Goal: Information Seeking & Learning: Learn about a topic

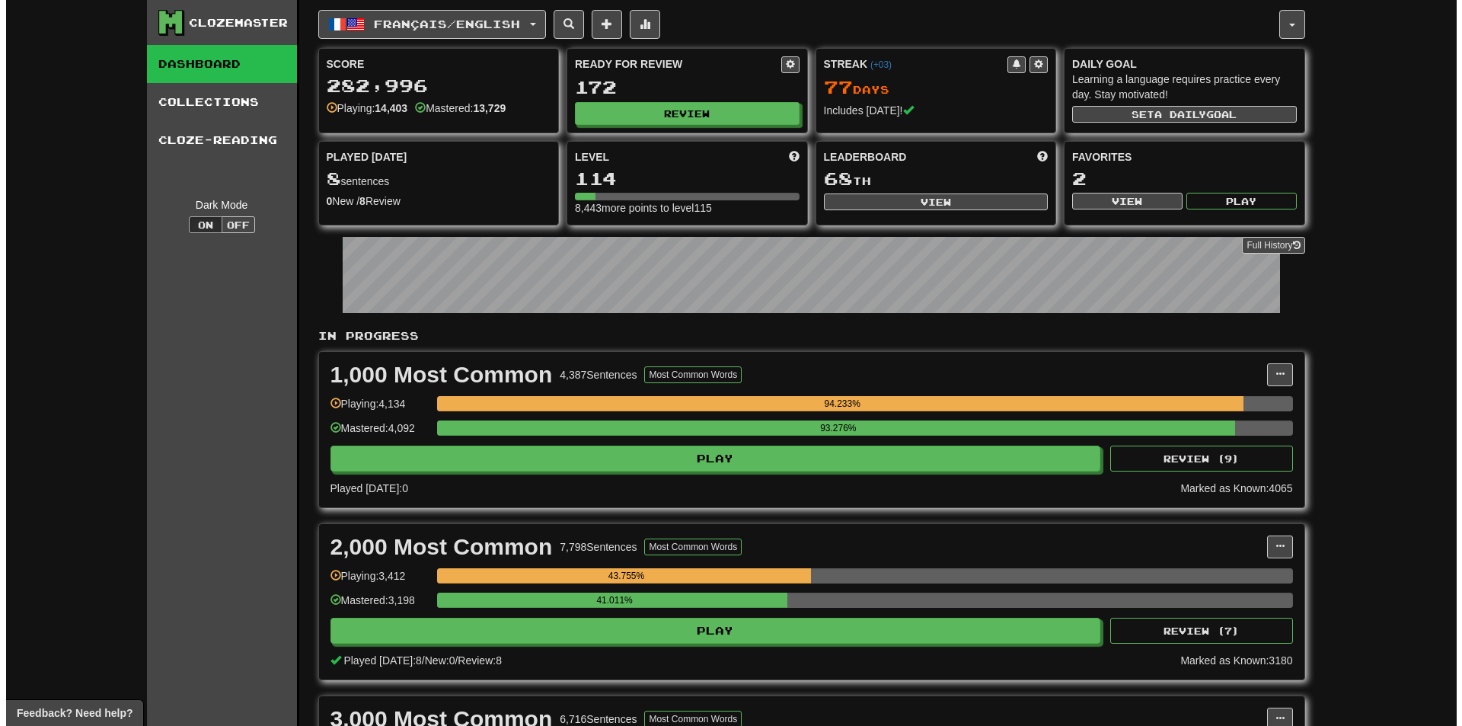
scroll to position [228, 0]
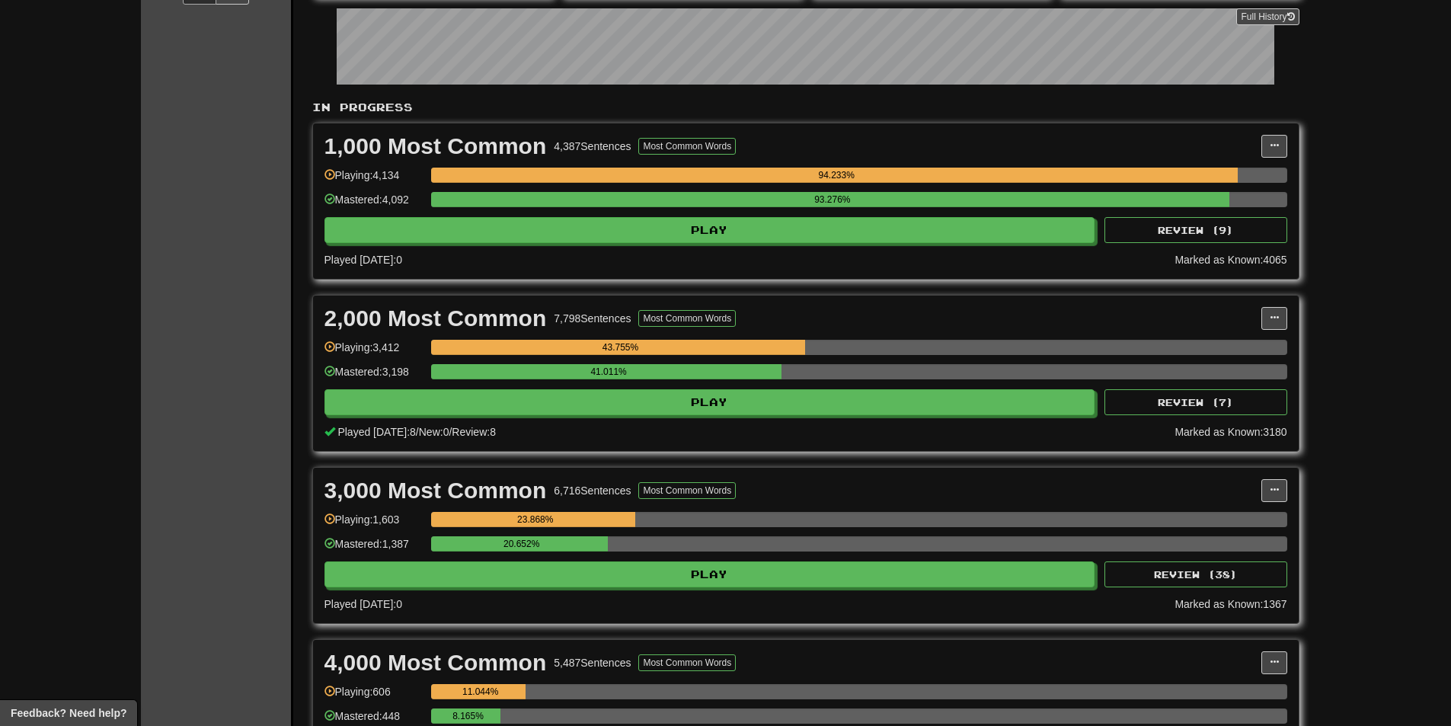
click at [1195, 415] on div "2,000 Most Common 7,798 Sentences Most Common Words Manage Sentences Unpin from…" at bounding box center [806, 373] width 986 height 155
click at [1186, 391] on button "Review ( 7 )" at bounding box center [1195, 402] width 183 height 26
select select "**"
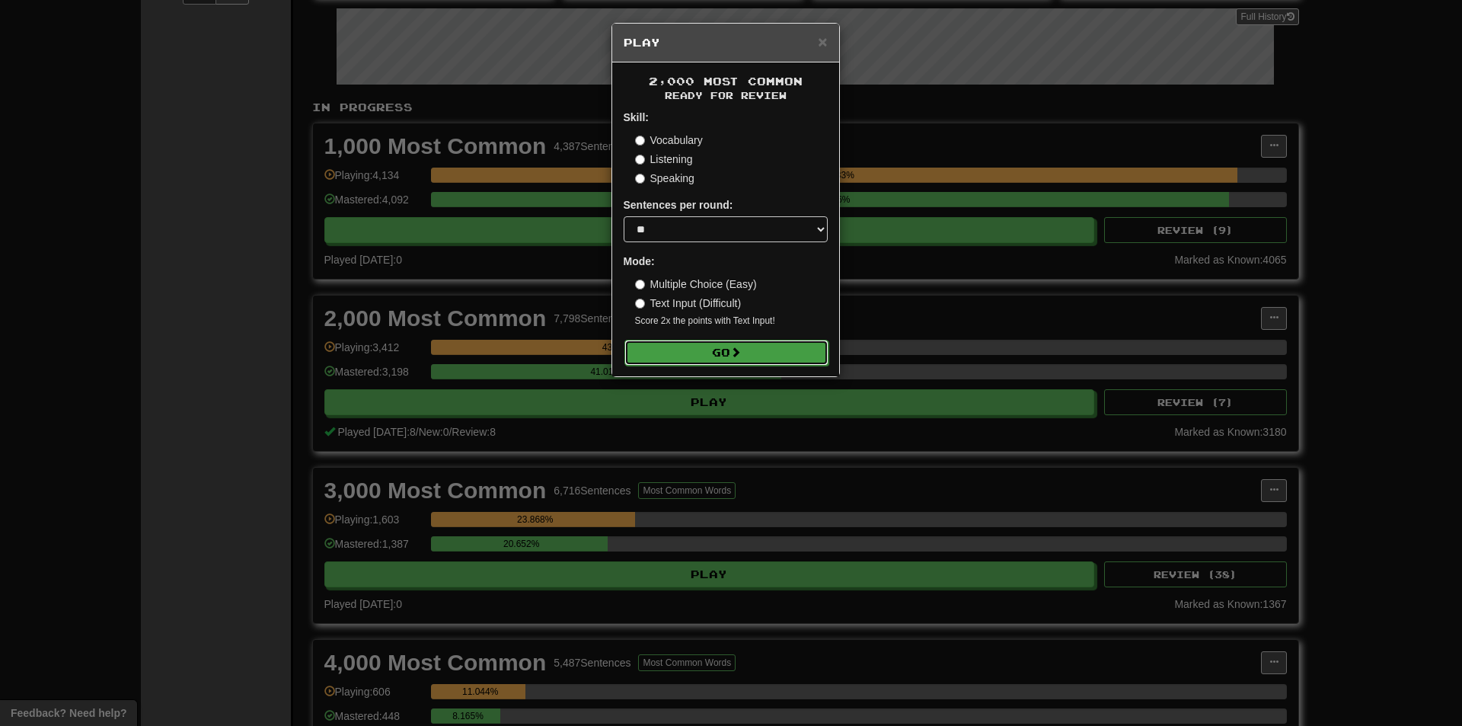
click at [733, 345] on button "Go" at bounding box center [727, 353] width 204 height 26
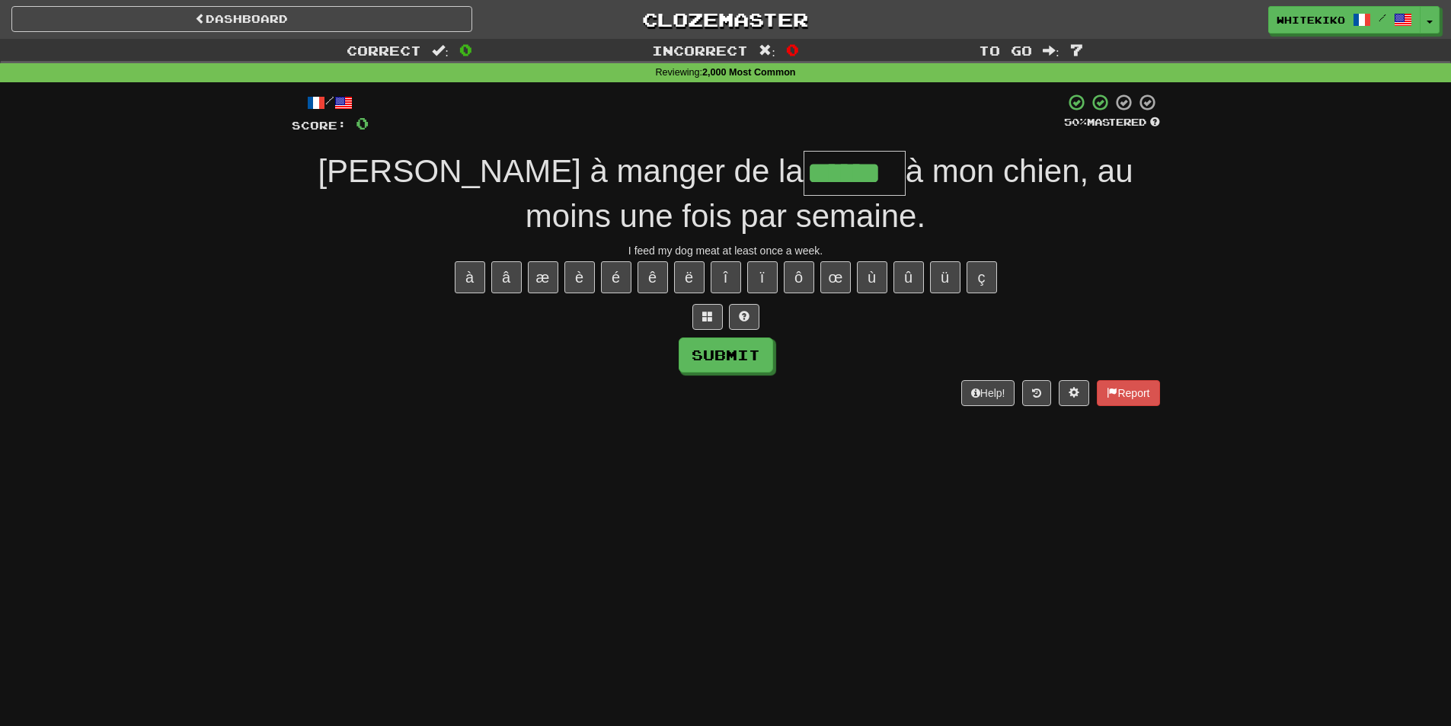
type input "******"
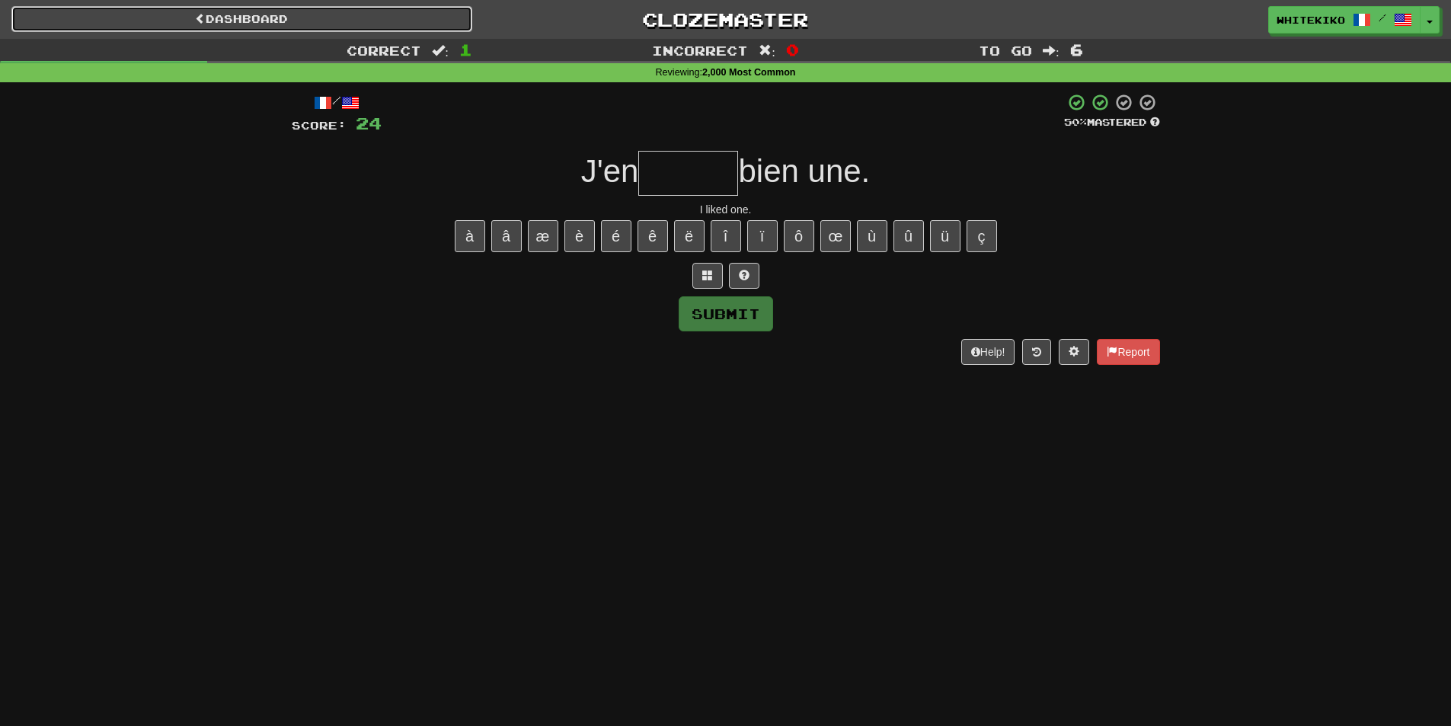
click at [387, 18] on link "Dashboard" at bounding box center [241, 19] width 461 height 26
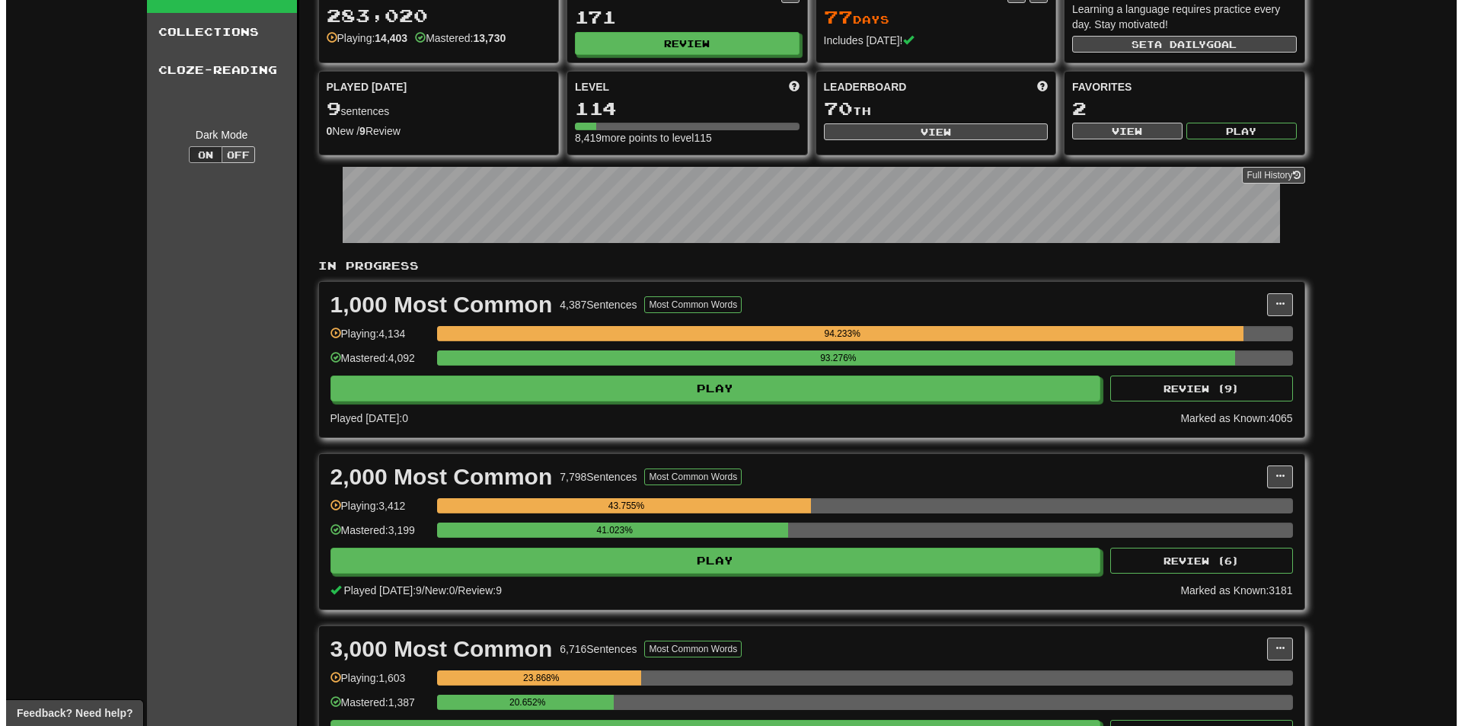
scroll to position [76, 0]
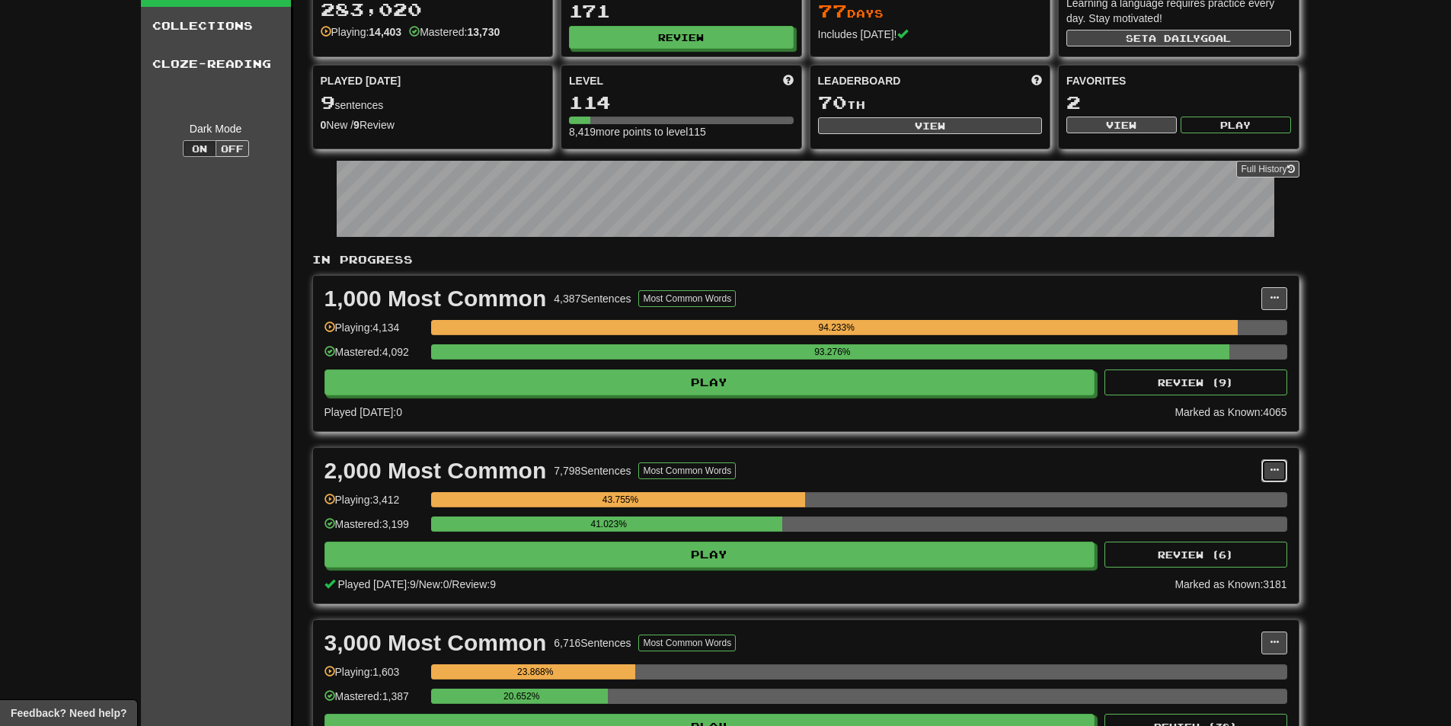
click at [1262, 468] on button at bounding box center [1274, 470] width 26 height 23
click at [1225, 499] on span "Manage Sentences" at bounding box center [1210, 498] width 92 height 12
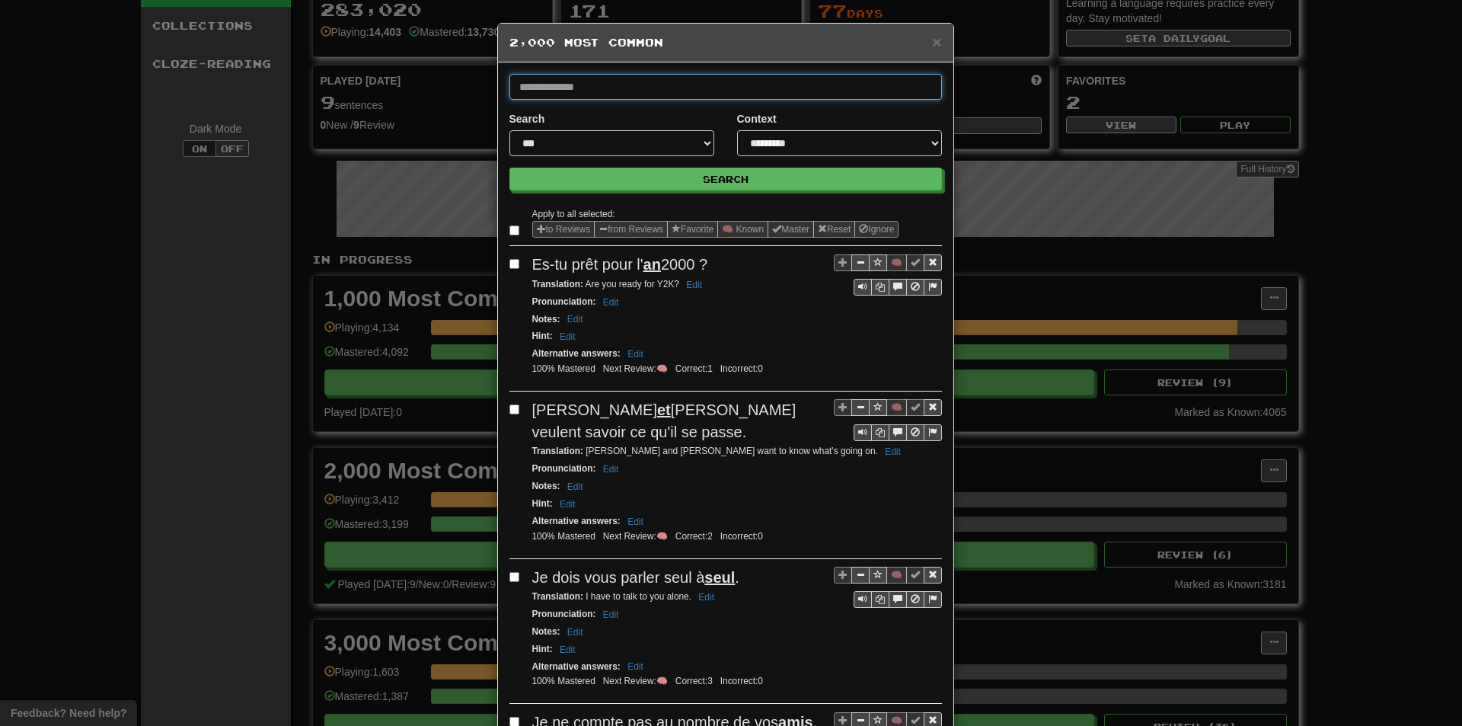
click at [703, 88] on input "text" at bounding box center [726, 87] width 433 height 26
type input "******"
click at [510, 168] on button "Search" at bounding box center [726, 179] width 433 height 23
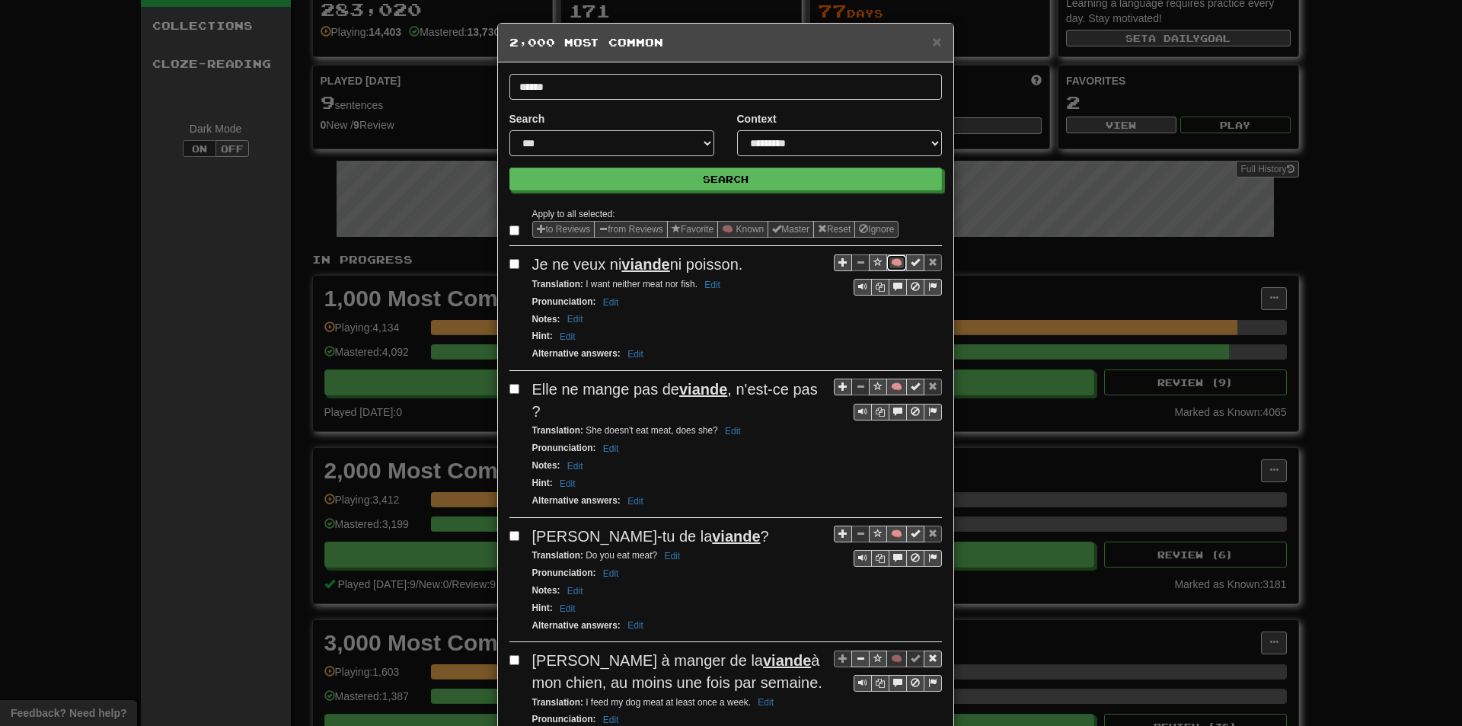
click at [888, 266] on button "🧠" at bounding box center [897, 262] width 21 height 17
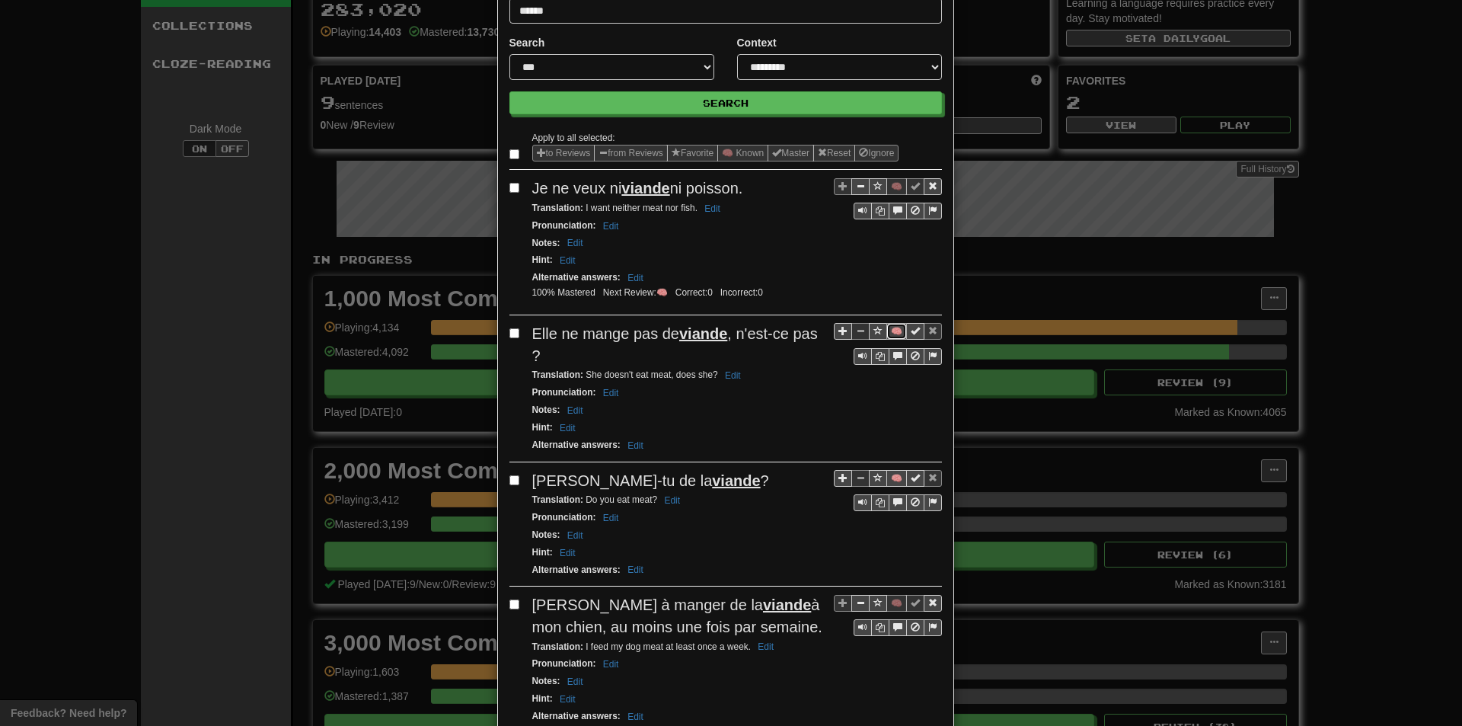
click at [896, 333] on button "🧠" at bounding box center [897, 331] width 21 height 17
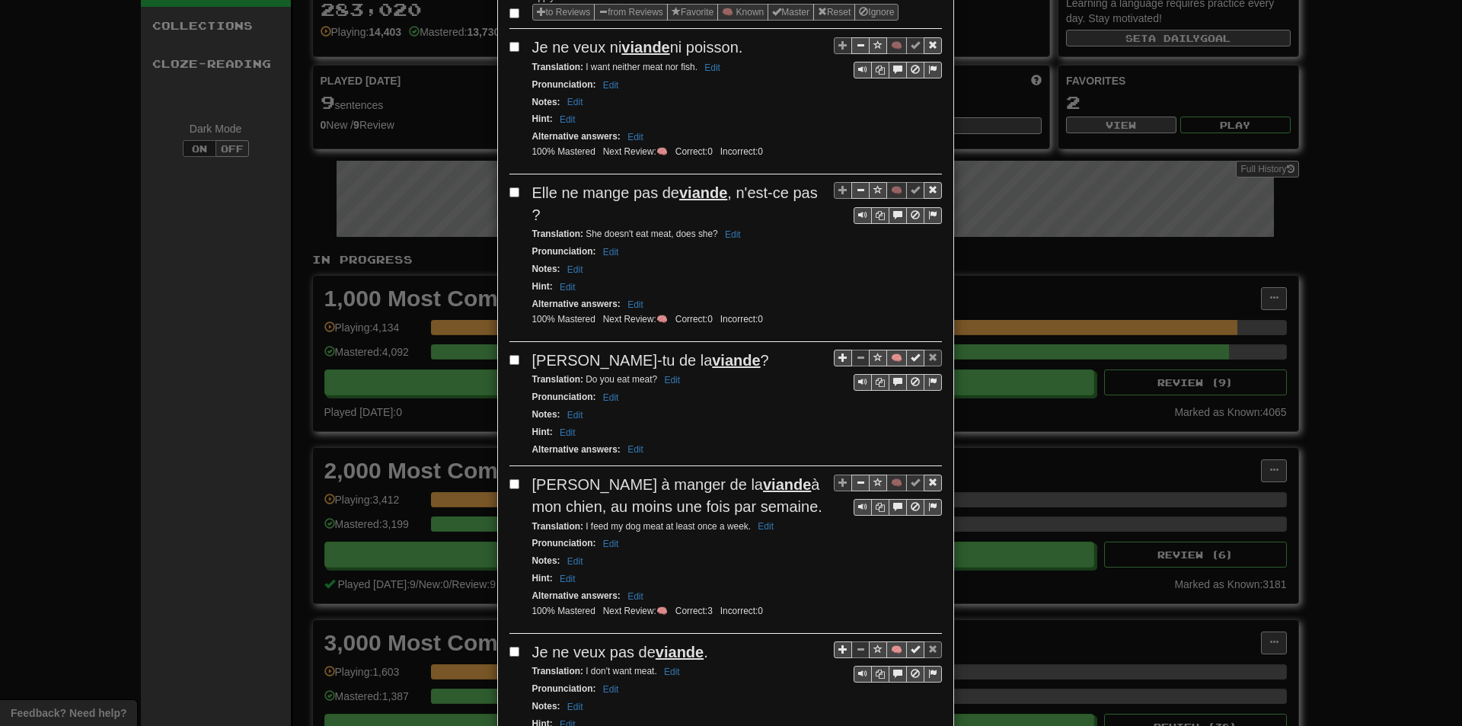
scroll to position [228, 0]
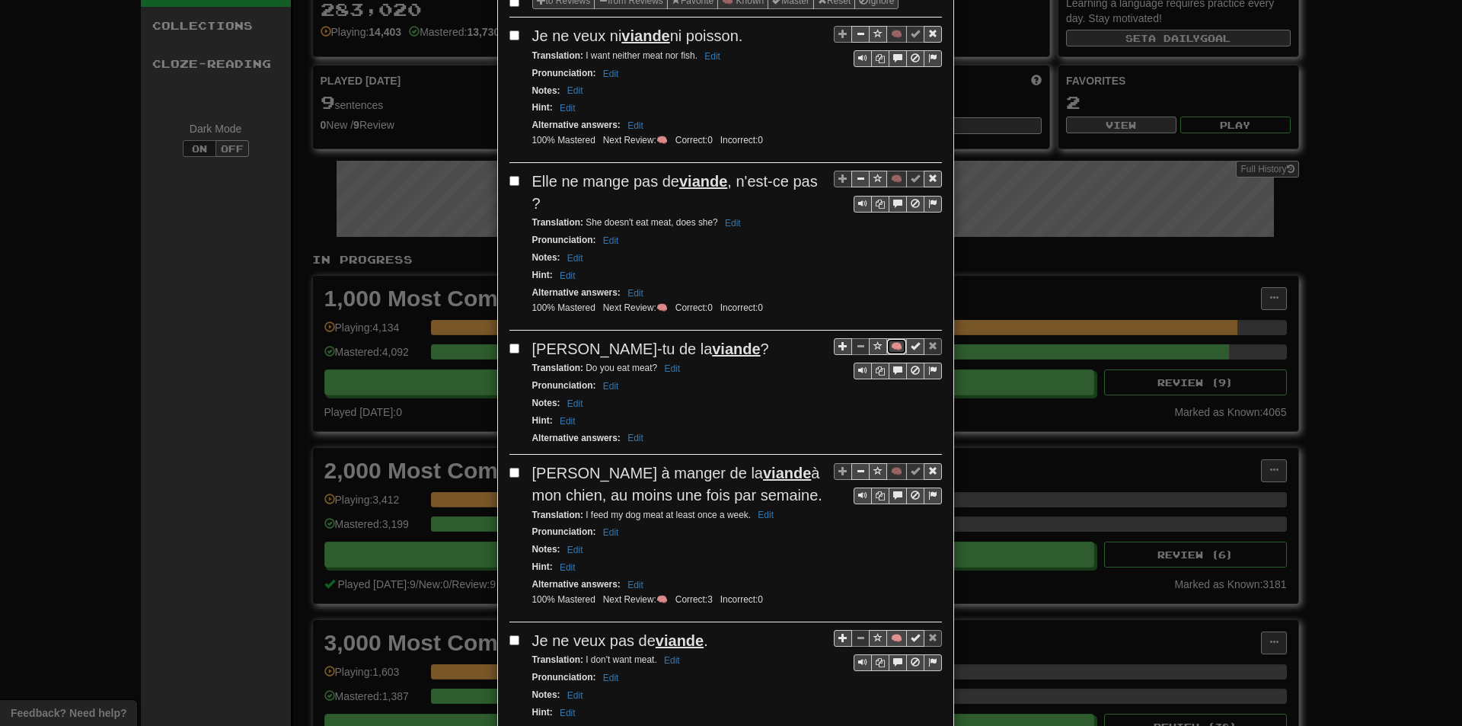
click at [893, 343] on button "🧠" at bounding box center [897, 346] width 21 height 17
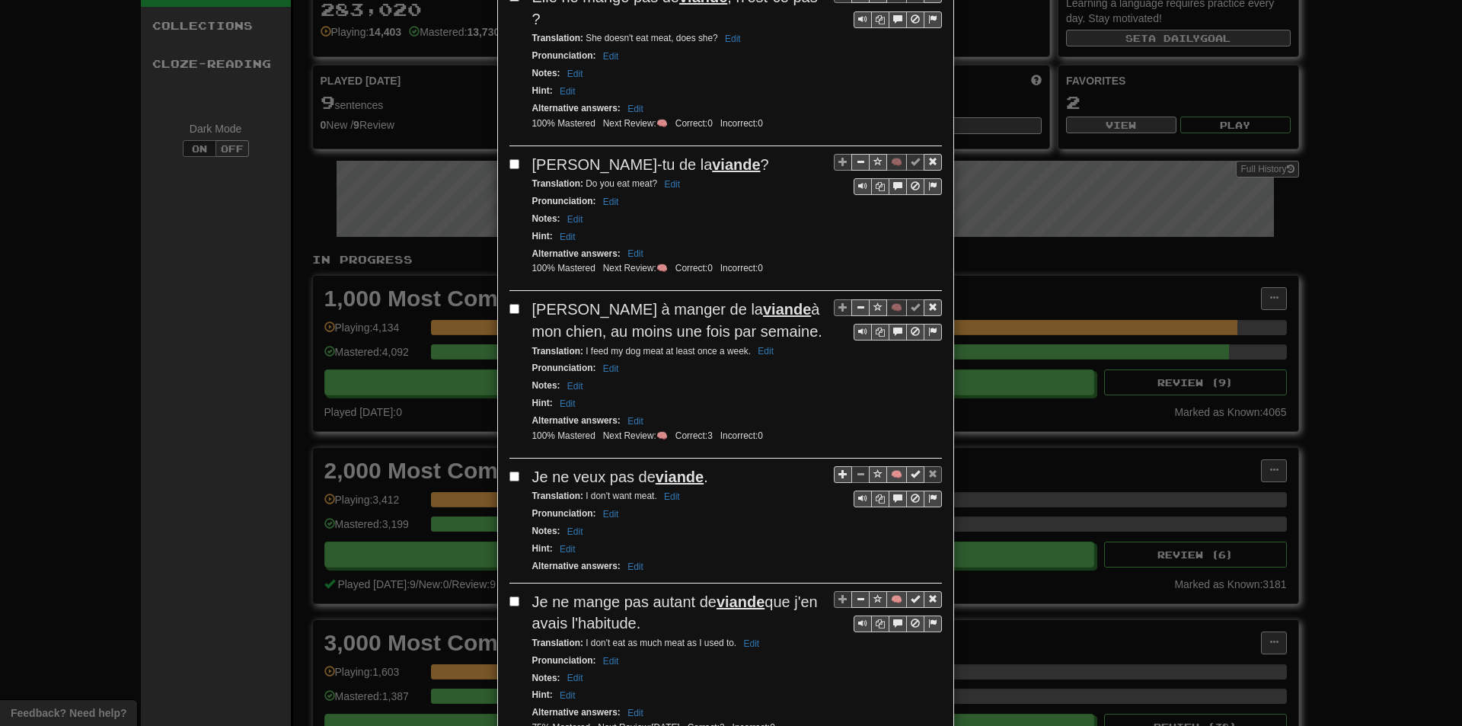
scroll to position [457, 0]
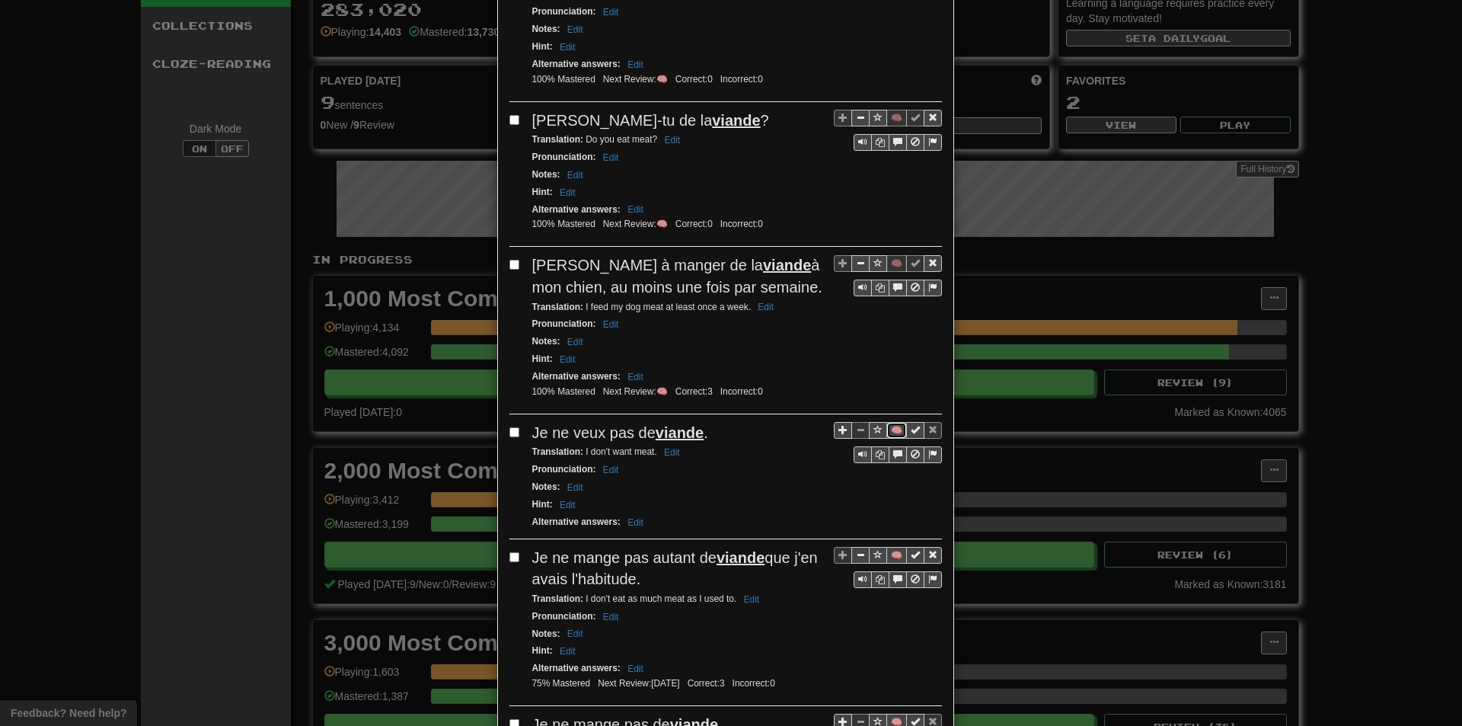
click at [887, 428] on button "🧠" at bounding box center [897, 430] width 21 height 17
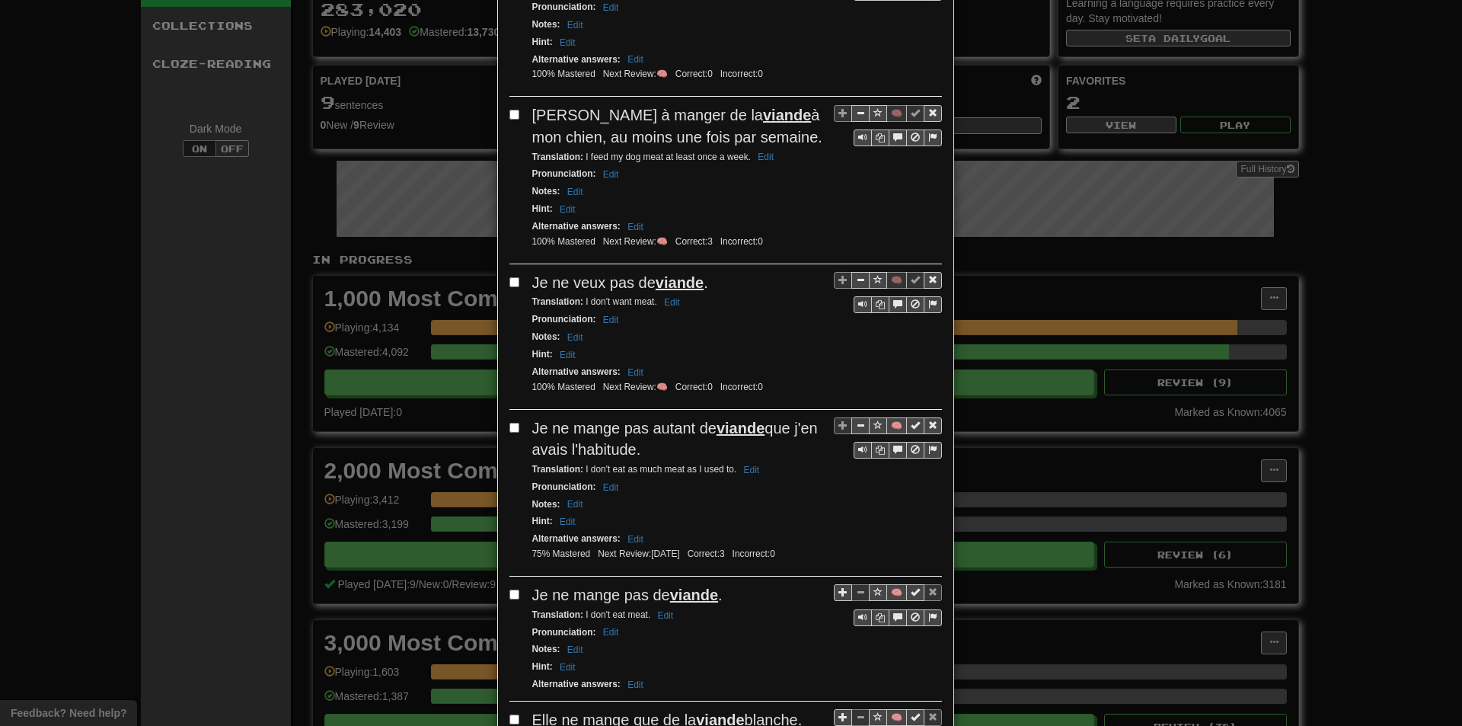
scroll to position [609, 0]
click at [887, 423] on button "🧠" at bounding box center [897, 423] width 21 height 17
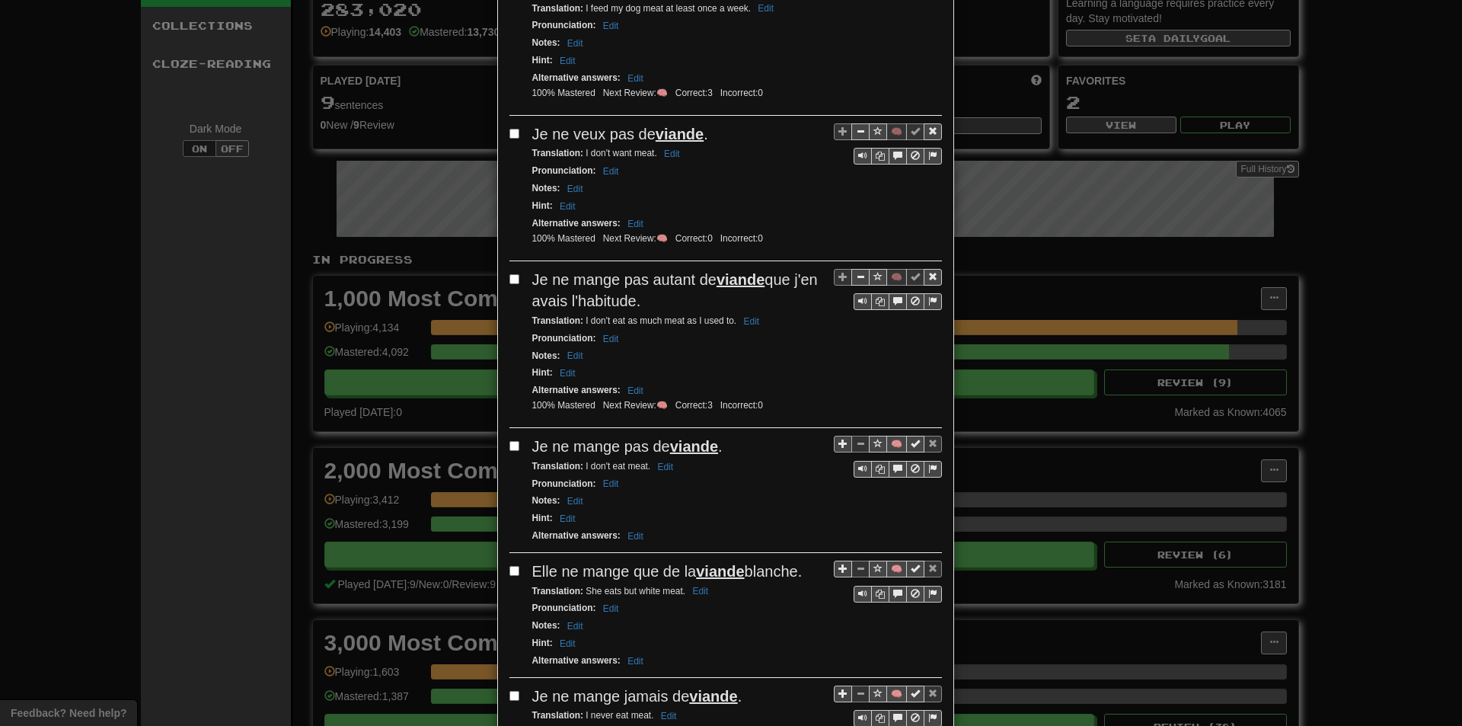
scroll to position [762, 0]
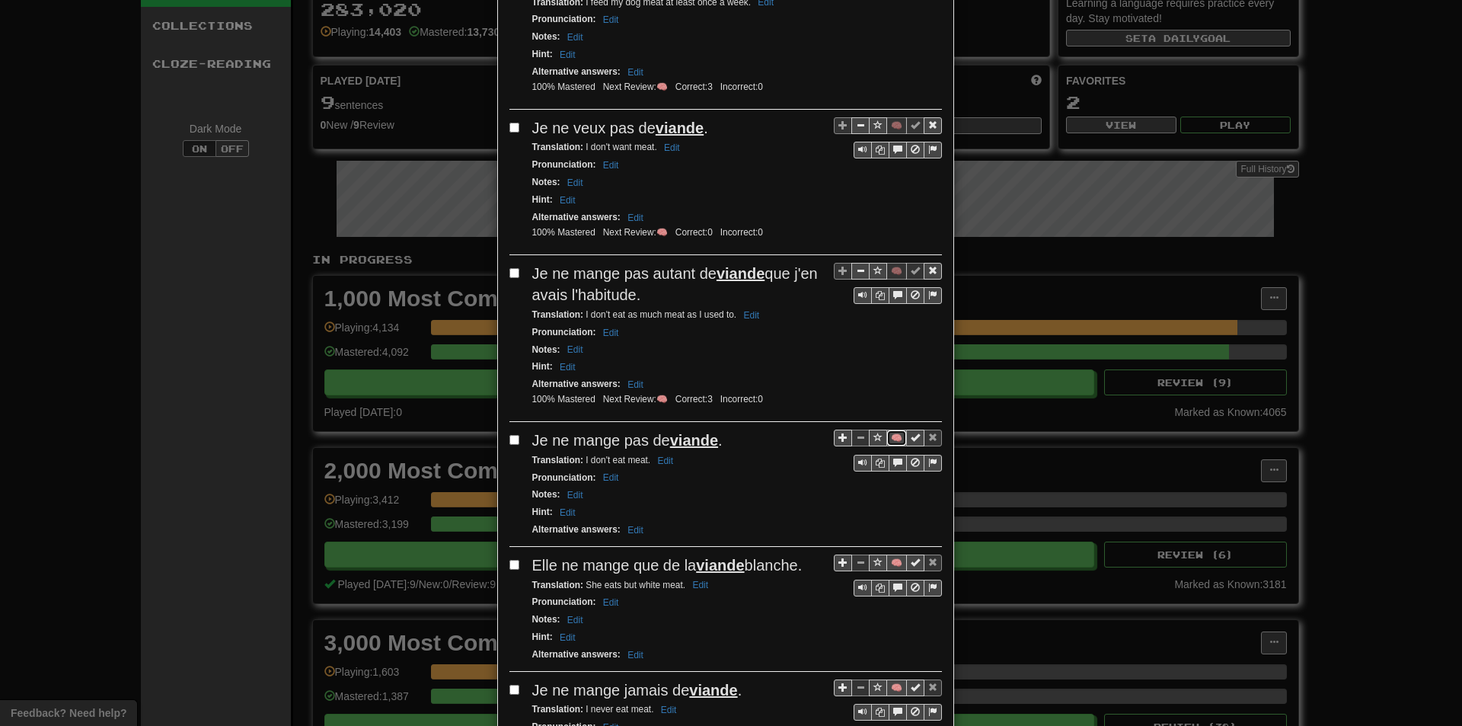
click at [890, 442] on button "🧠" at bounding box center [897, 438] width 21 height 17
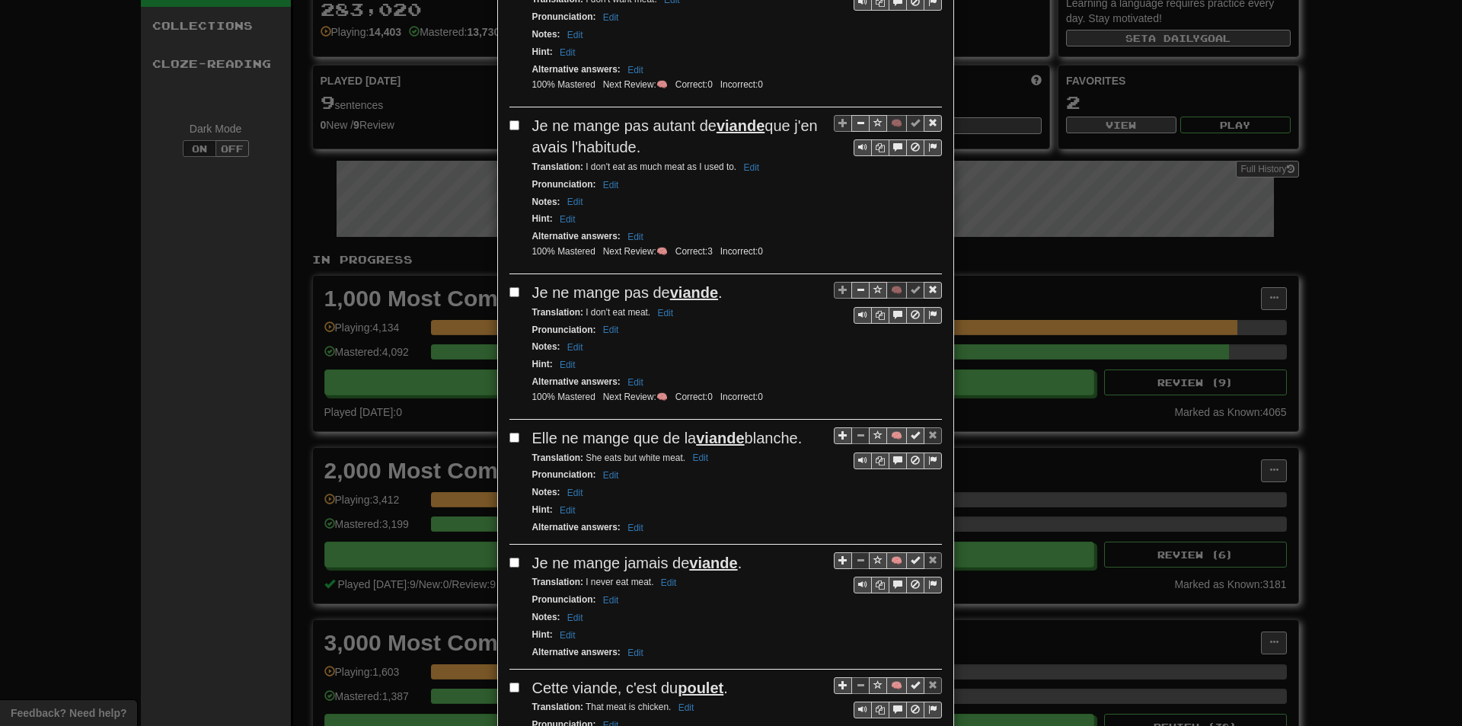
scroll to position [914, 0]
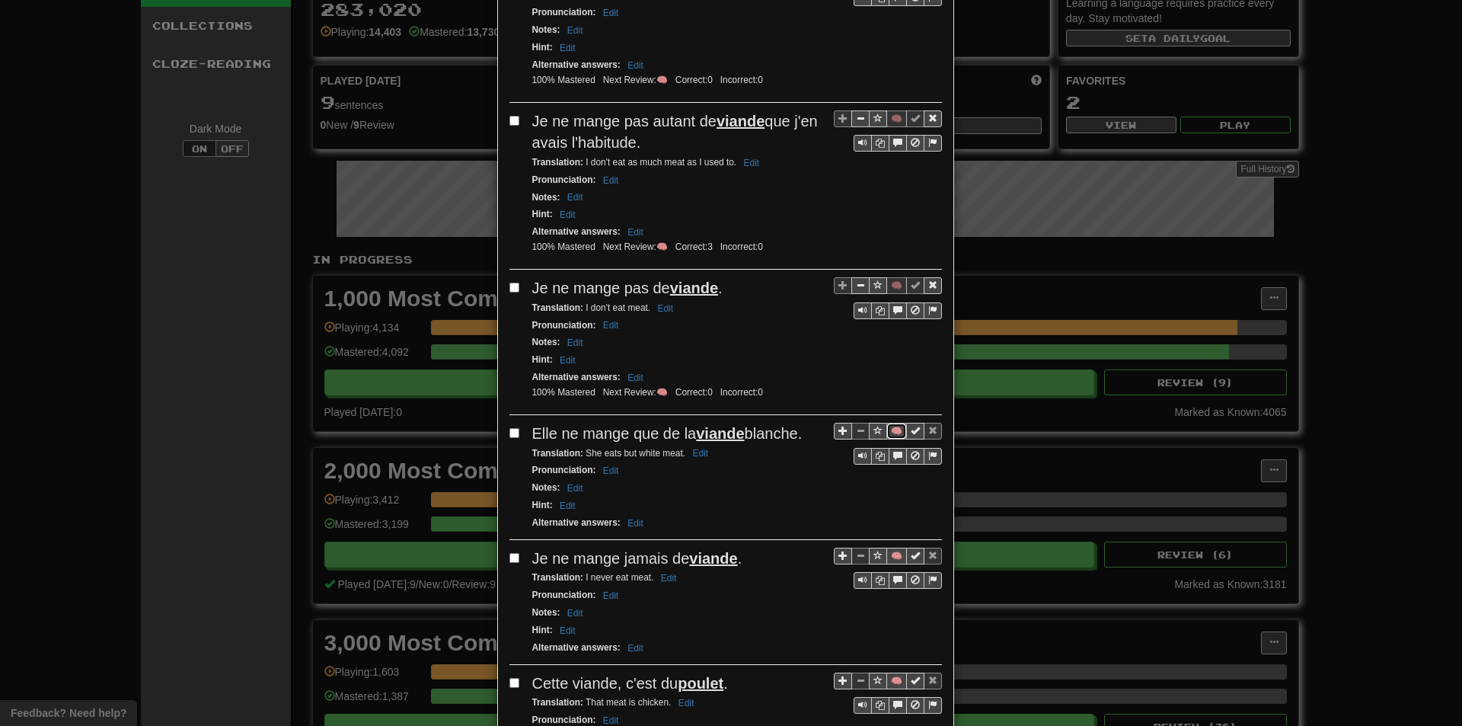
click at [887, 429] on button "🧠" at bounding box center [897, 431] width 21 height 17
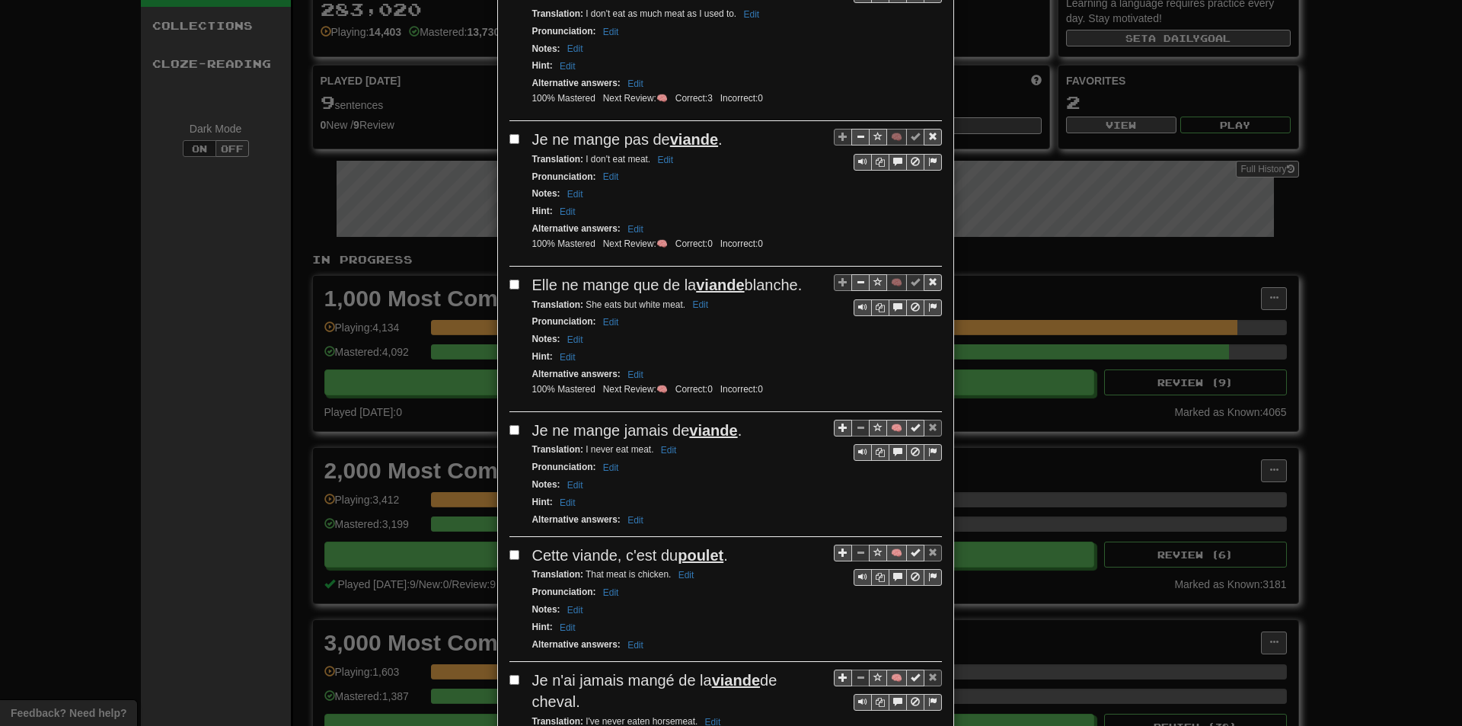
scroll to position [1066, 0]
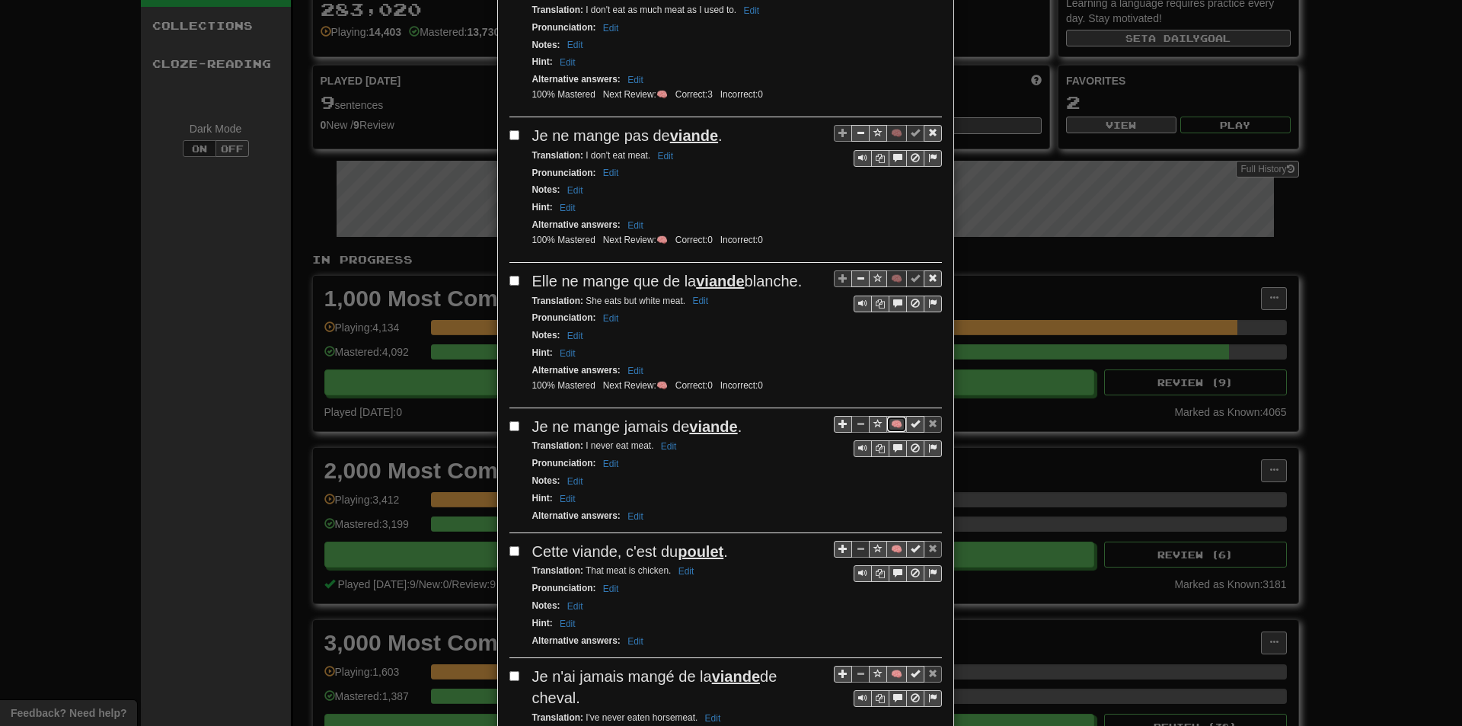
click at [890, 426] on button "🧠" at bounding box center [897, 424] width 21 height 17
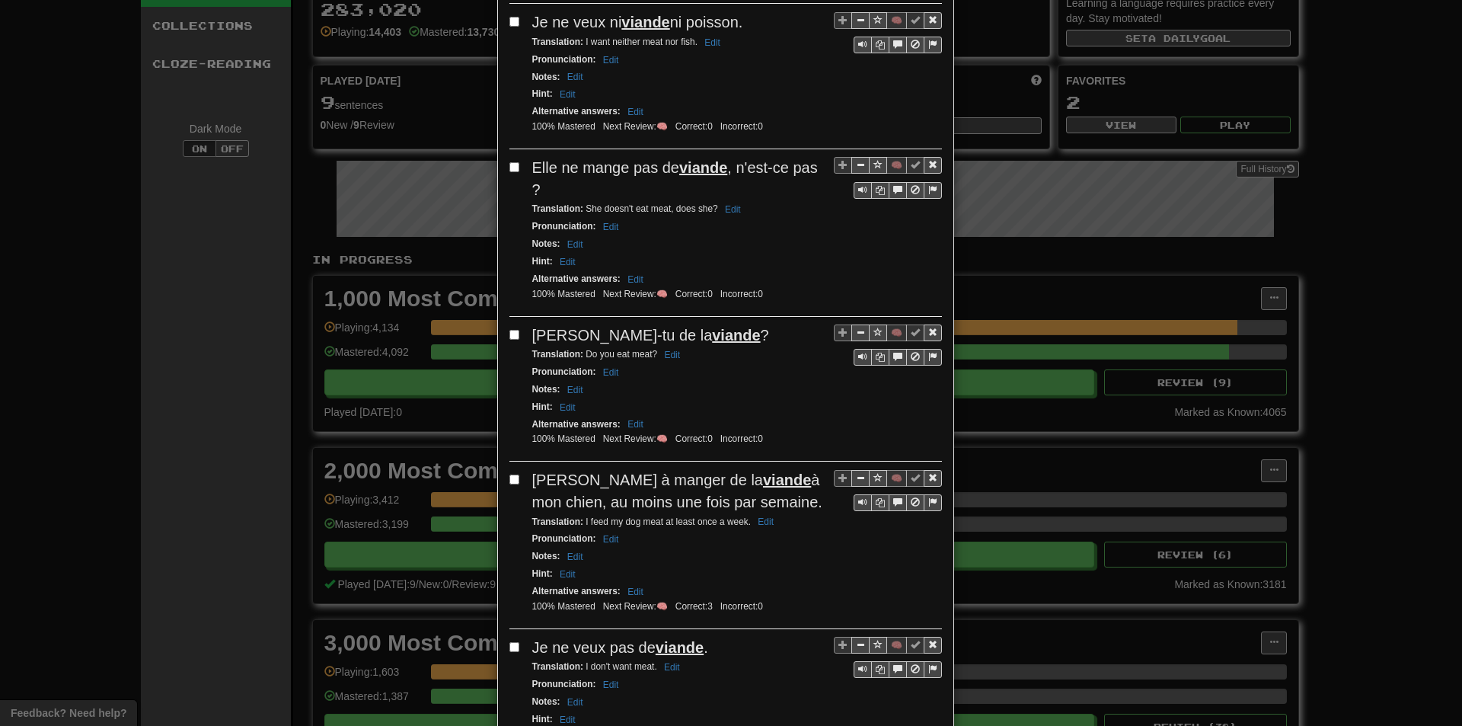
scroll to position [1286, 0]
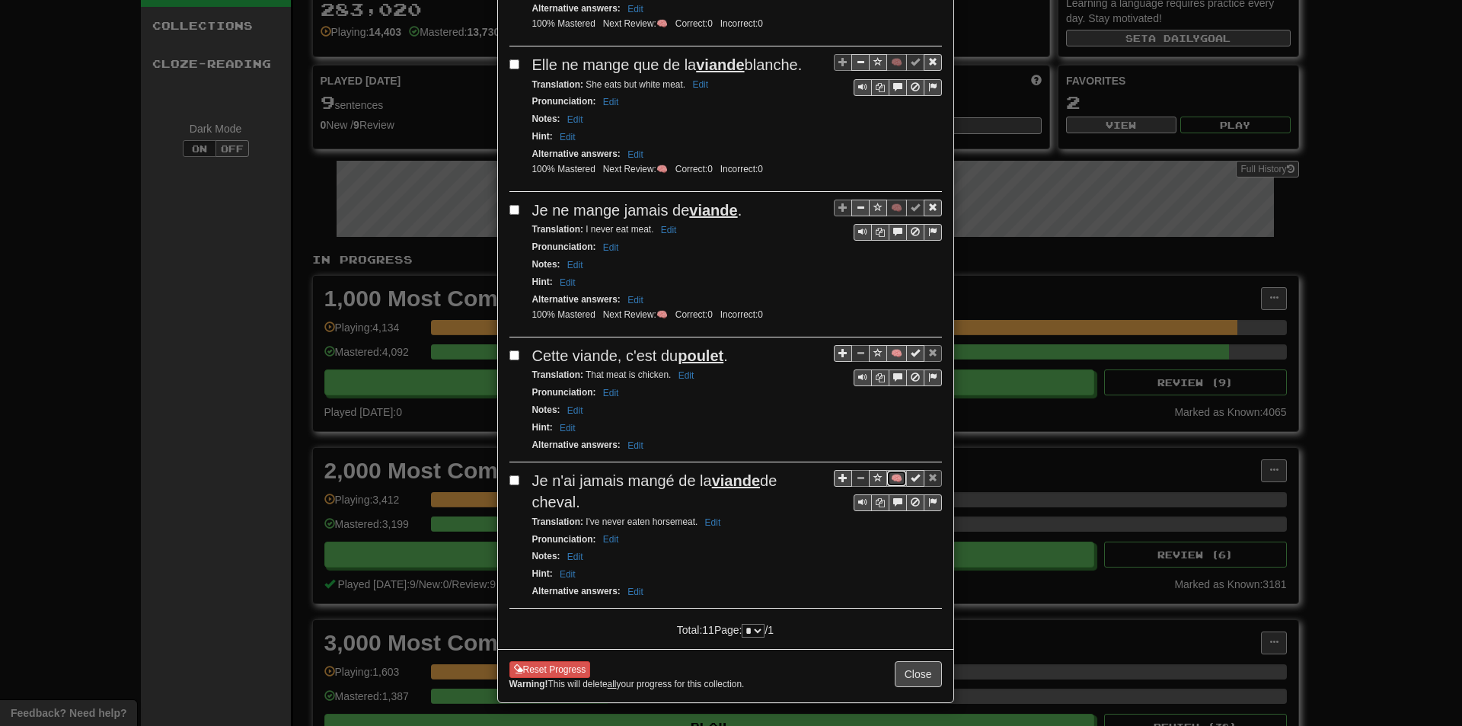
click at [887, 476] on button "🧠" at bounding box center [897, 478] width 21 height 17
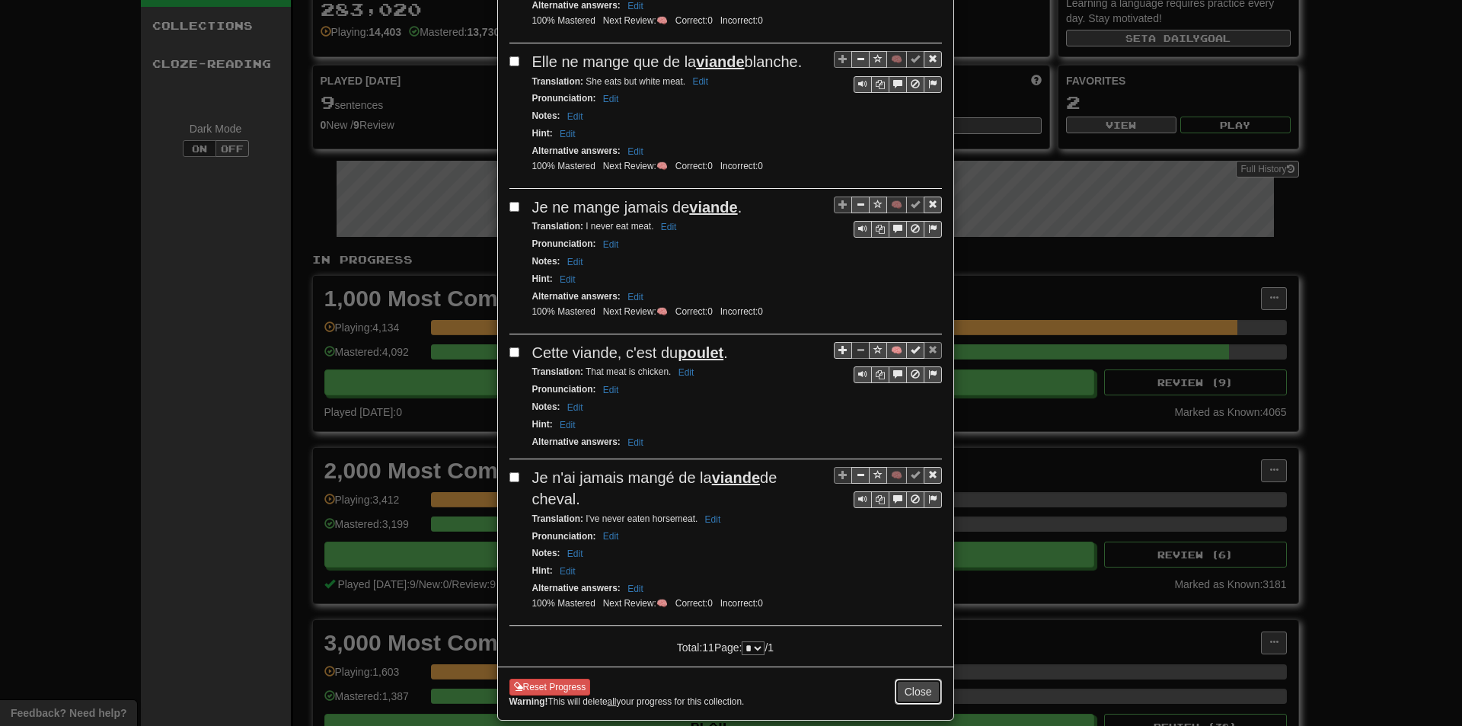
click at [910, 692] on button "Close" at bounding box center [918, 692] width 47 height 26
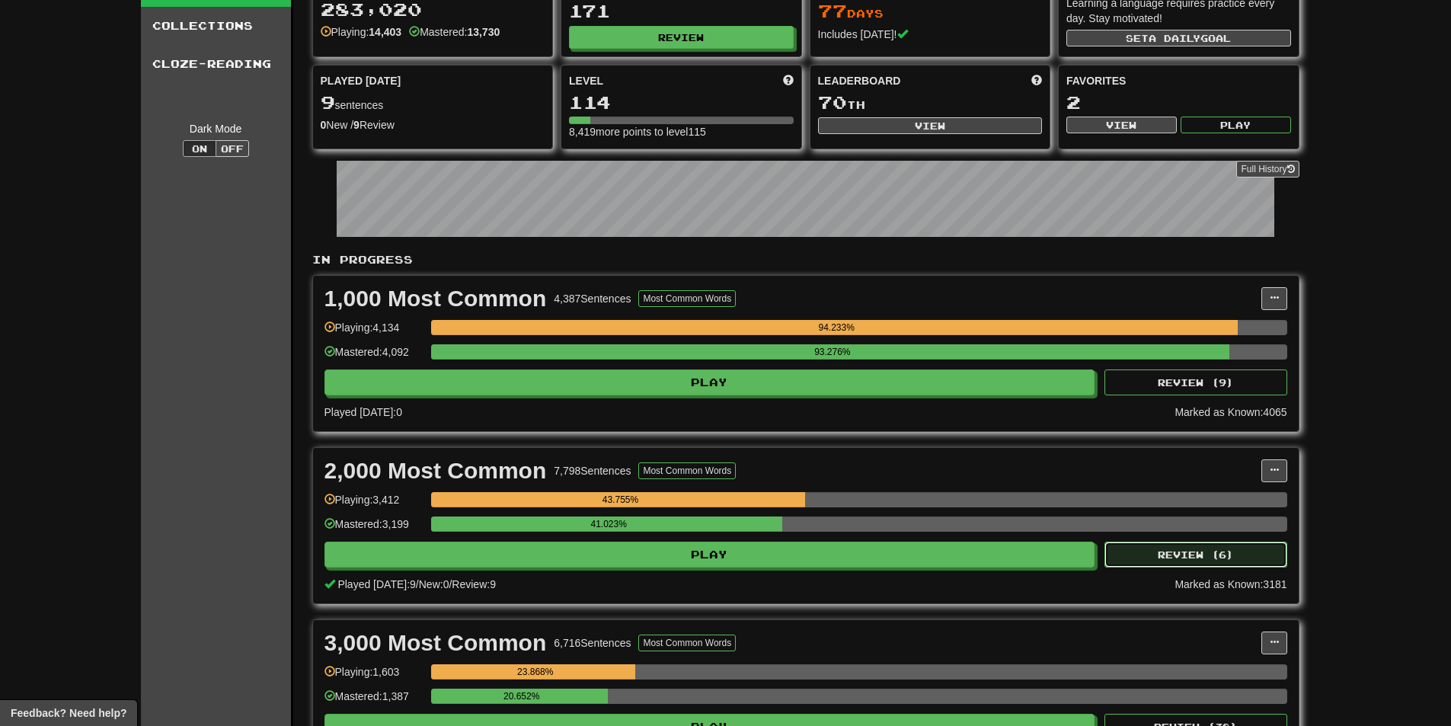
click at [1147, 545] on button "Review ( 6 )" at bounding box center [1195, 555] width 183 height 26
select select "**"
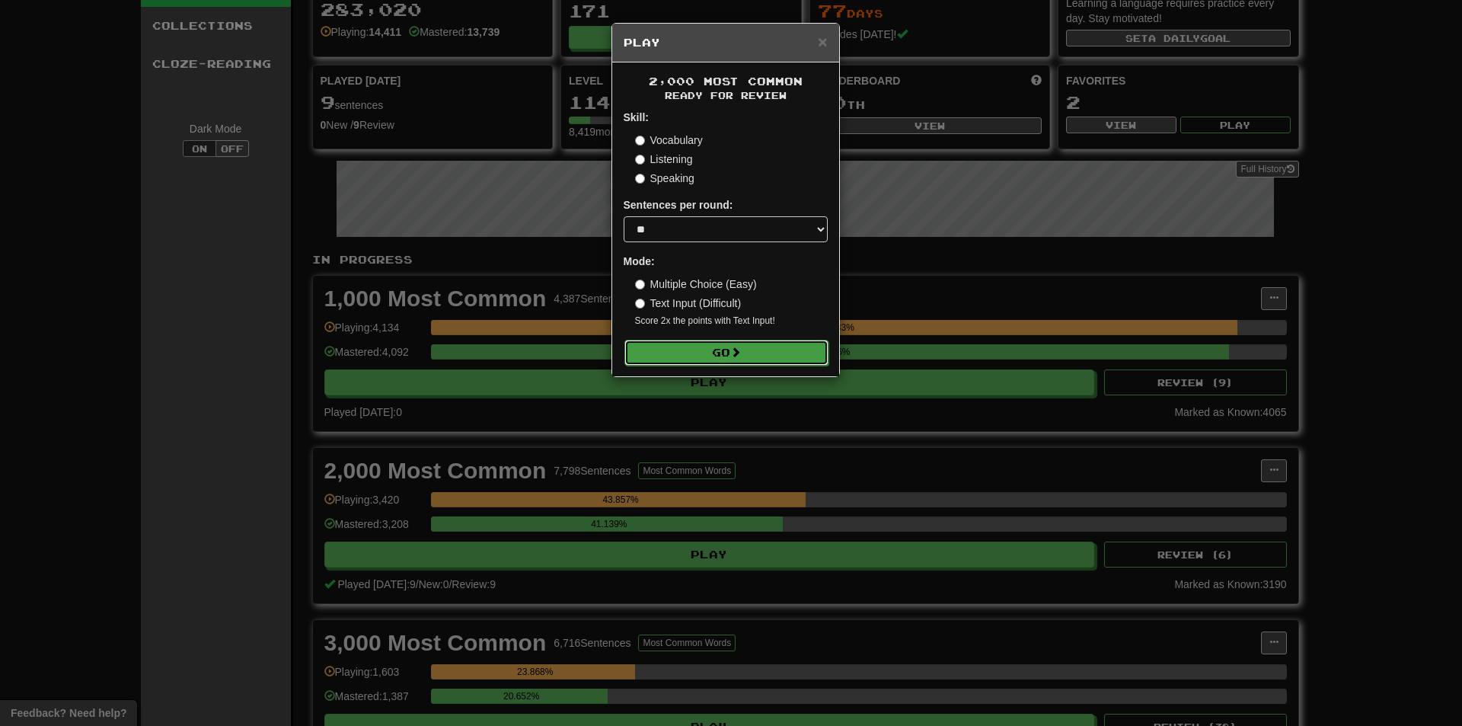
click at [708, 353] on button "Go" at bounding box center [727, 353] width 204 height 26
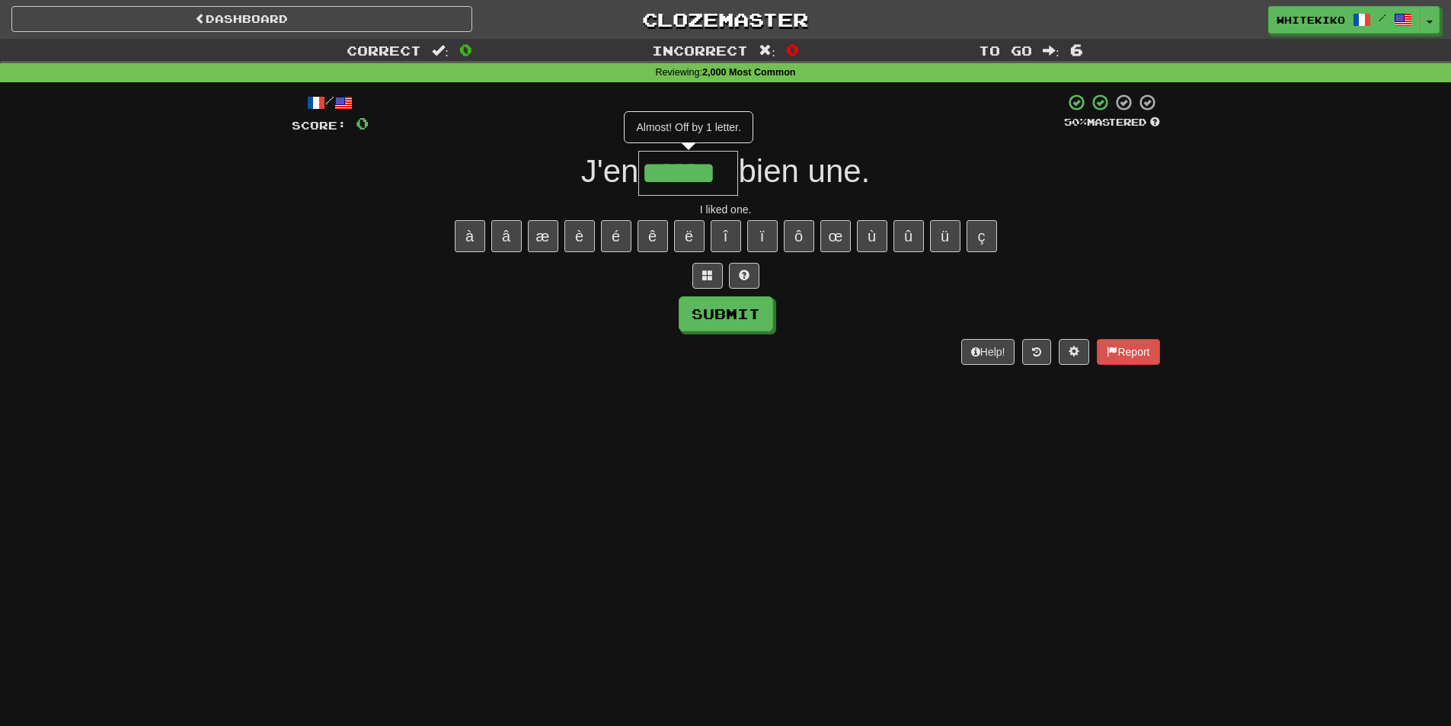
type input "******"
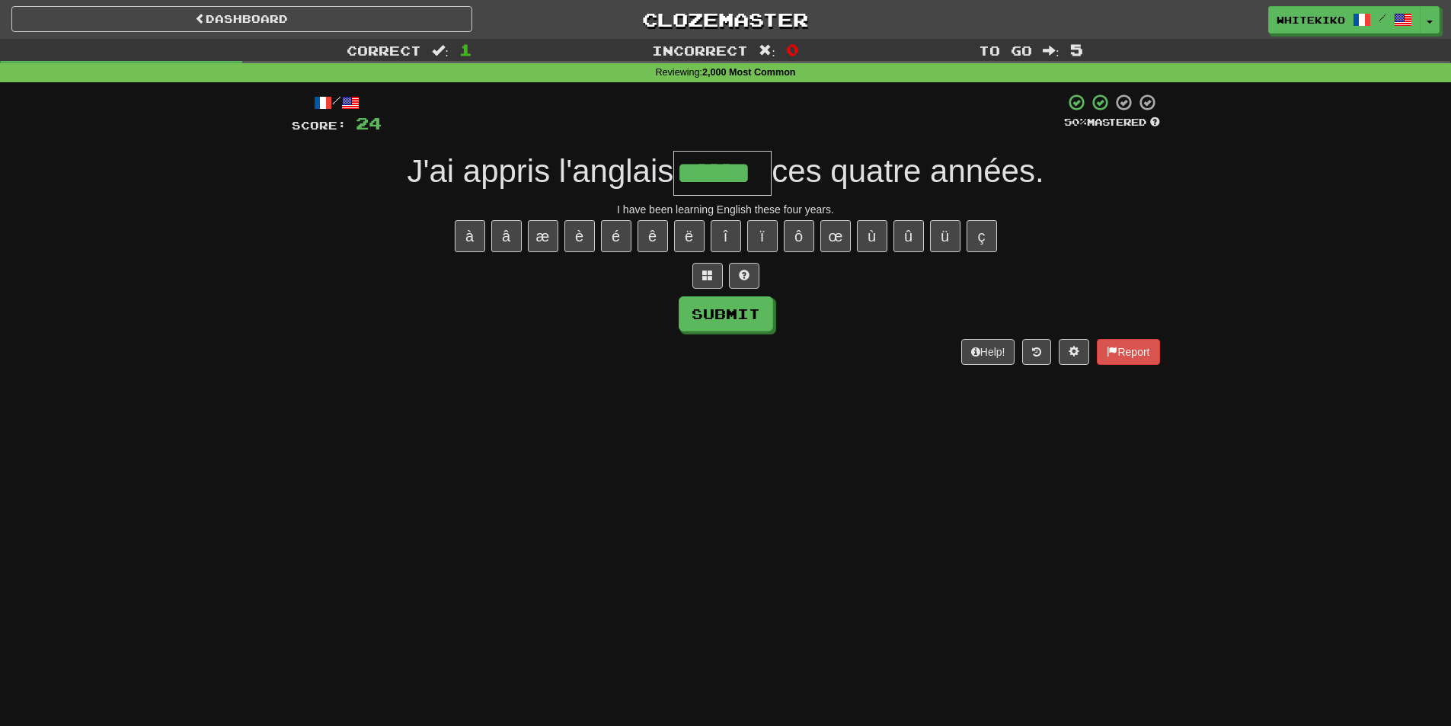
type input "******"
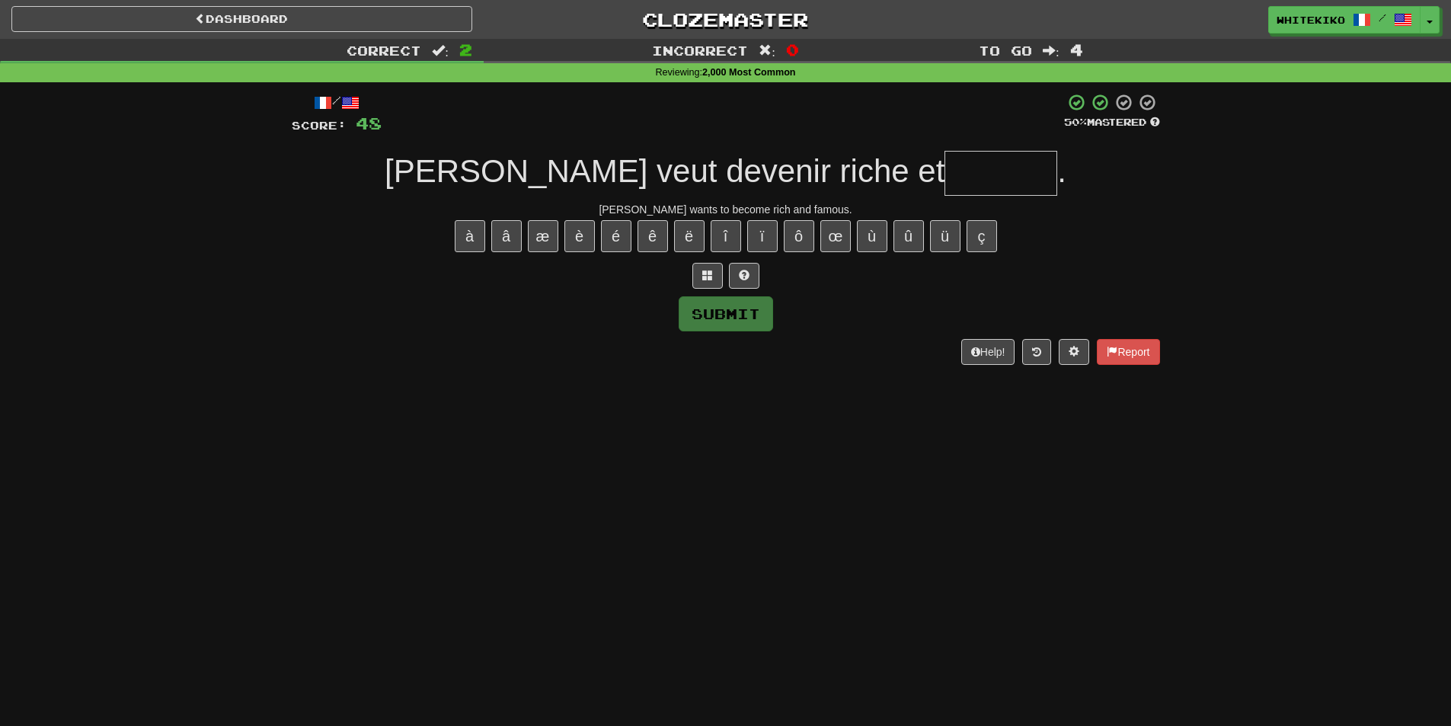
type input "*"
type input "*******"
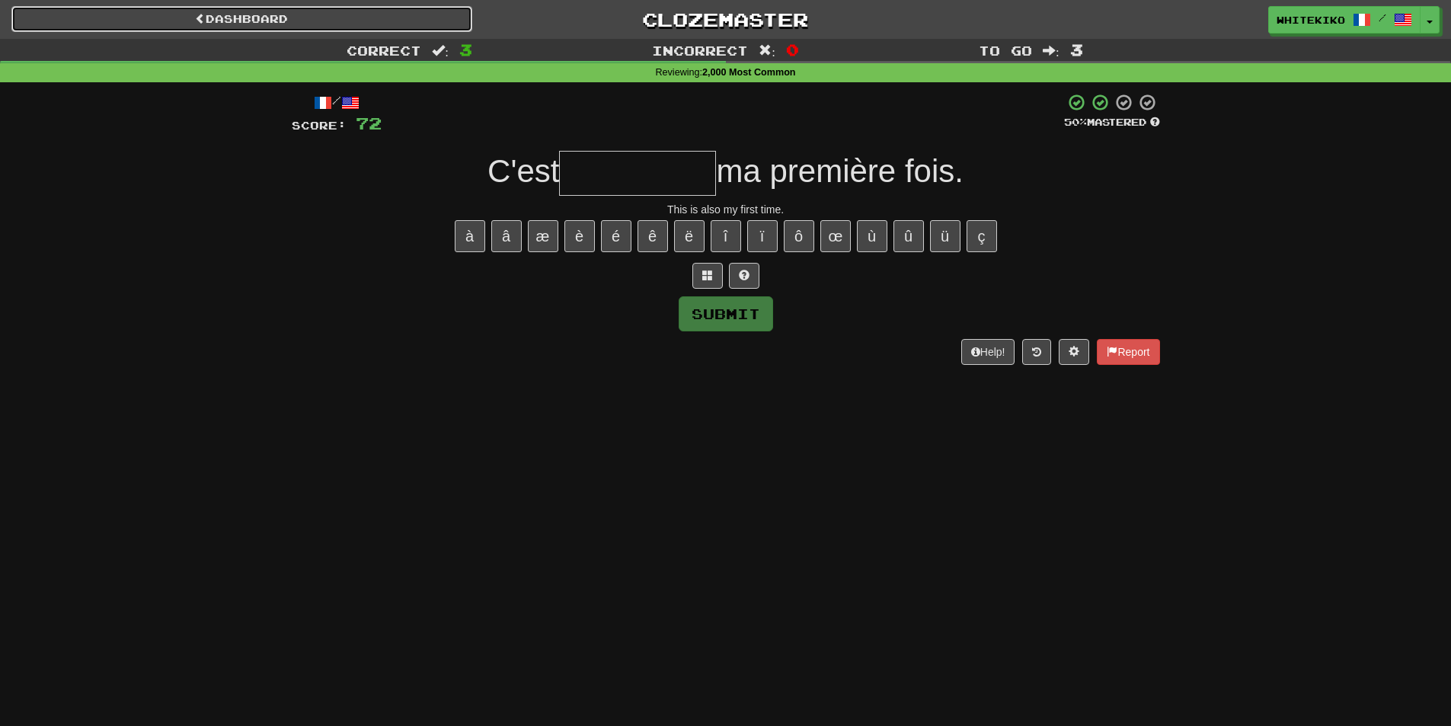
click at [334, 25] on link "Dashboard" at bounding box center [241, 19] width 461 height 26
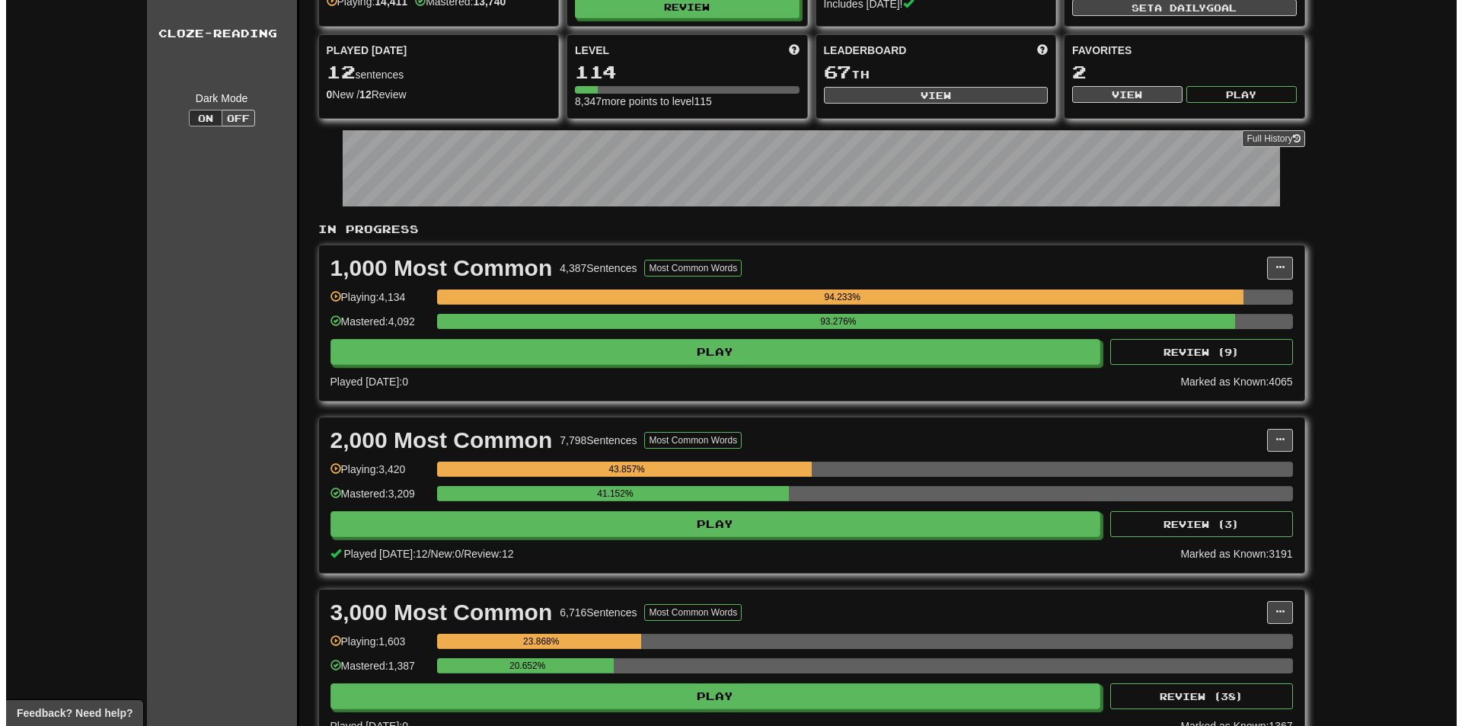
scroll to position [152, 0]
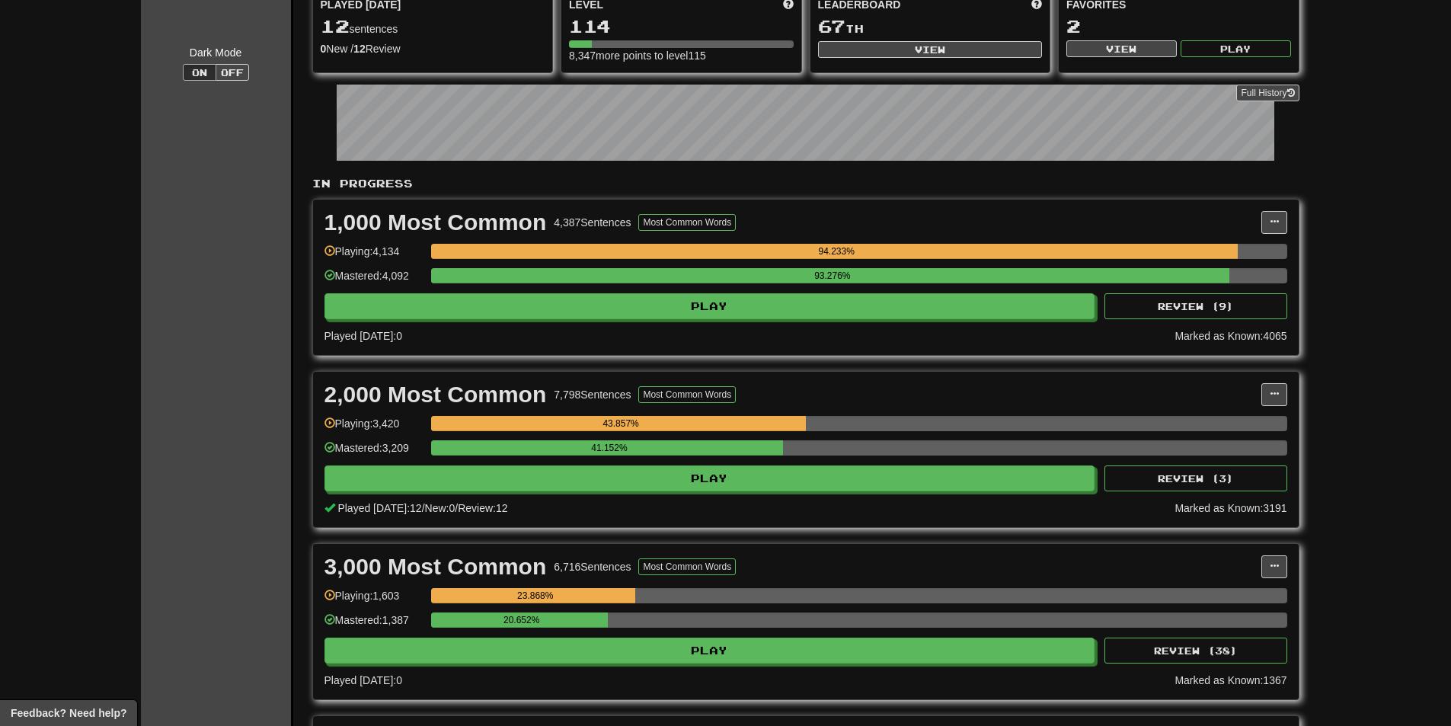
click at [1249, 394] on div "2,000 Most Common 7,798 Sentences Most Common Words" at bounding box center [792, 394] width 937 height 23
drag, startPoint x: 1264, startPoint y: 398, endPoint x: 1254, endPoint y: 414, distance: 18.8
click at [1264, 398] on button at bounding box center [1274, 394] width 26 height 23
click at [1243, 420] on span "Manage Sentences" at bounding box center [1210, 422] width 92 height 12
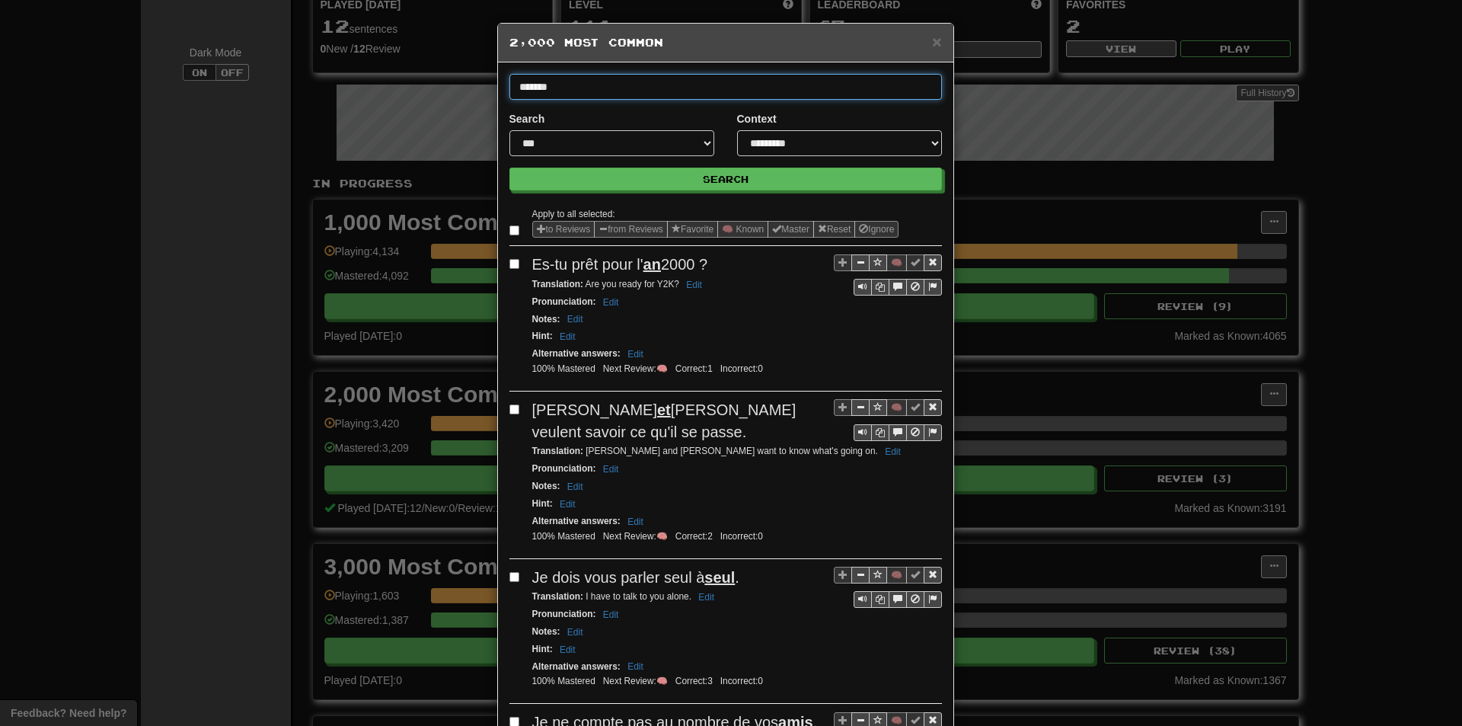
type input "*******"
click at [510, 168] on button "Search" at bounding box center [726, 179] width 433 height 23
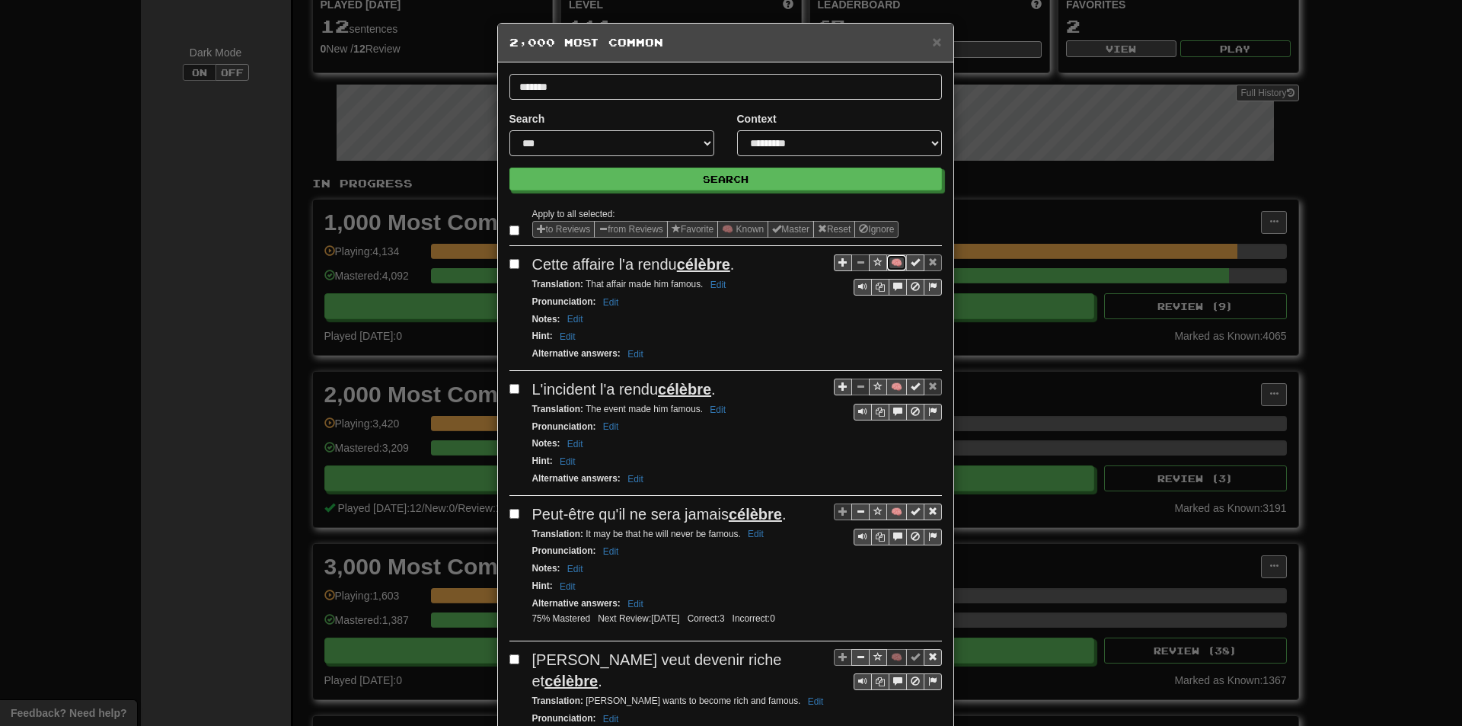
click at [892, 270] on button "🧠" at bounding box center [897, 262] width 21 height 17
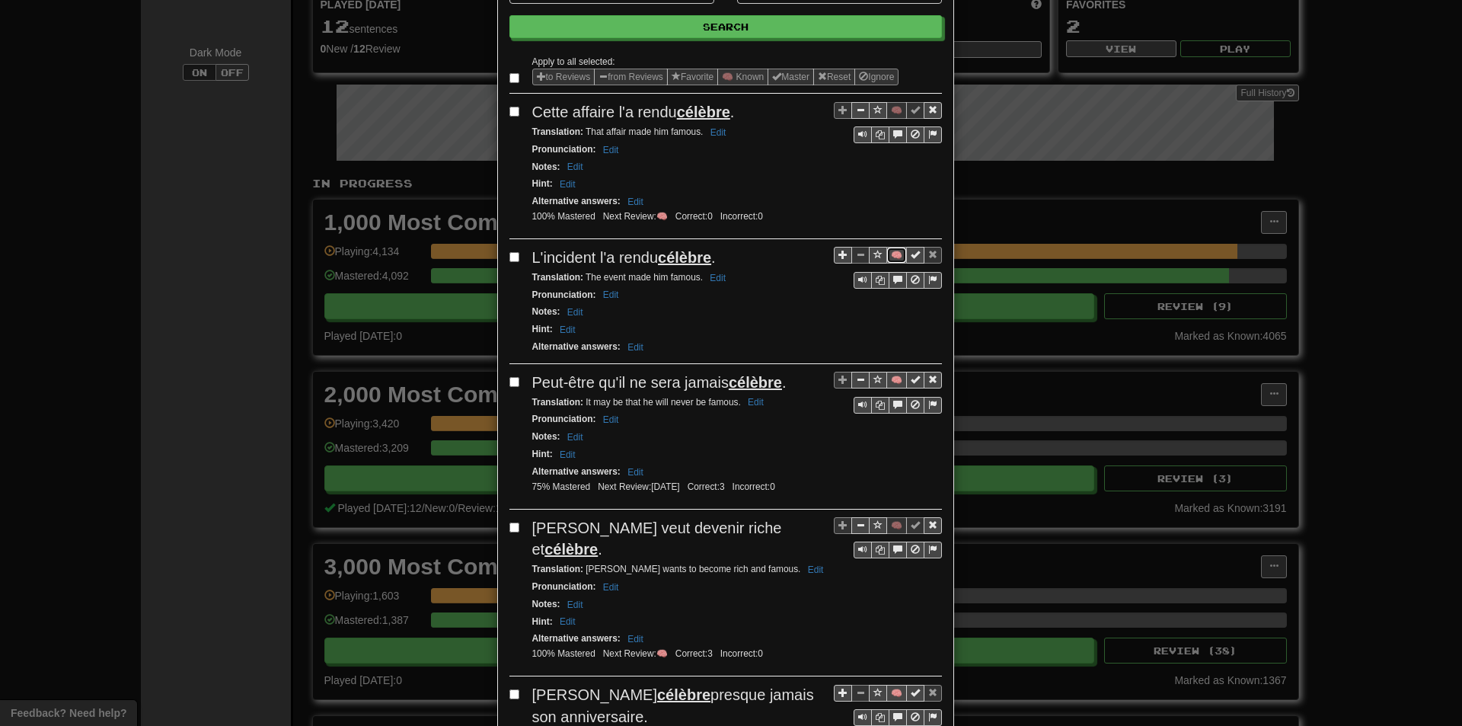
click at [892, 257] on button "🧠" at bounding box center [897, 255] width 21 height 17
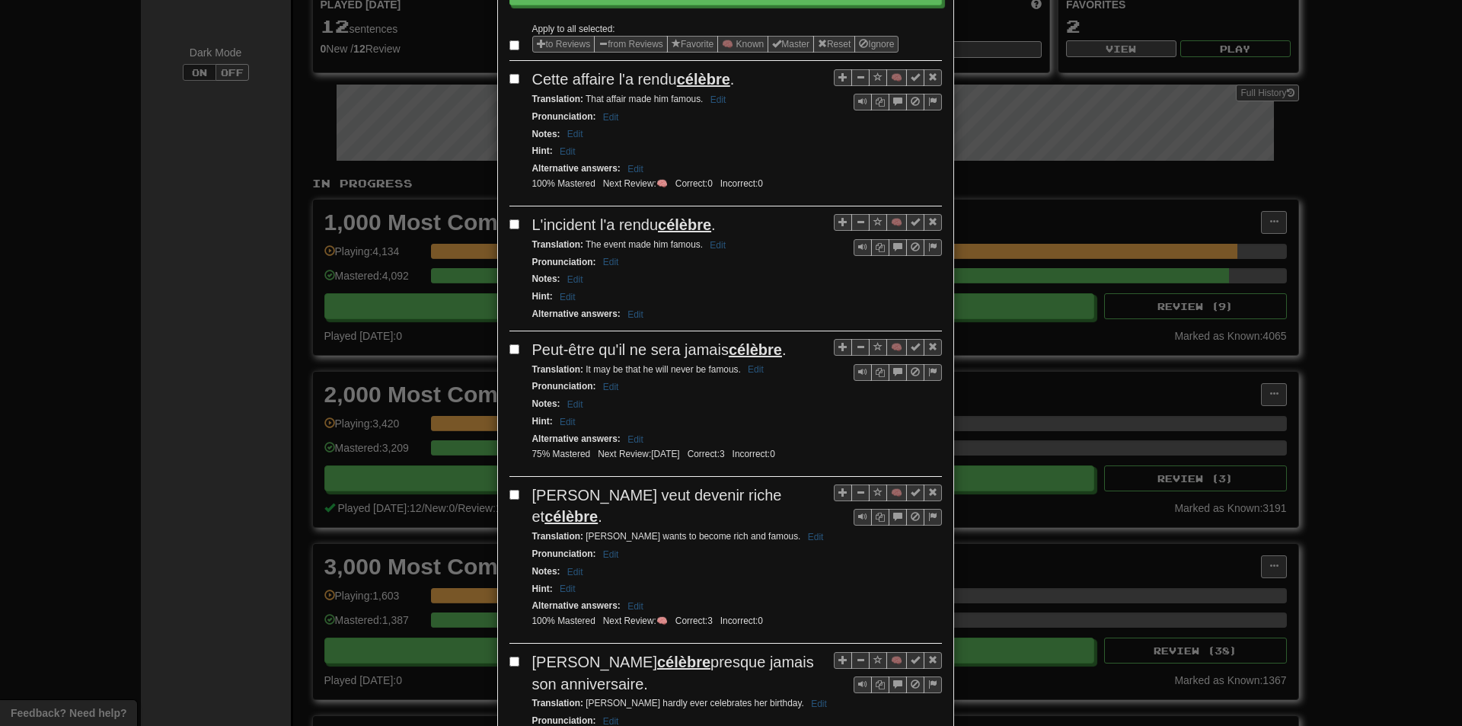
scroll to position [228, 0]
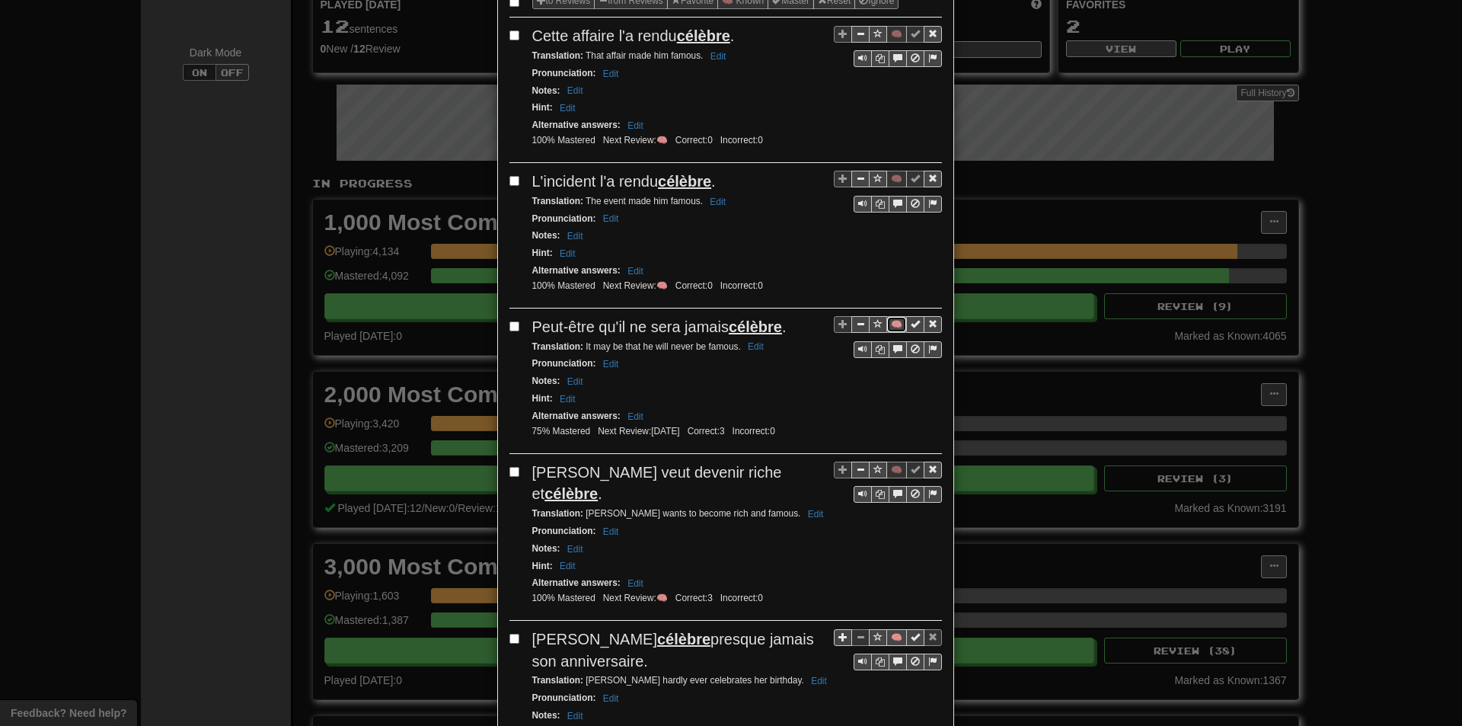
click at [895, 319] on button "🧠" at bounding box center [897, 324] width 21 height 17
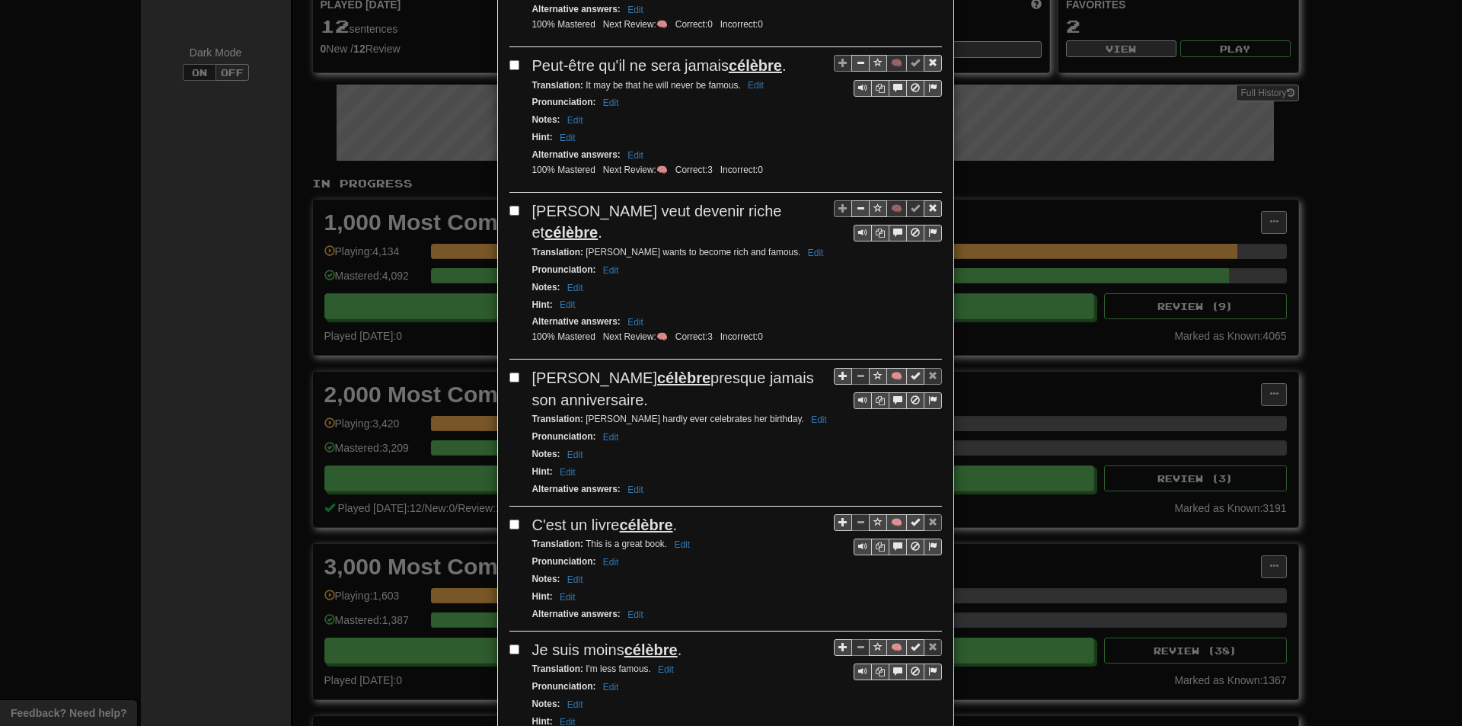
scroll to position [533, 0]
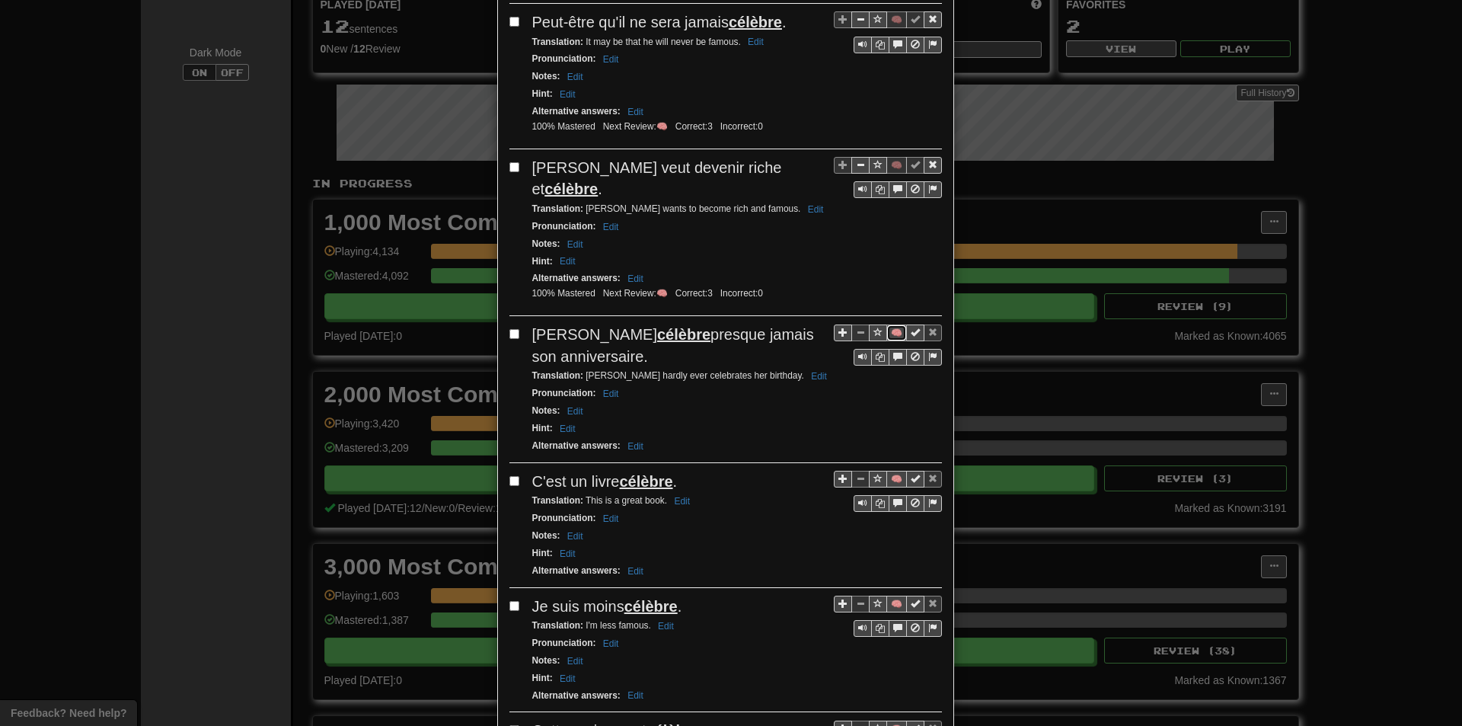
click at [887, 324] on button "🧠" at bounding box center [897, 332] width 21 height 17
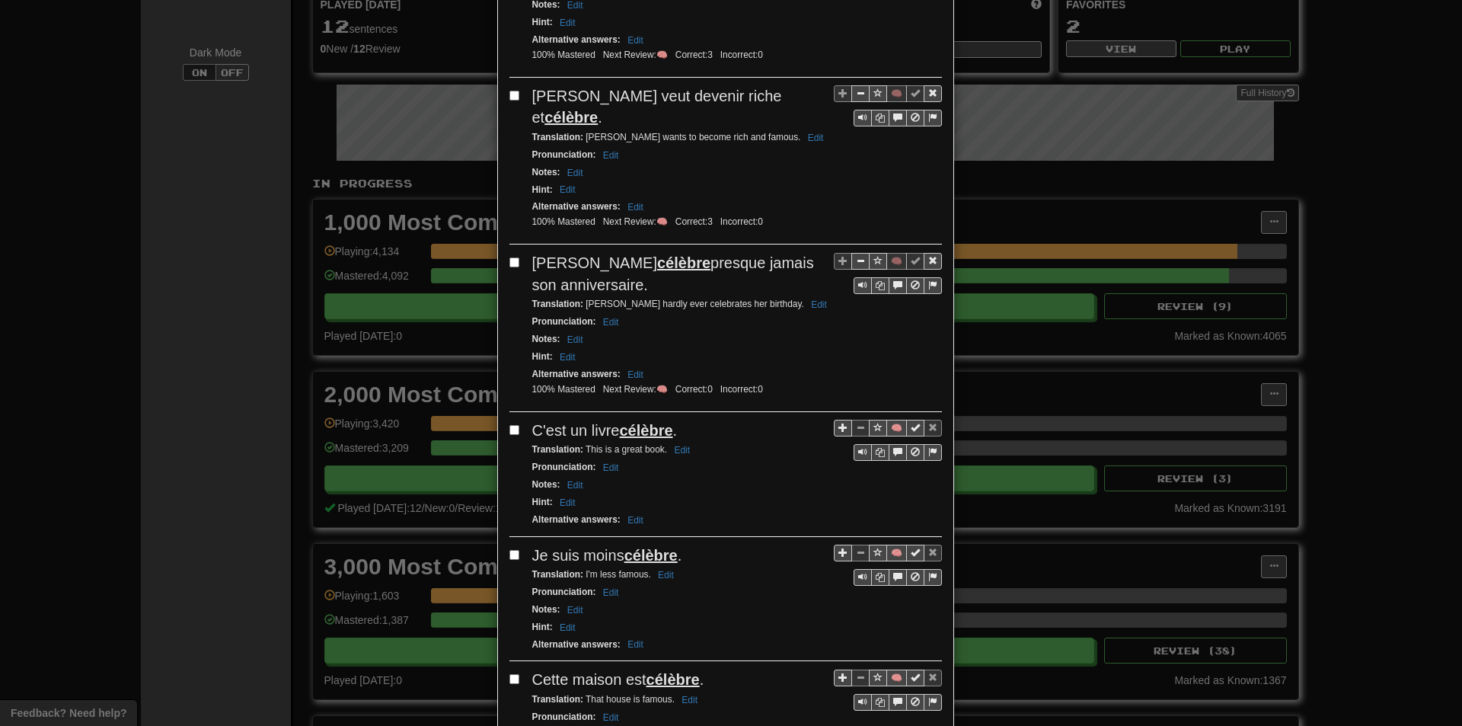
scroll to position [609, 0]
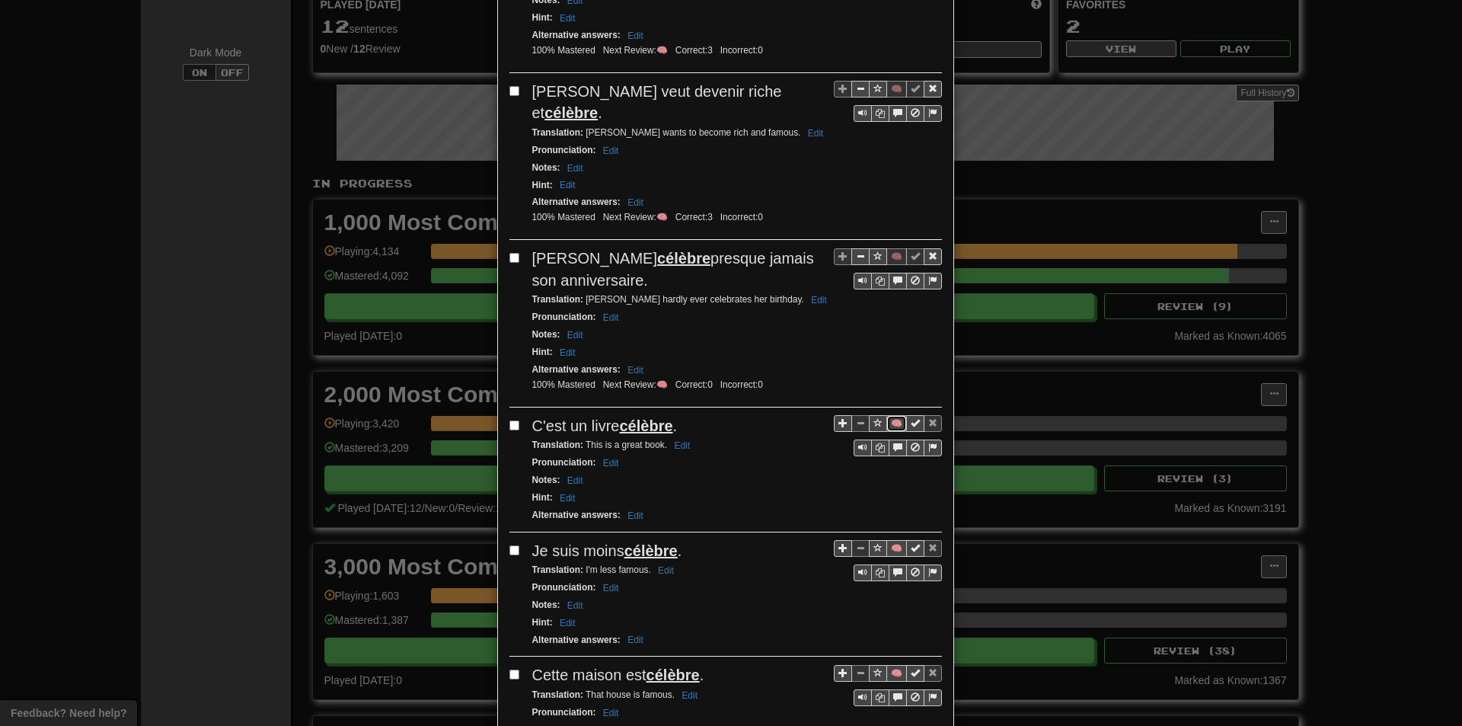
click at [893, 415] on button "🧠" at bounding box center [897, 423] width 21 height 17
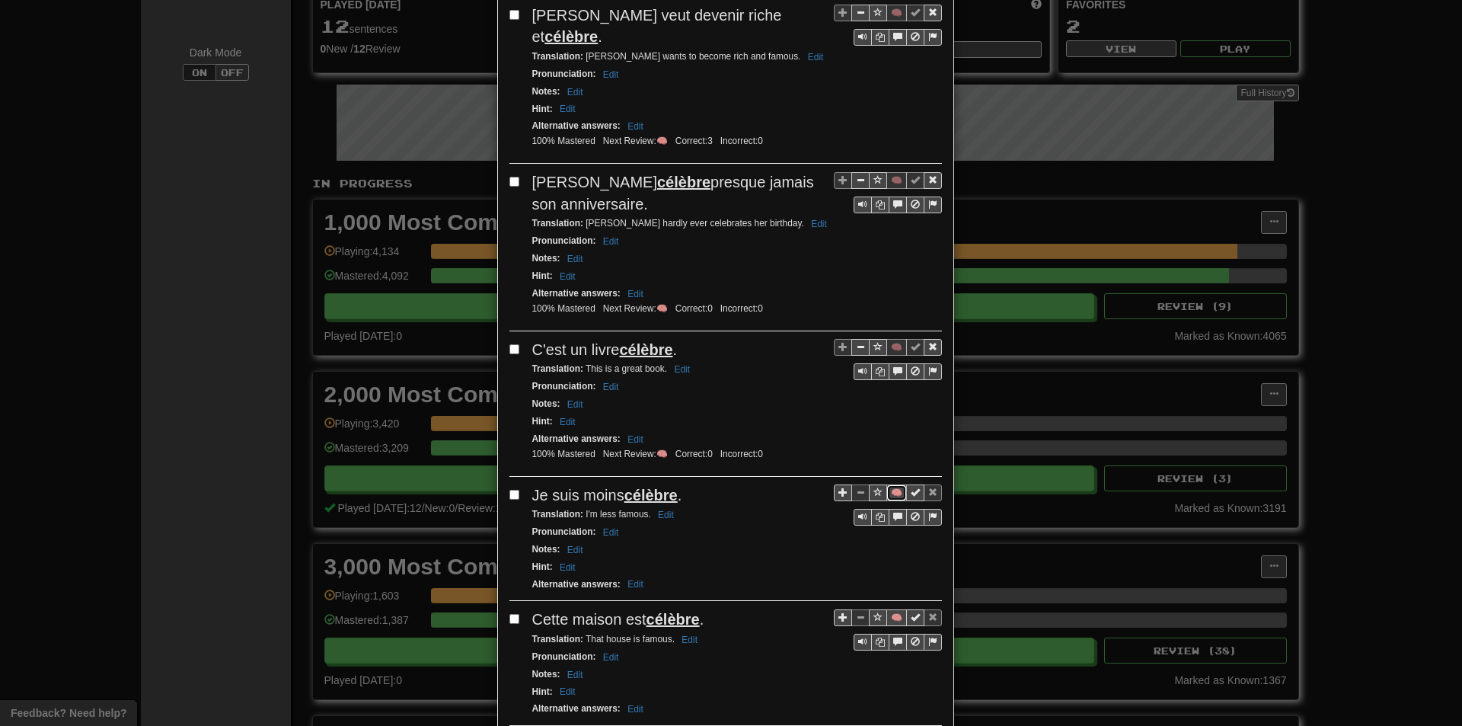
click at [887, 484] on button "🧠" at bounding box center [897, 492] width 21 height 17
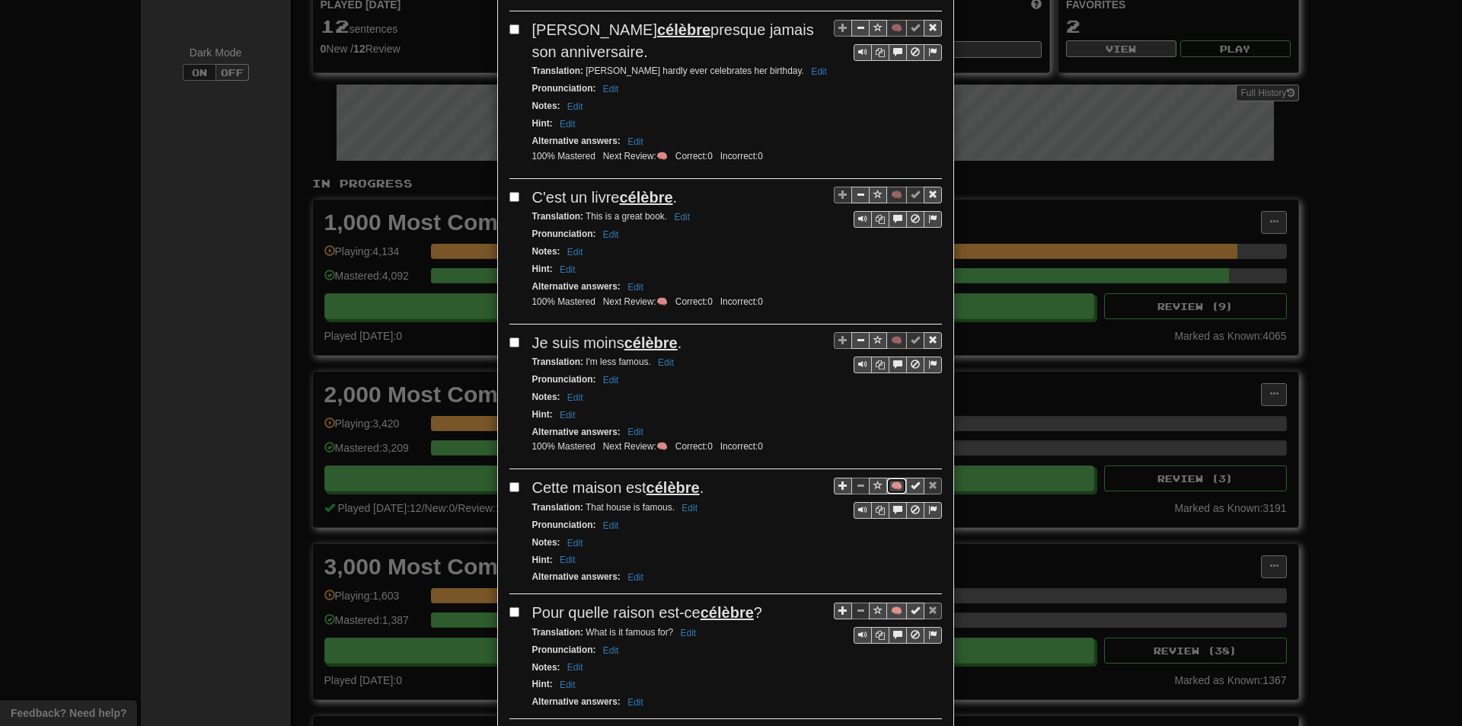
click at [887, 478] on button "🧠" at bounding box center [897, 486] width 21 height 17
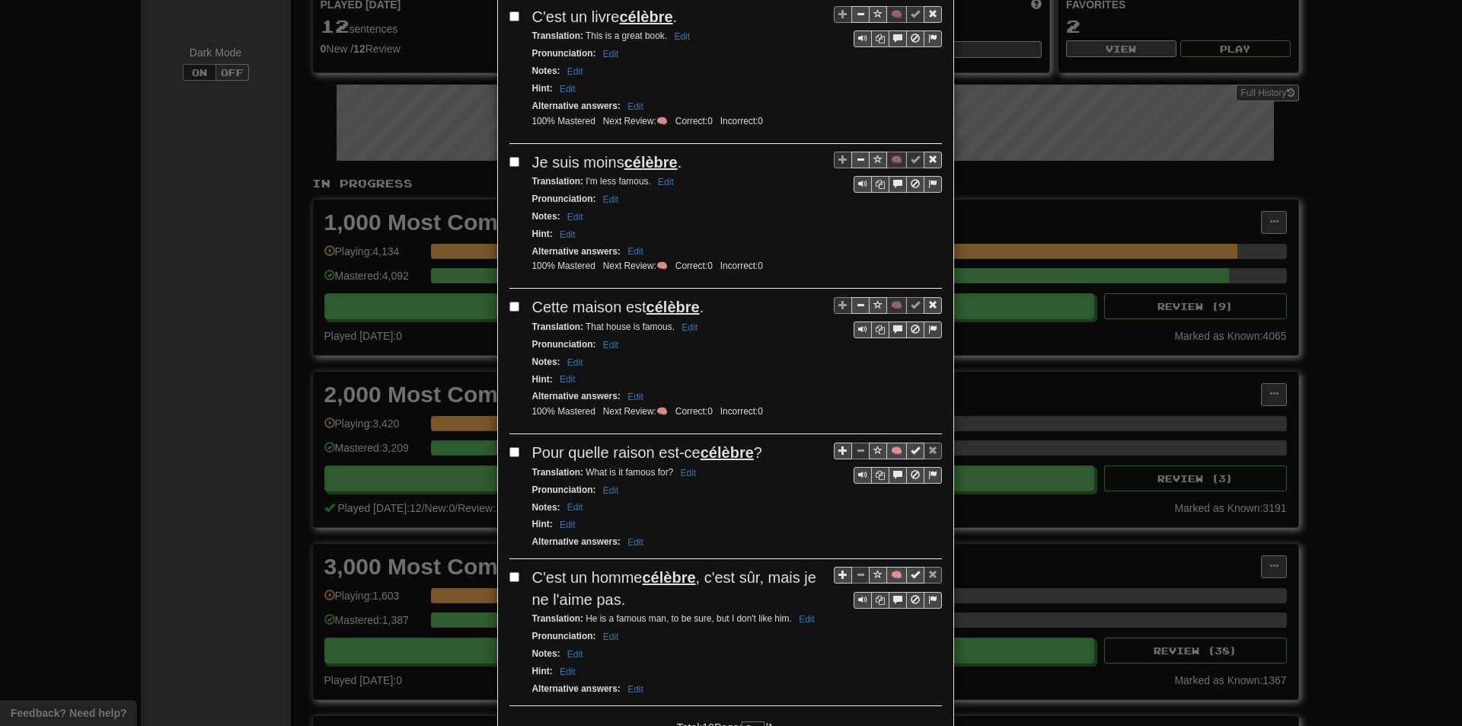
scroll to position [1066, 0]
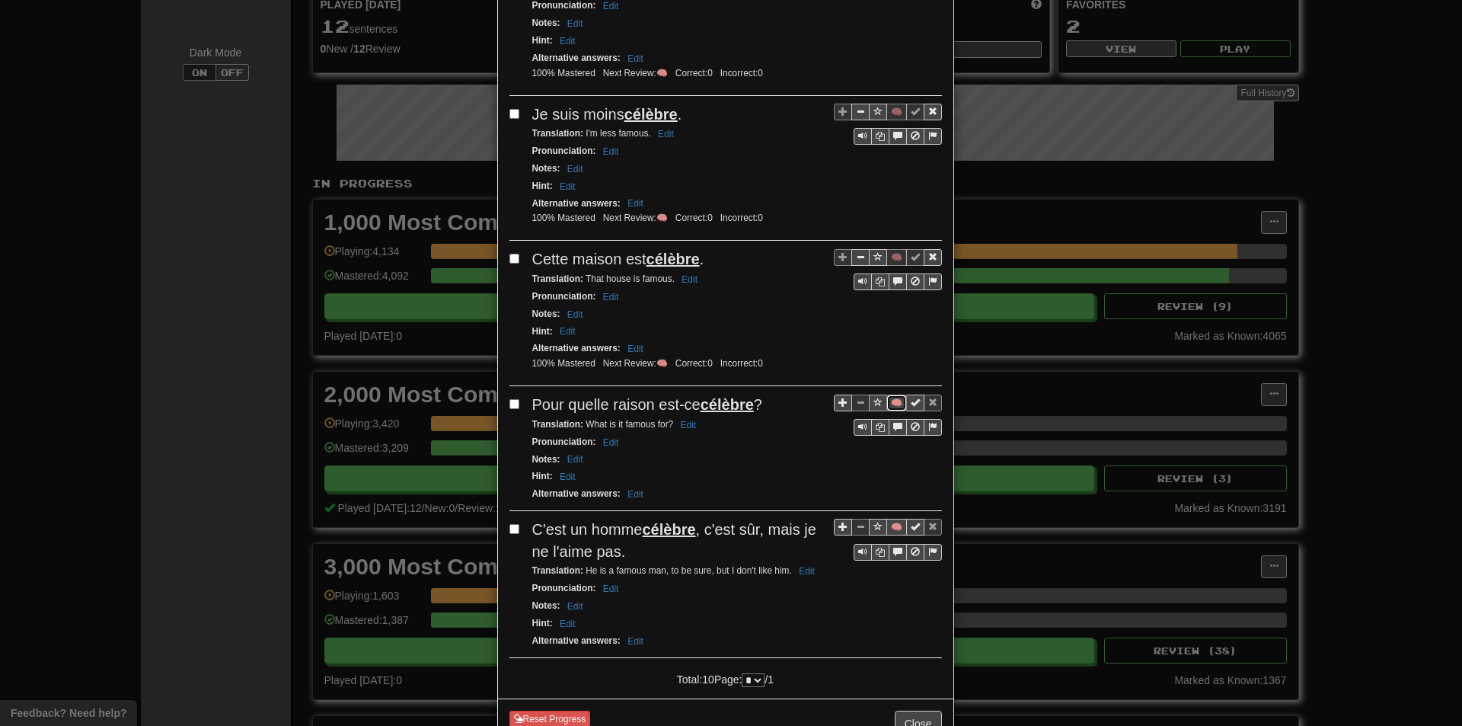
click at [887, 395] on button "🧠" at bounding box center [897, 403] width 21 height 17
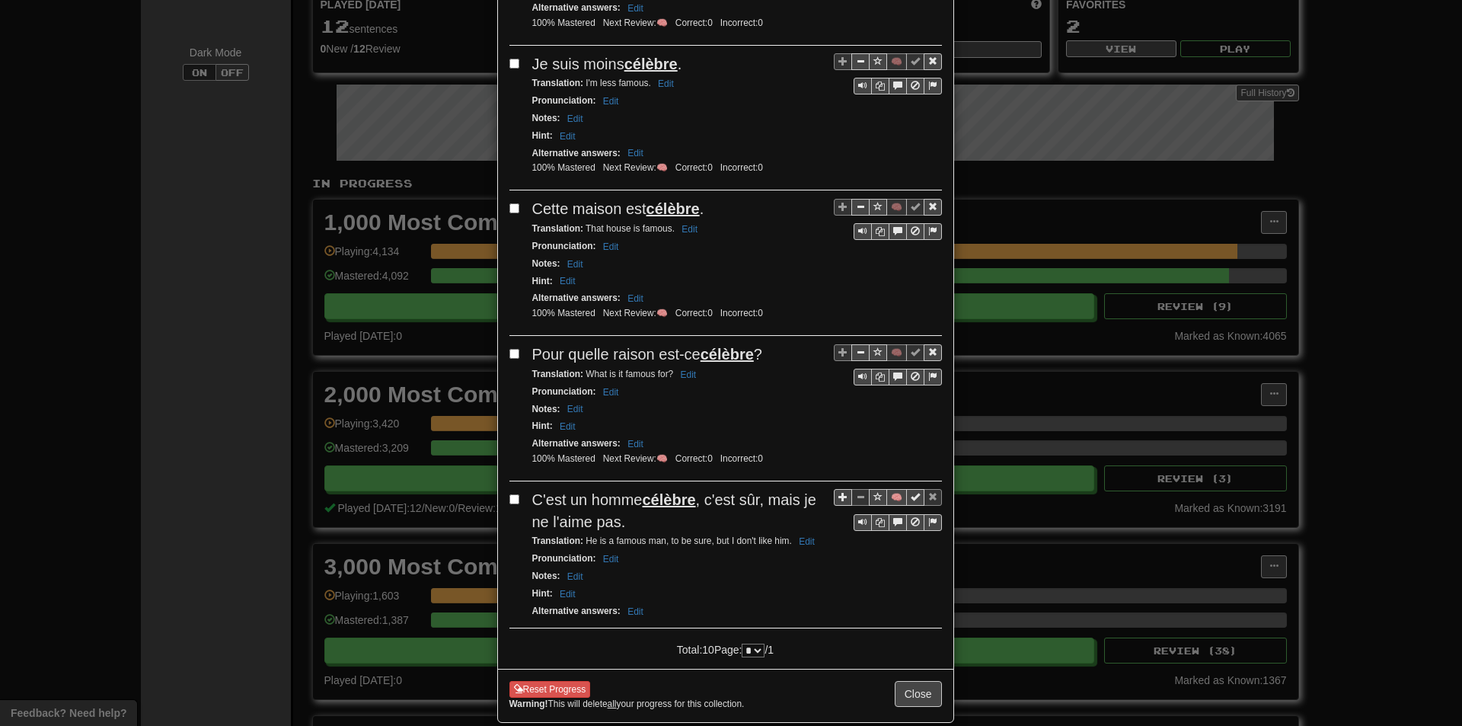
scroll to position [1117, 0]
click at [888, 488] on button "🧠" at bounding box center [897, 496] width 21 height 17
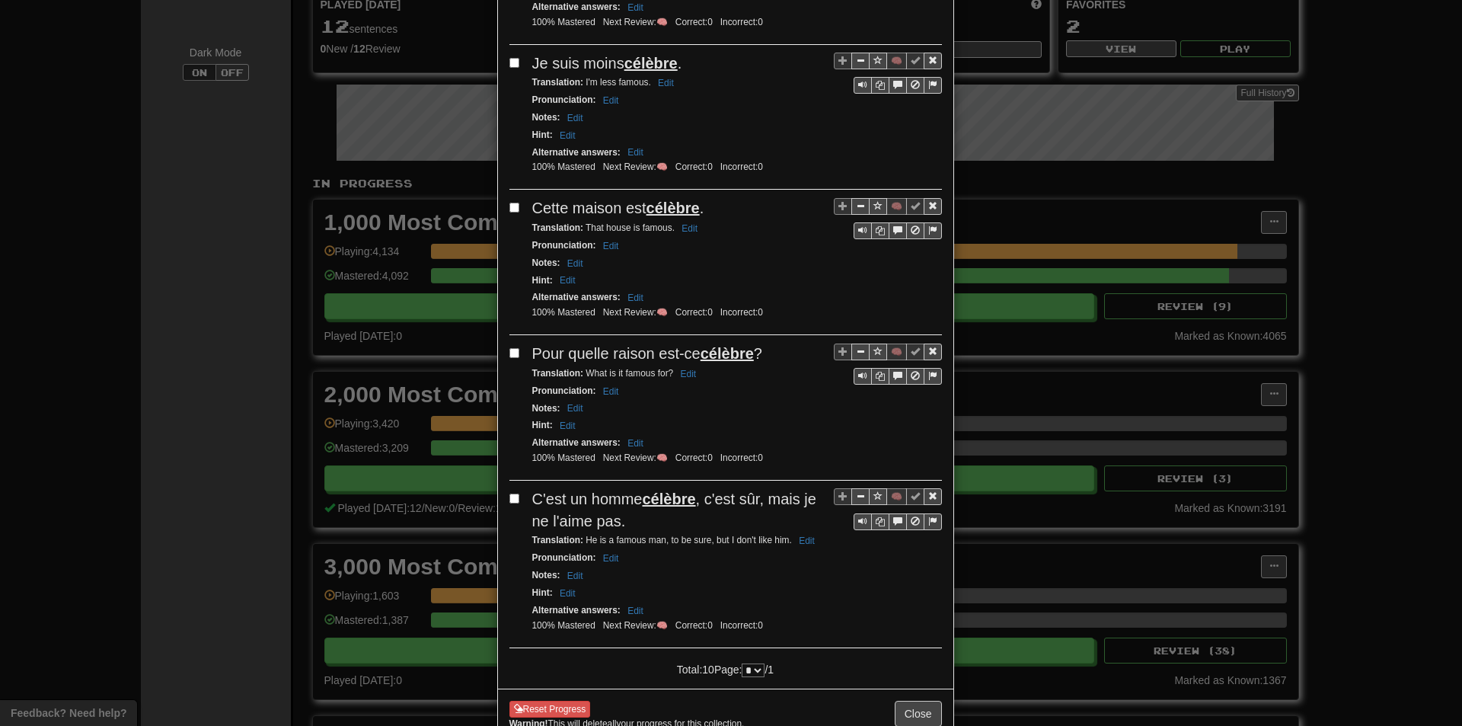
scroll to position [1138, 0]
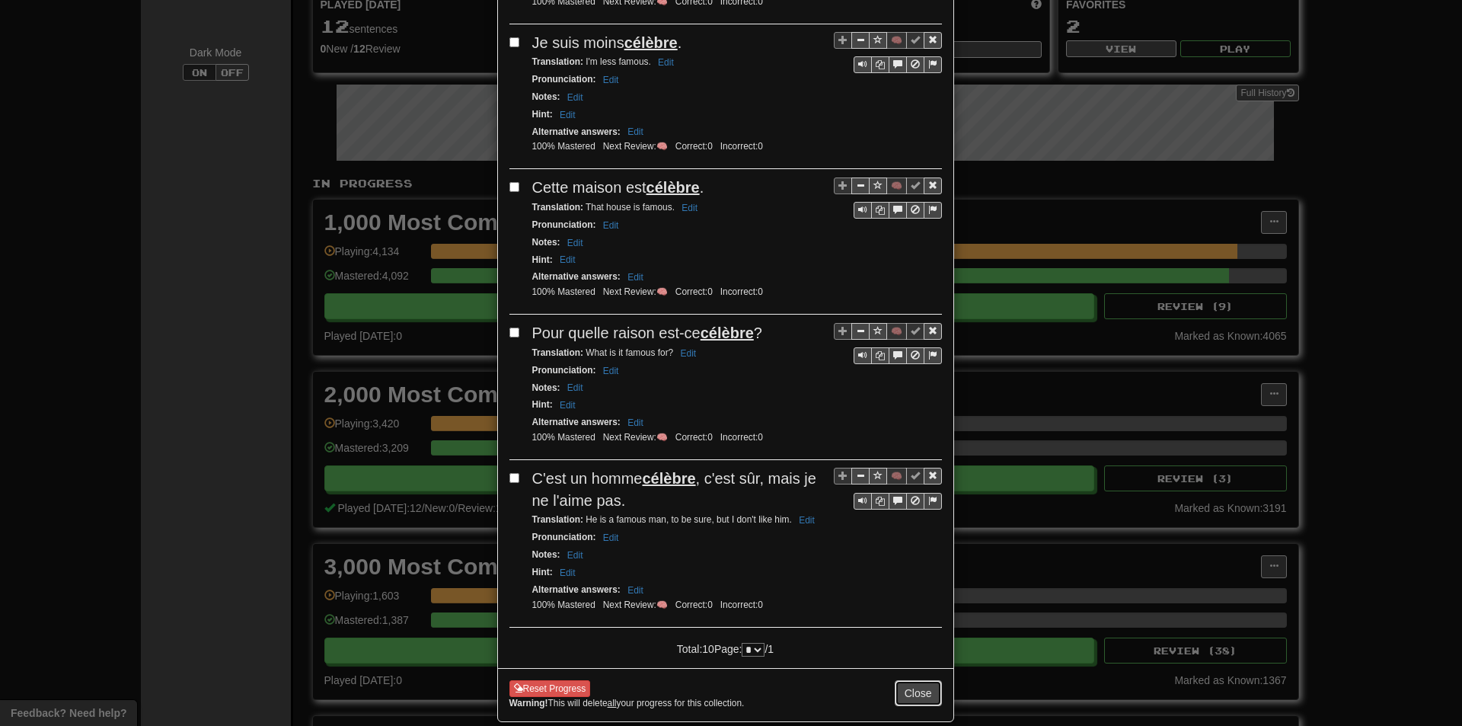
click at [896, 680] on button "Close" at bounding box center [918, 693] width 47 height 26
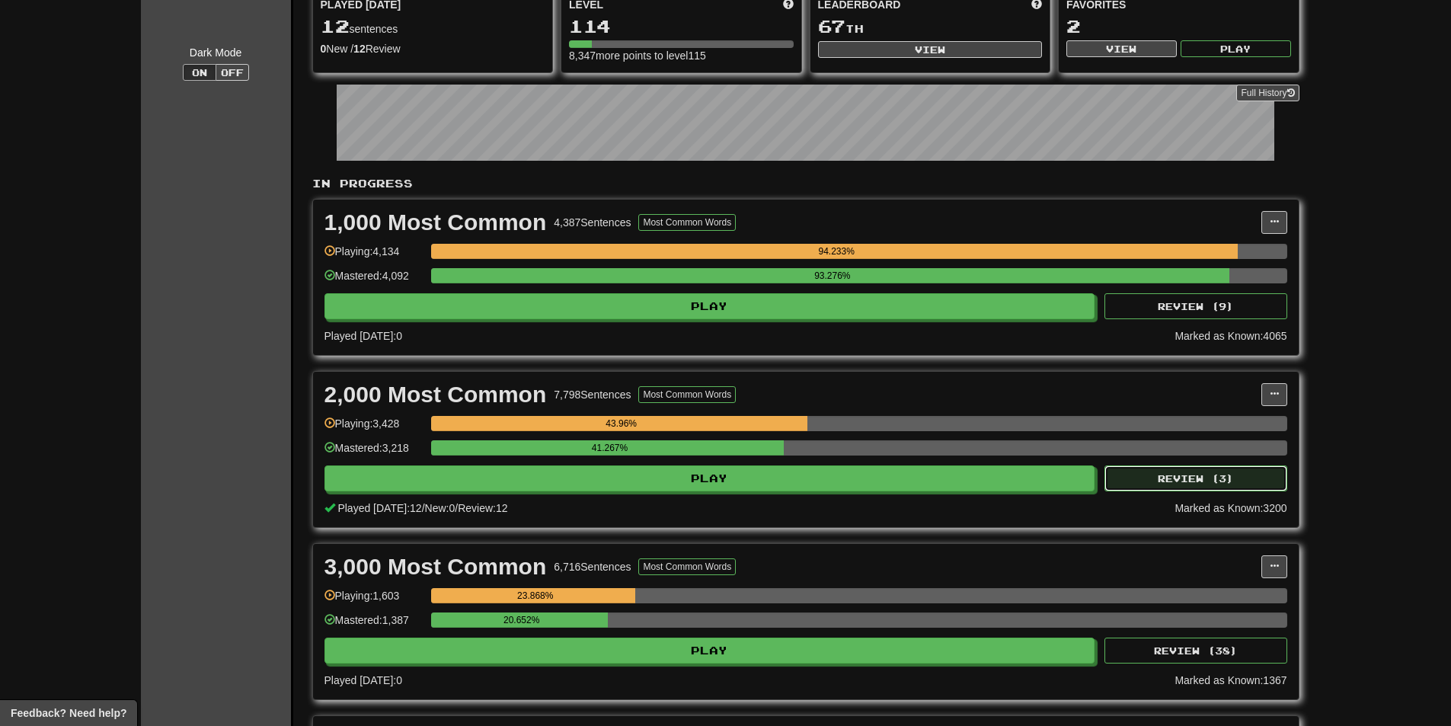
click at [1116, 476] on button "Review ( 3 )" at bounding box center [1195, 478] width 183 height 26
select select "**"
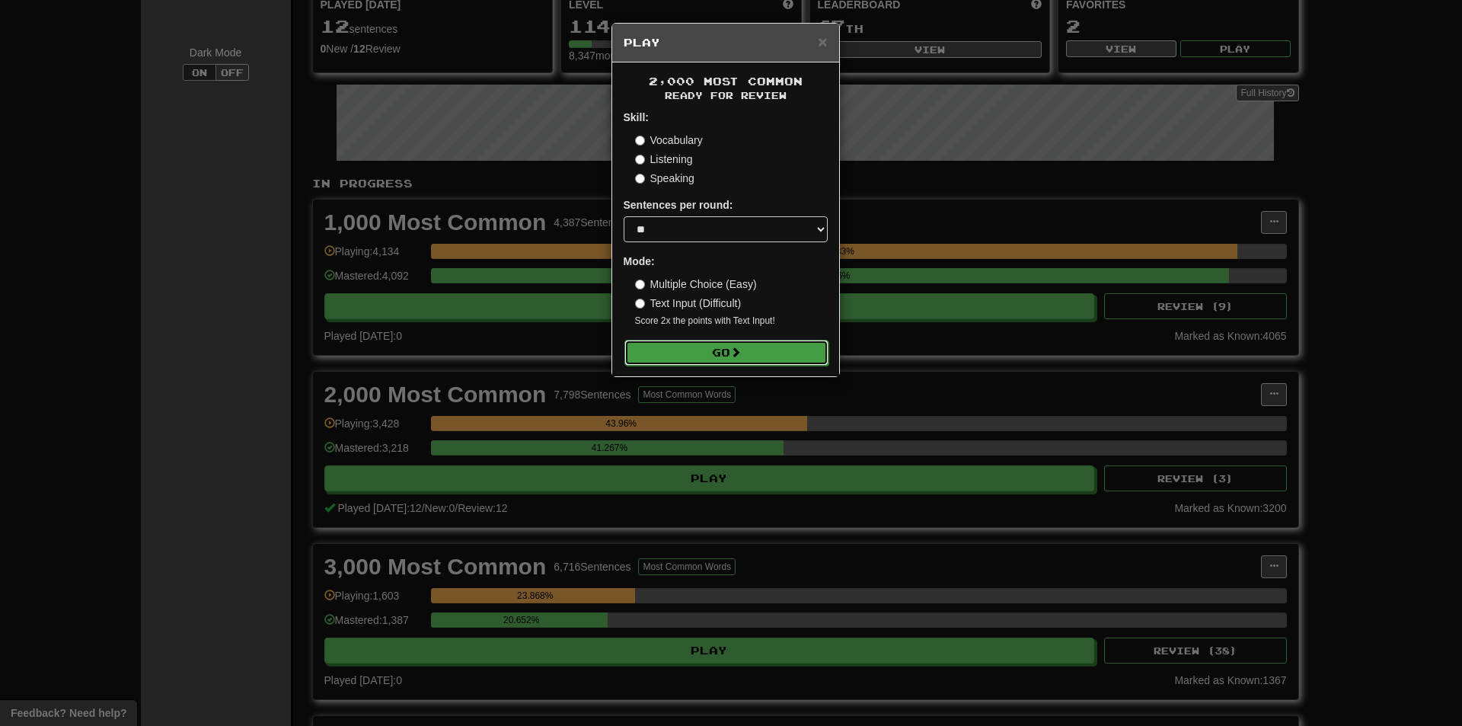
drag, startPoint x: 749, startPoint y: 340, endPoint x: 717, endPoint y: 343, distance: 32.1
click at [748, 340] on button "Go" at bounding box center [727, 353] width 204 height 26
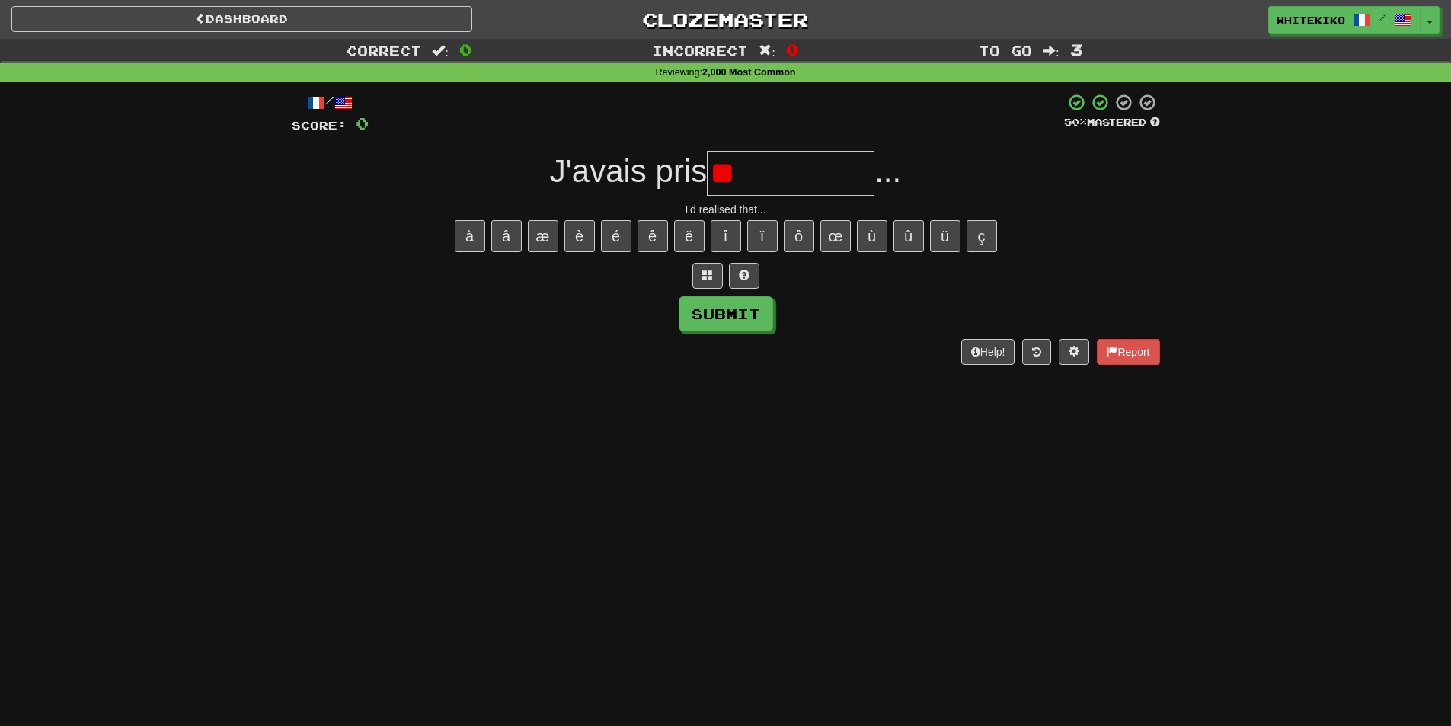
type input "*"
type input "**********"
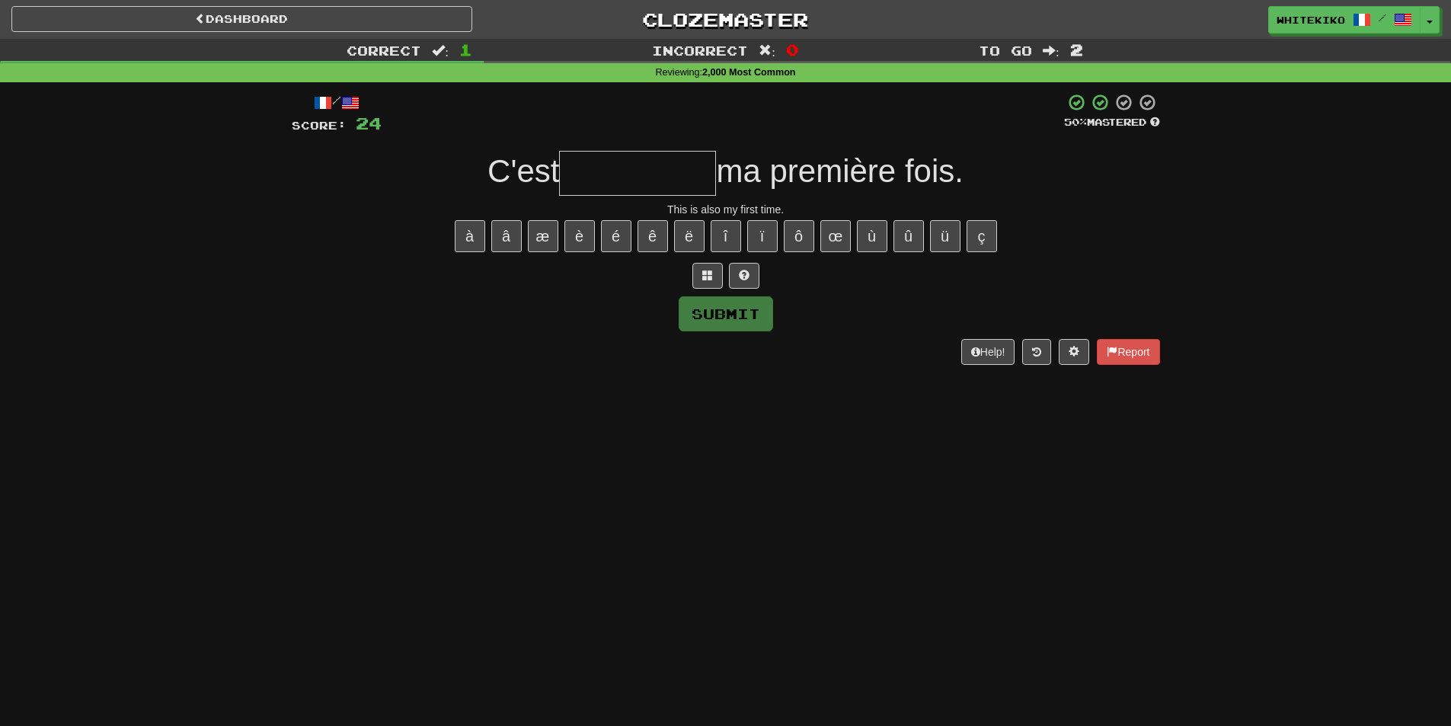
type input "*"
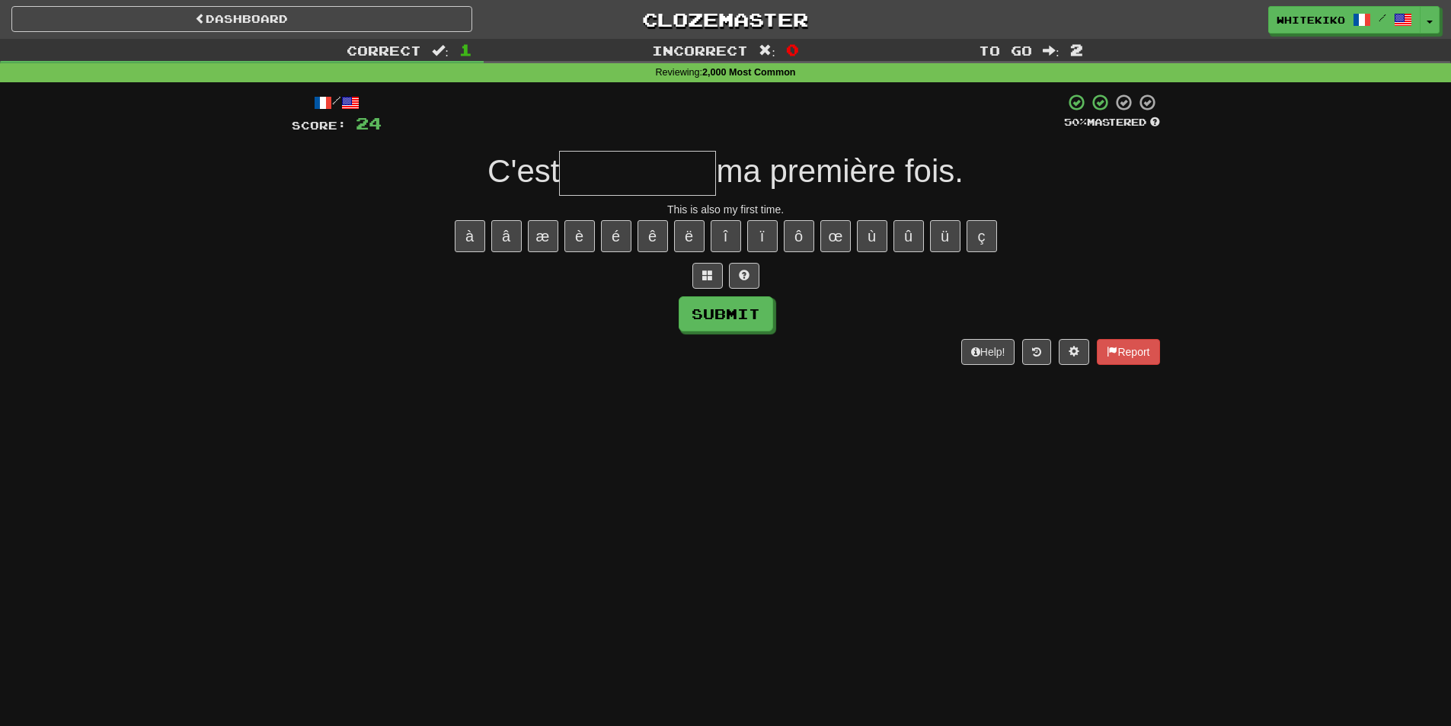
type input "*"
type input "*********"
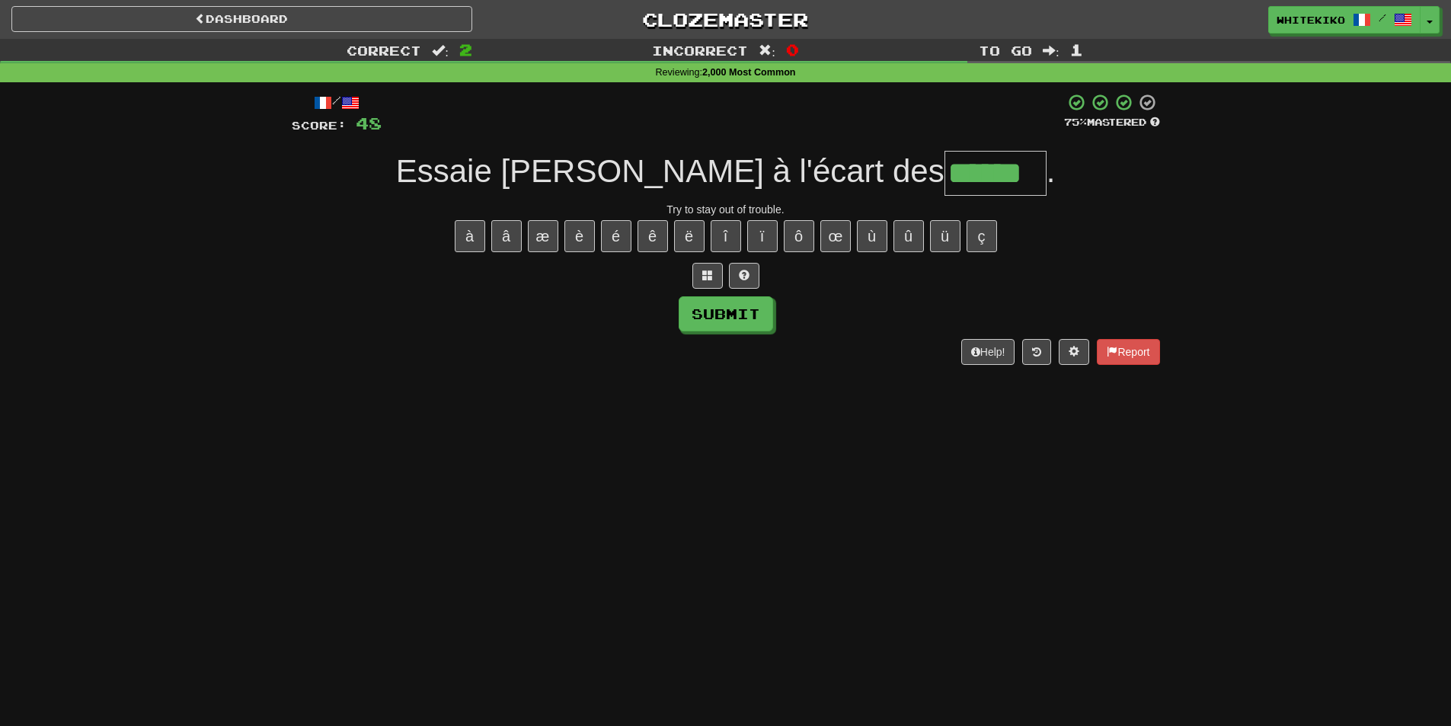
type input "******"
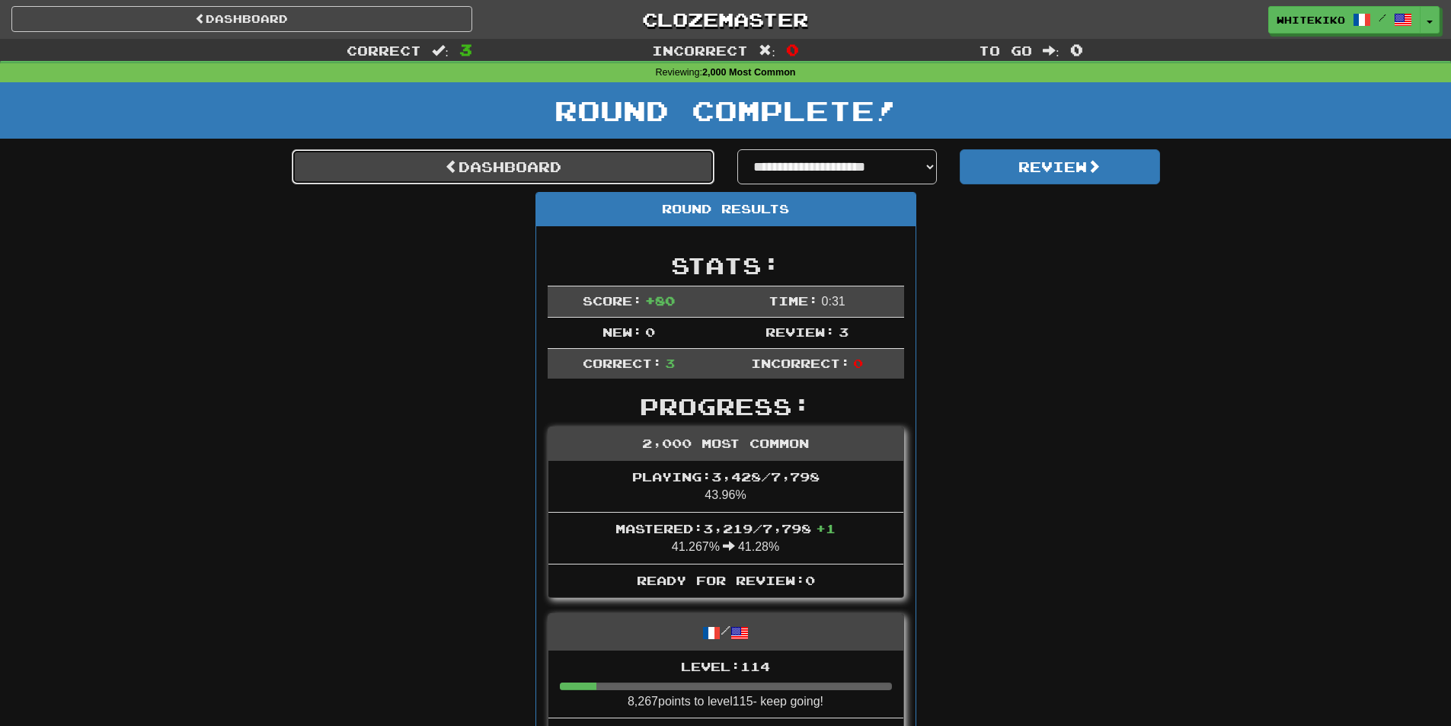
click at [522, 161] on link "Dashboard" at bounding box center [503, 166] width 423 height 35
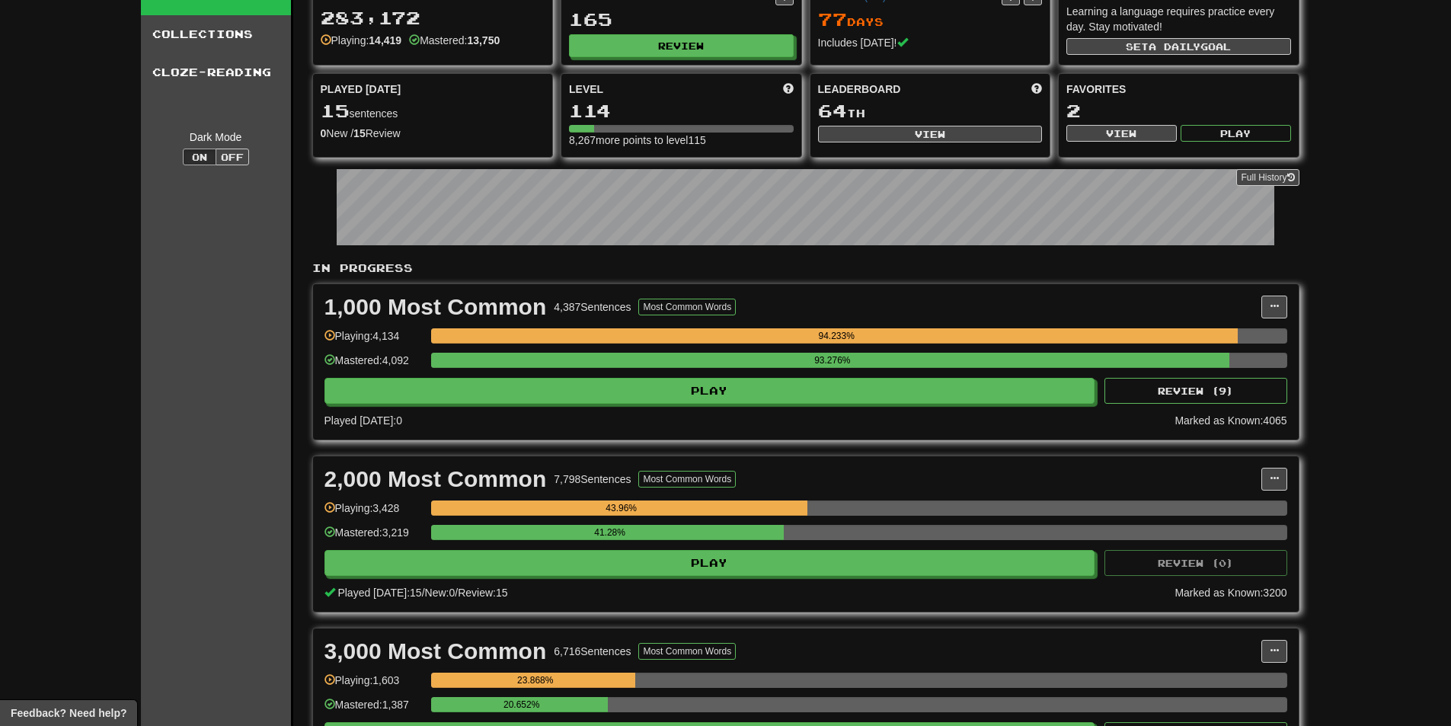
scroll to position [76, 0]
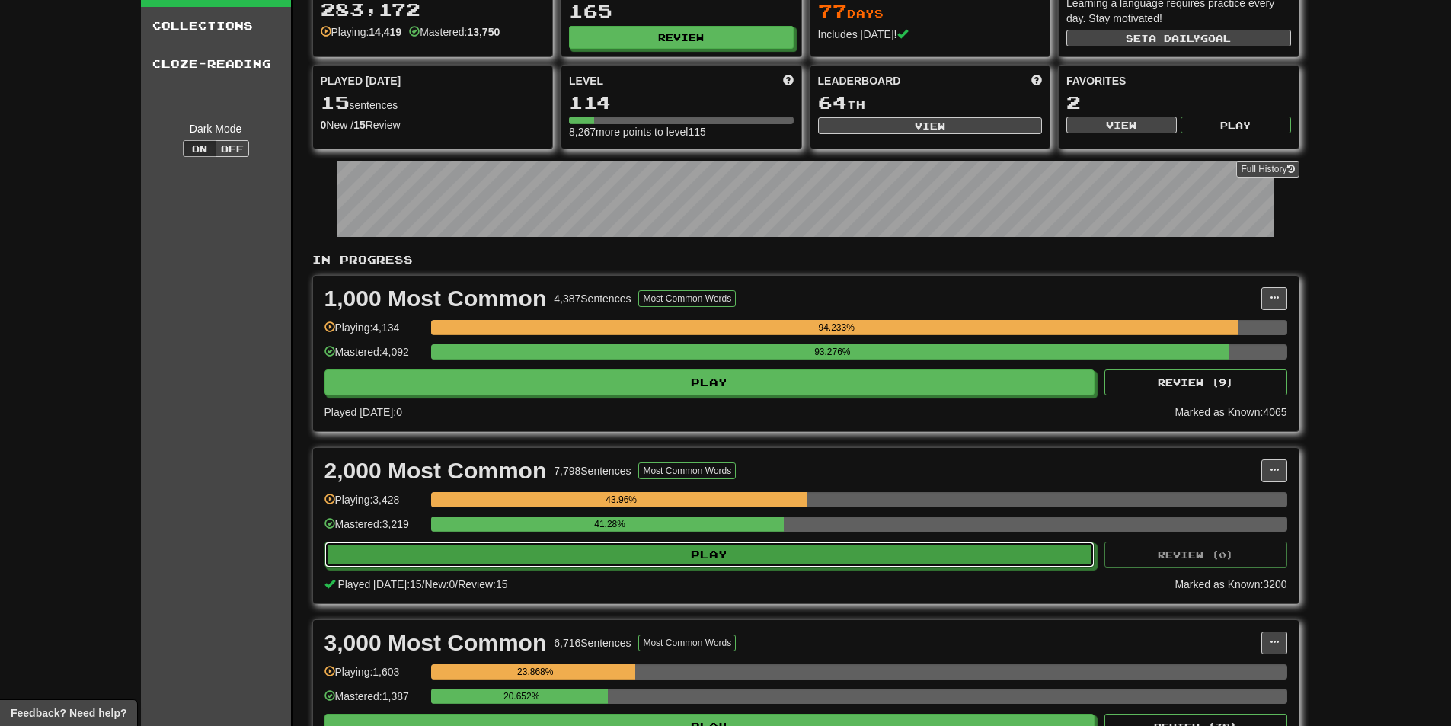
click at [1034, 567] on div "2,000 Most Common 7,798 Sentences Most Common Words Manage Sentences Unpin from…" at bounding box center [806, 525] width 986 height 155
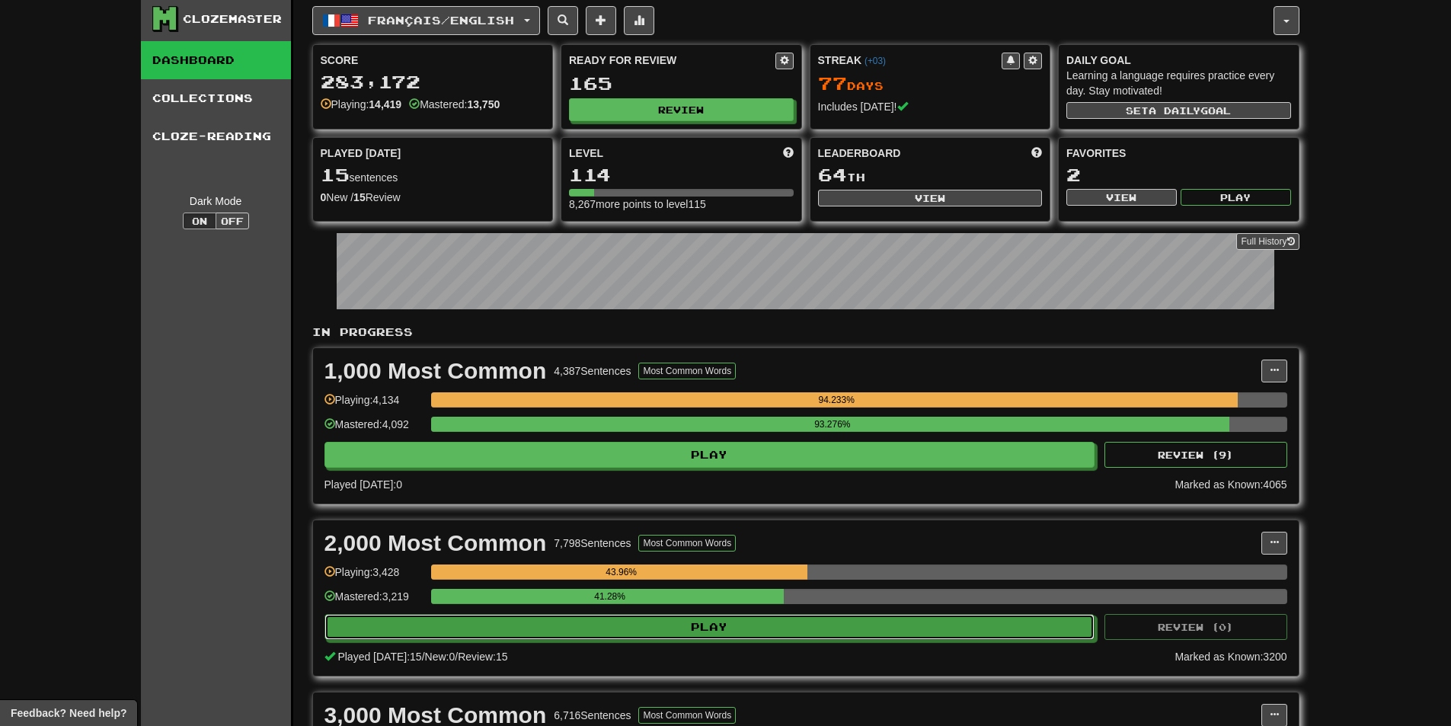
scroll to position [0, 0]
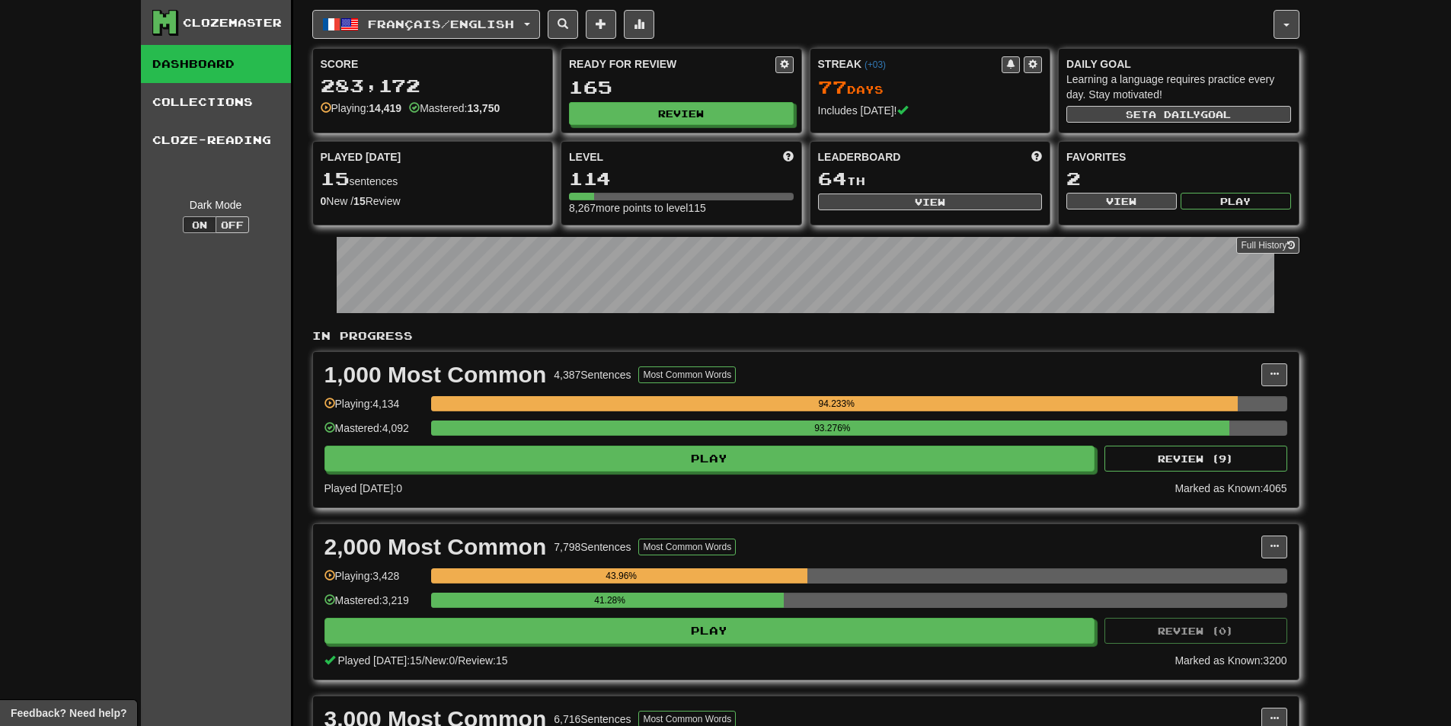
click at [717, 319] on div "Full History" at bounding box center [805, 276] width 987 height 95
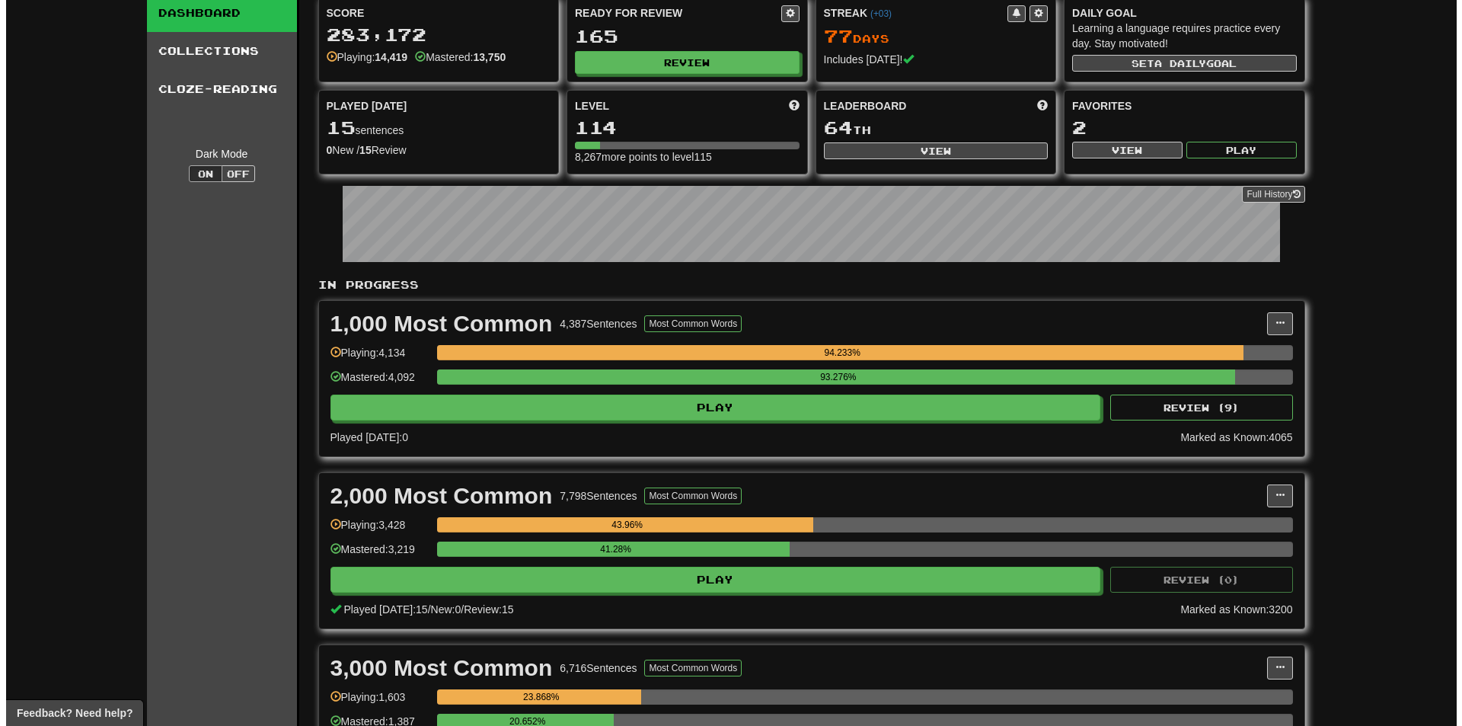
scroll to position [228, 0]
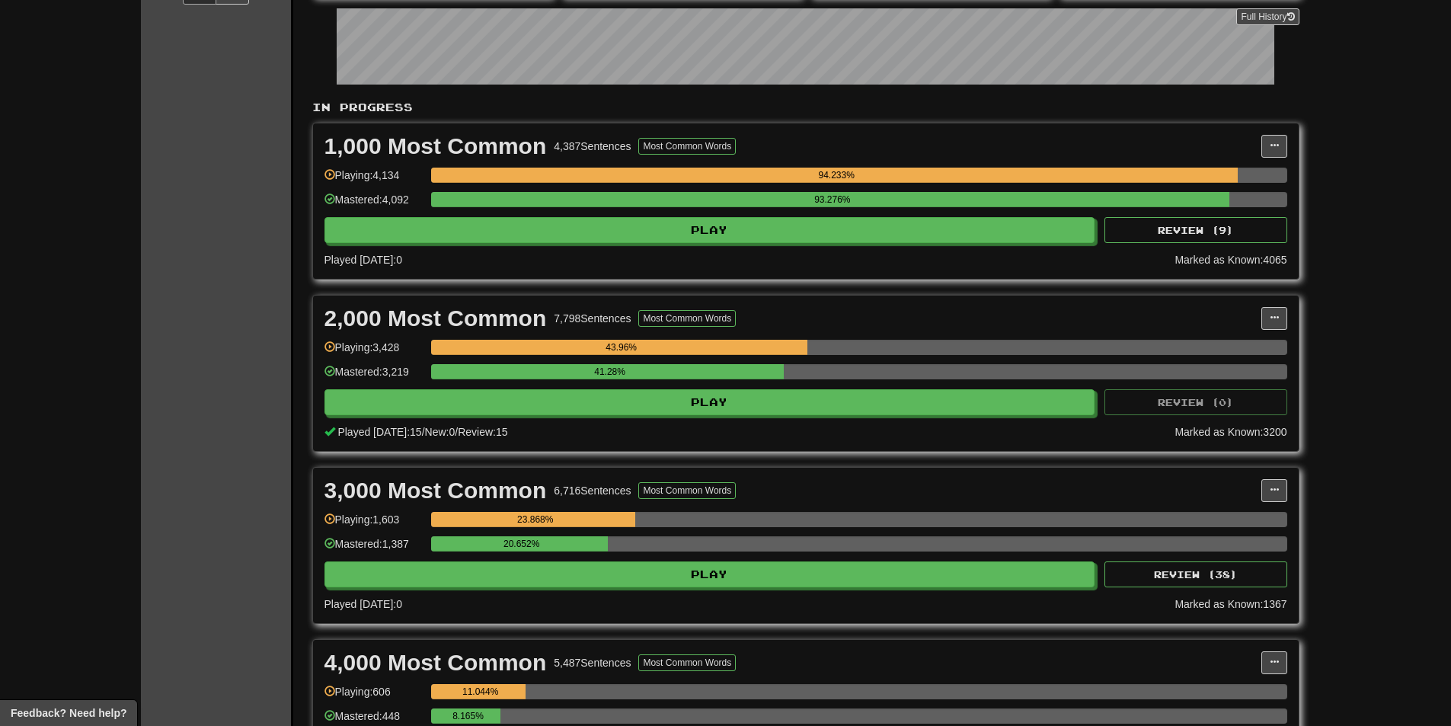
click at [1236, 590] on div "3,000 Most Common 6,716 Sentences Most Common Words Manage Sentences Unpin from…" at bounding box center [806, 545] width 986 height 155
click at [1227, 581] on button "Review ( 38 )" at bounding box center [1195, 574] width 183 height 26
select select "**"
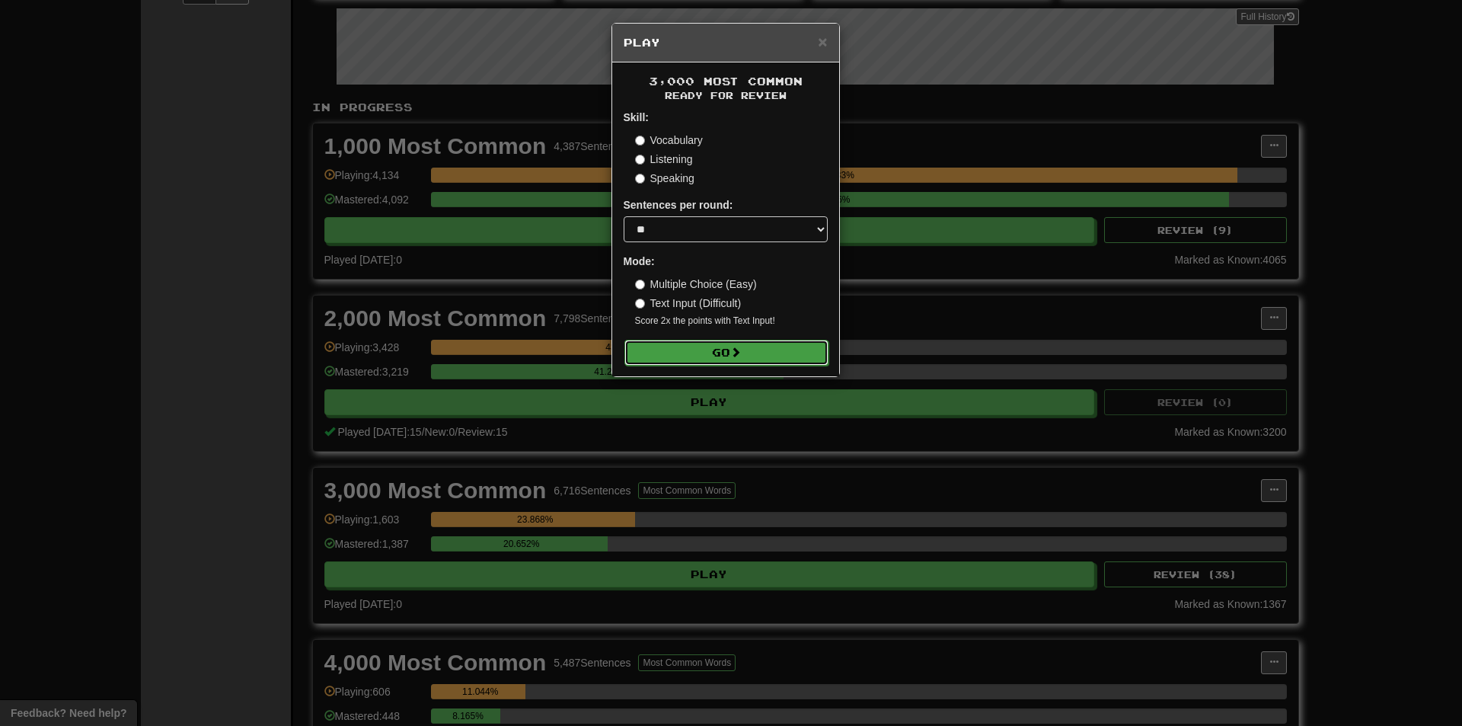
click at [738, 362] on button "Go" at bounding box center [727, 353] width 204 height 26
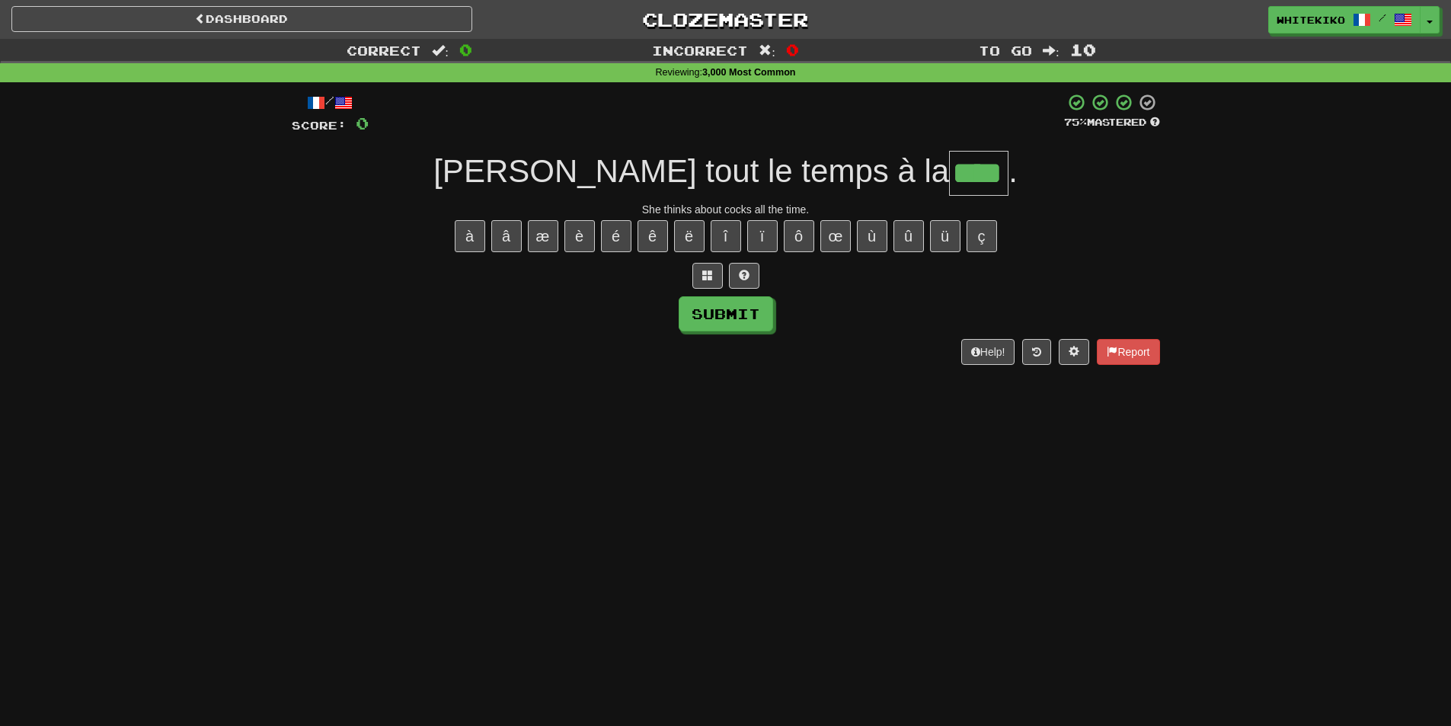
type input "****"
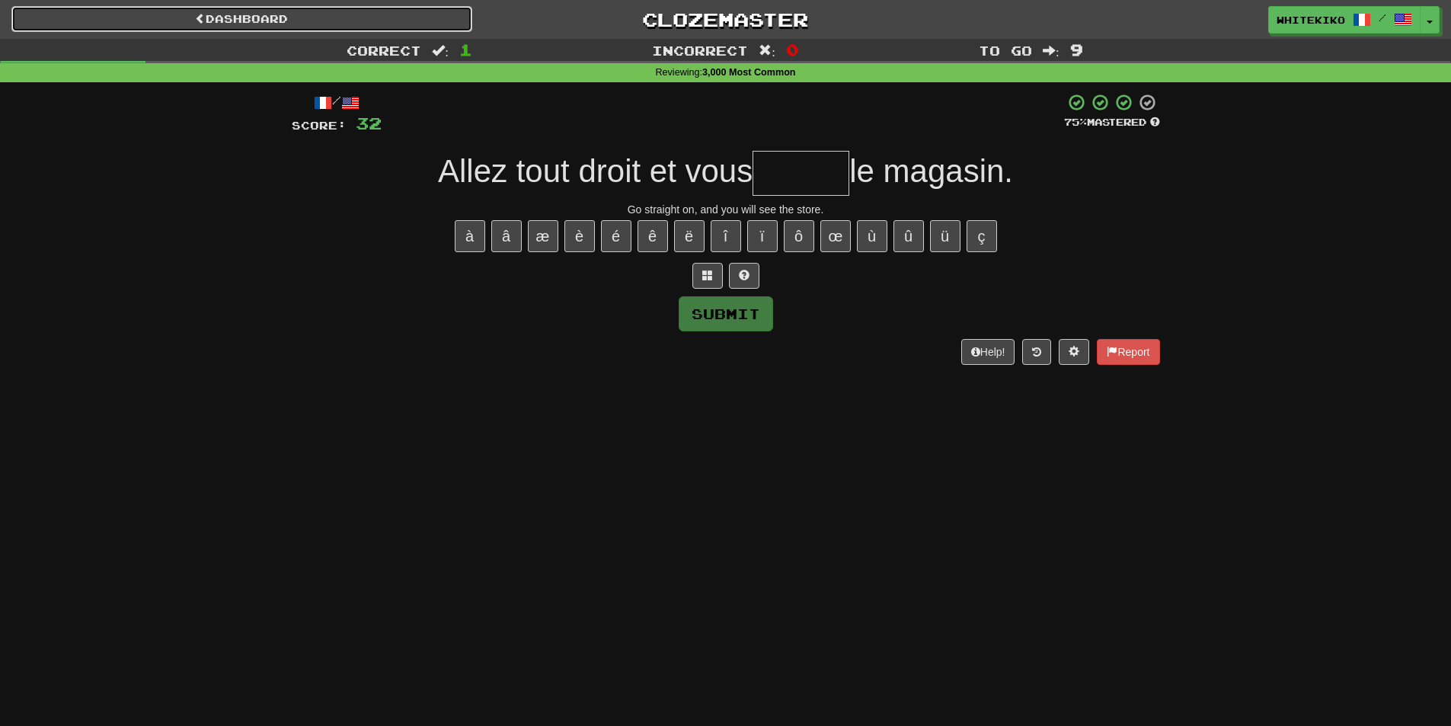
click at [266, 12] on link "Dashboard" at bounding box center [241, 19] width 461 height 26
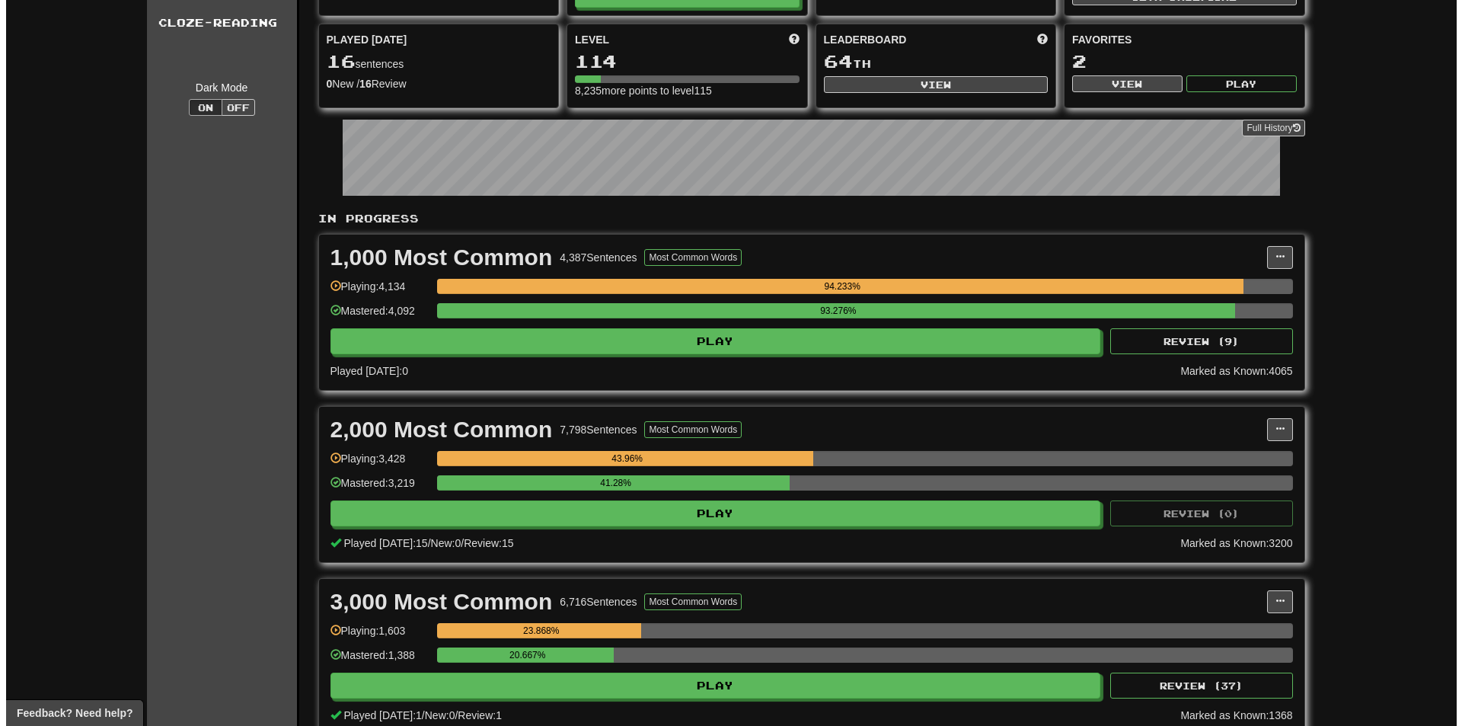
scroll to position [152, 0]
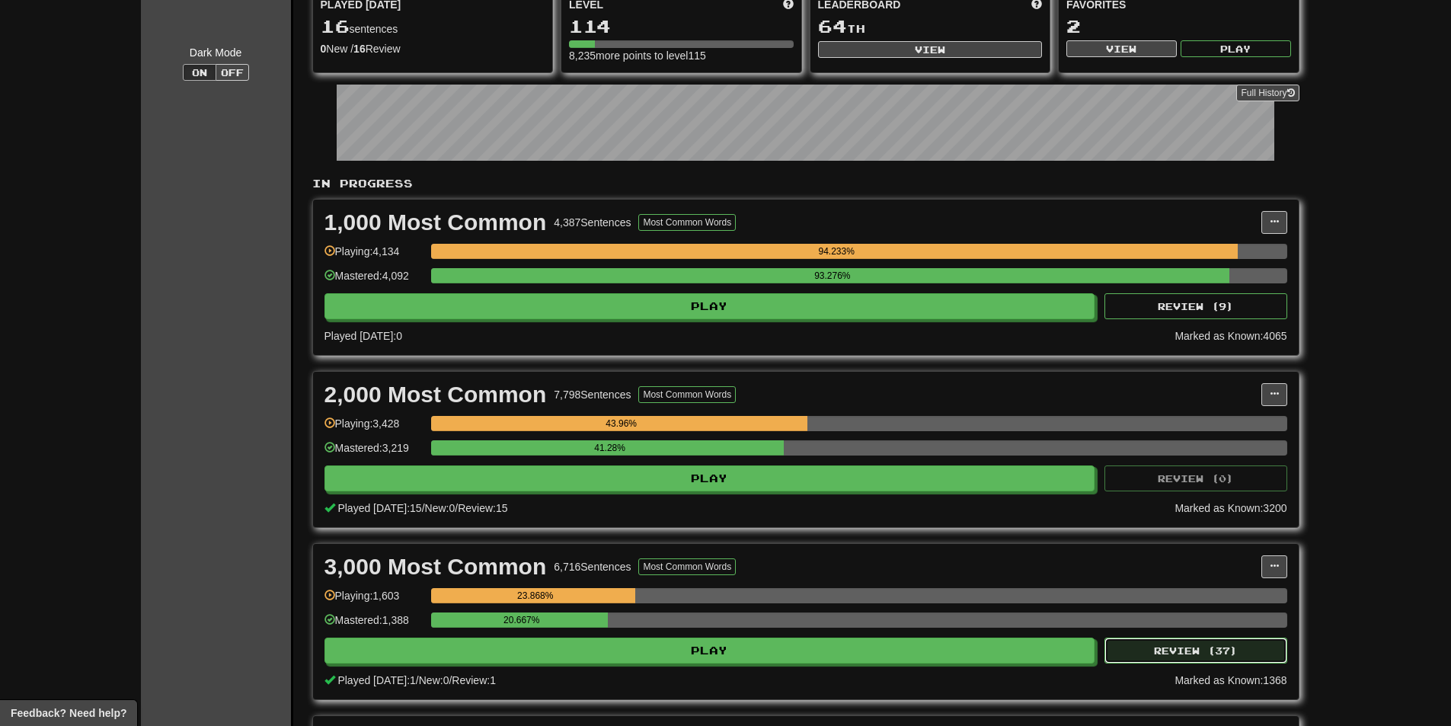
click at [1226, 643] on button "Review ( 37 )" at bounding box center [1195, 650] width 183 height 26
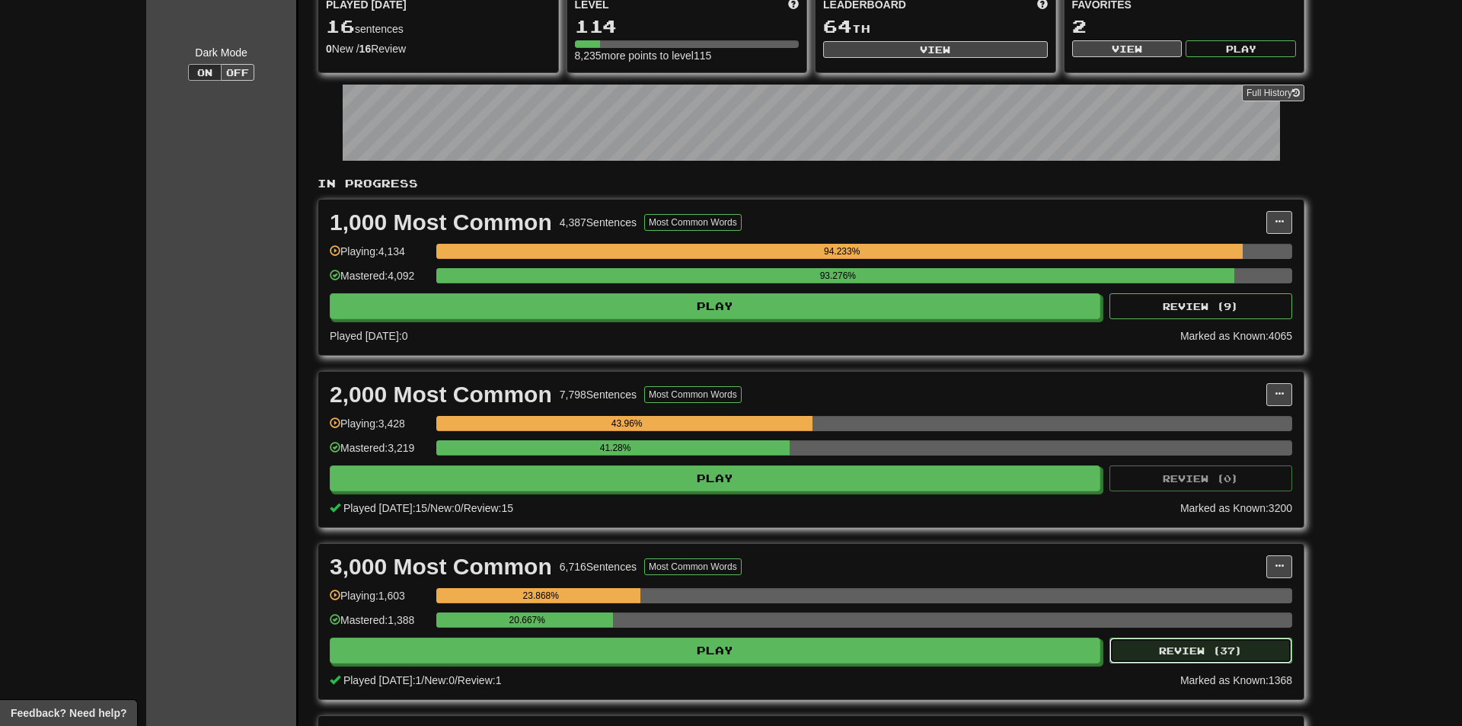
select select "**"
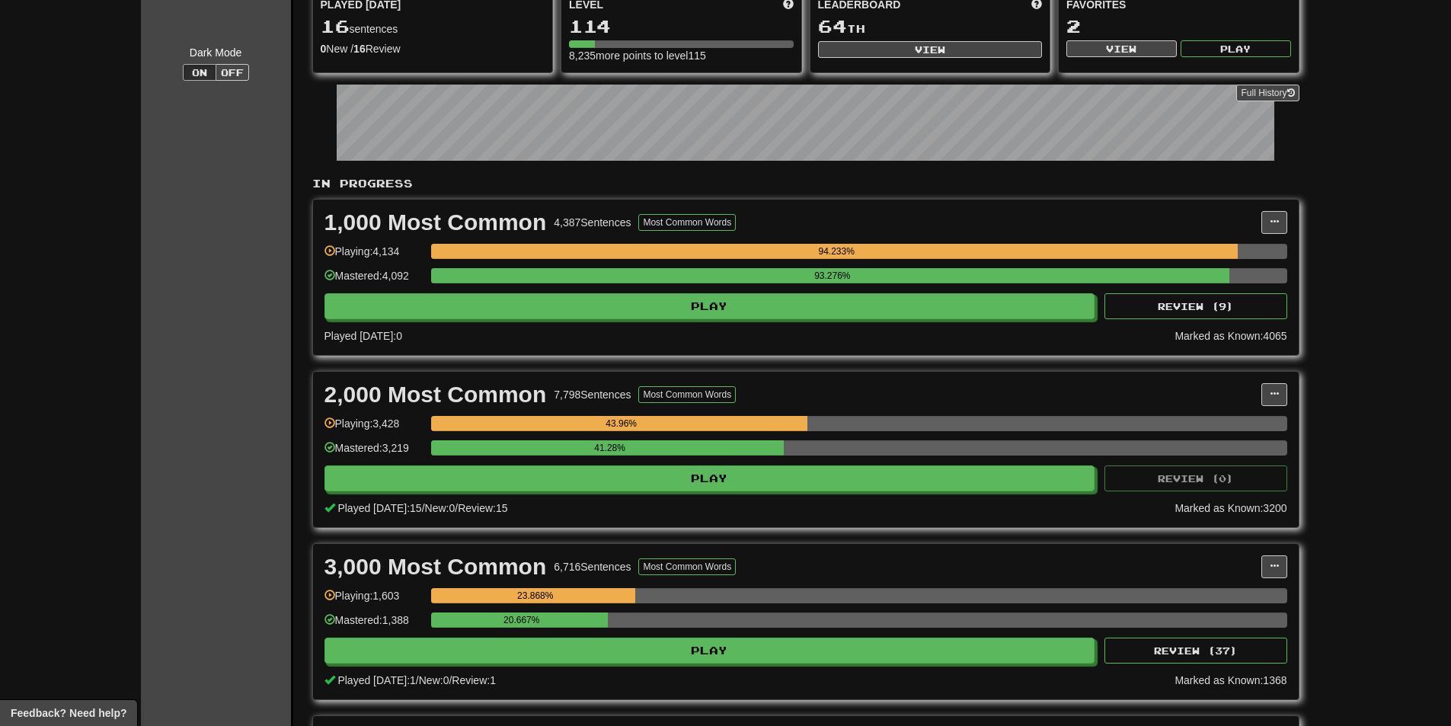
click at [1280, 581] on div "3,000 Most Common 6,716 Sentences Most Common Words Manage Sentences Unpin from…" at bounding box center [806, 621] width 986 height 155
click at [1283, 572] on button at bounding box center [1274, 566] width 26 height 23
click at [1225, 605] on ul "Manage Sentences Unpin from Dashboard" at bounding box center [1206, 611] width 159 height 63
click at [1289, 561] on div "3,000 Most Common 6,716 Sentences Most Common Words Manage Sentences Unpin from…" at bounding box center [806, 621] width 986 height 155
click at [1273, 568] on span at bounding box center [1274, 565] width 9 height 9
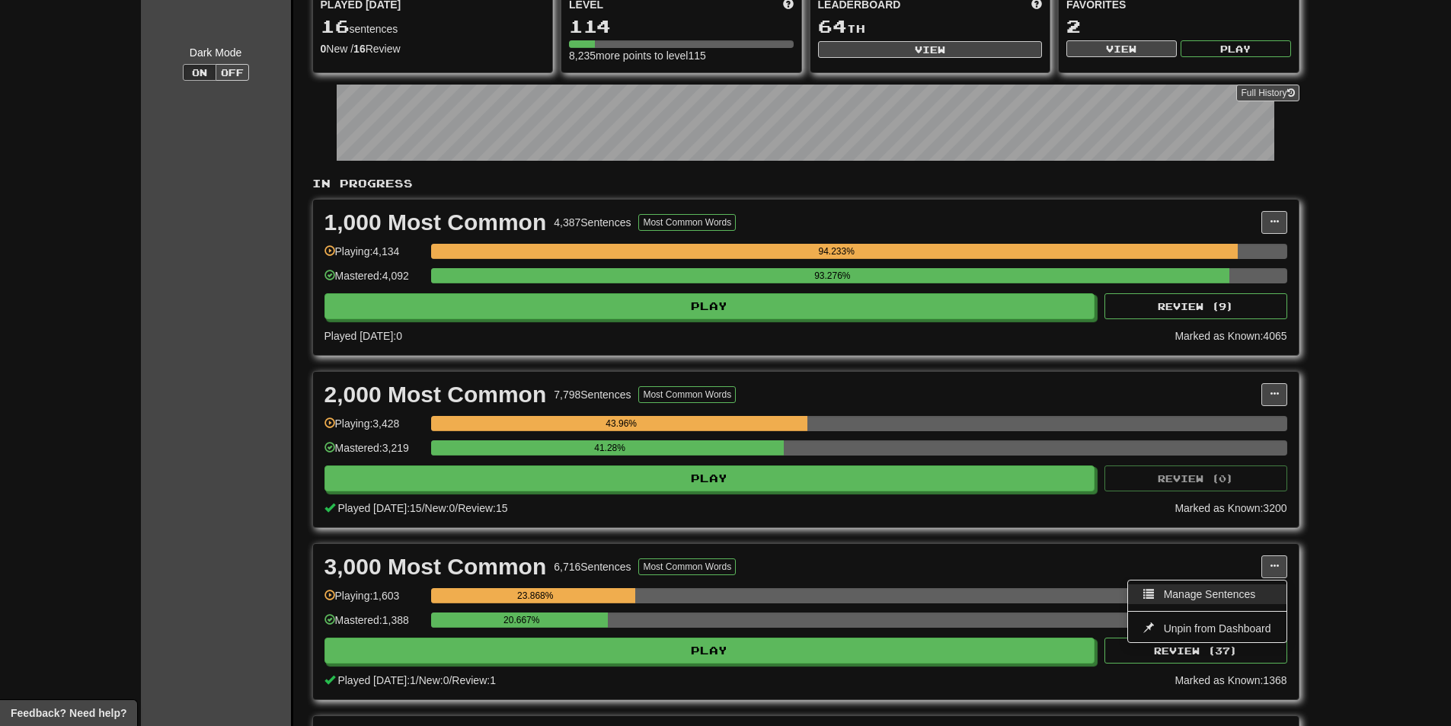
click at [1238, 595] on span "Manage Sentences" at bounding box center [1210, 594] width 92 height 12
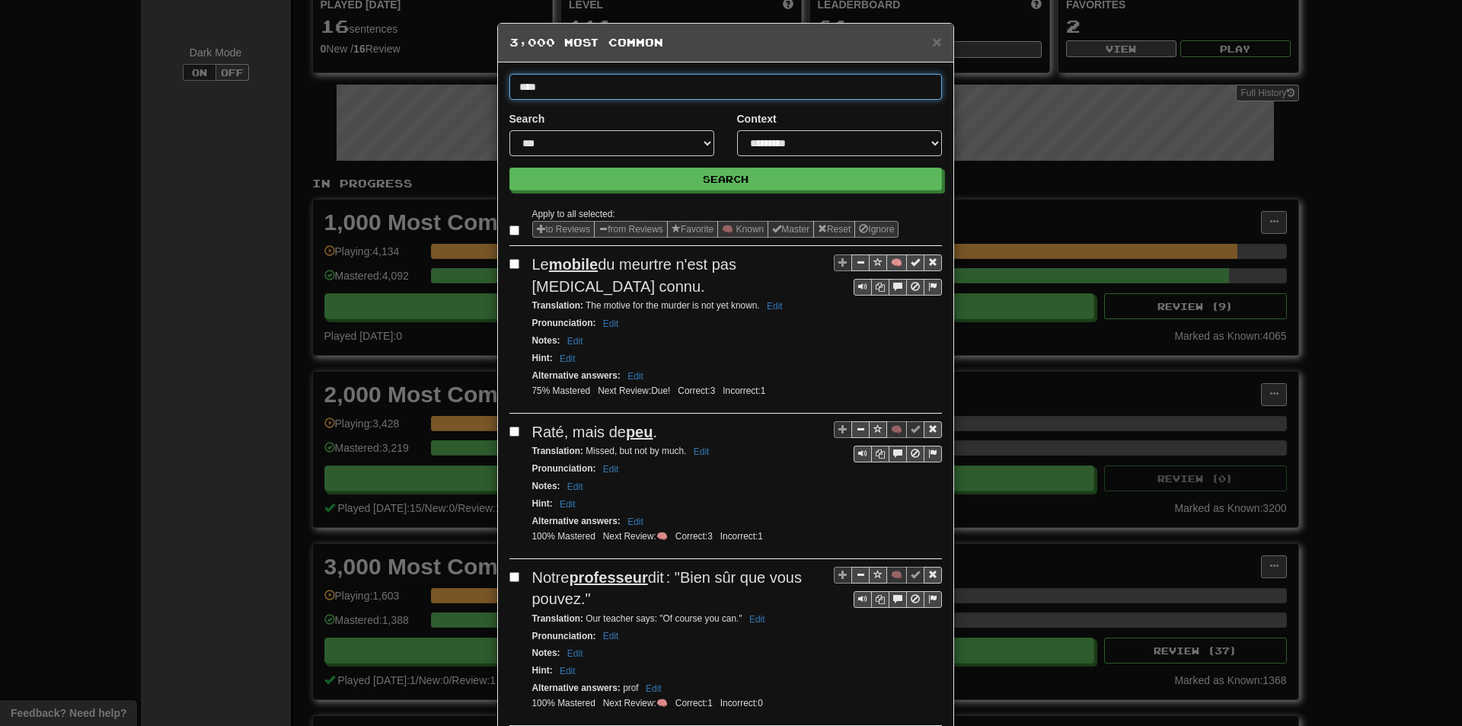
type input "****"
click at [510, 168] on button "Search" at bounding box center [726, 179] width 433 height 23
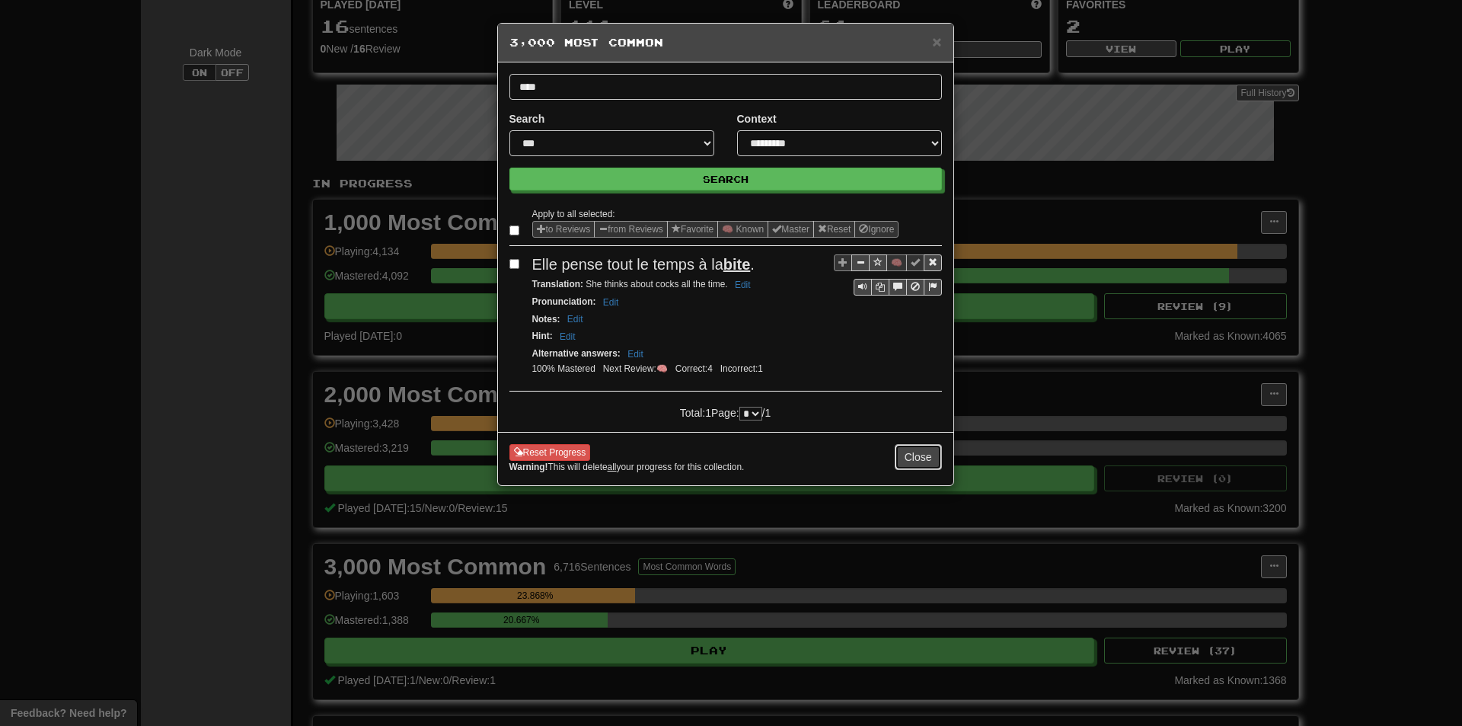
click at [938, 453] on button "Close" at bounding box center [918, 457] width 47 height 26
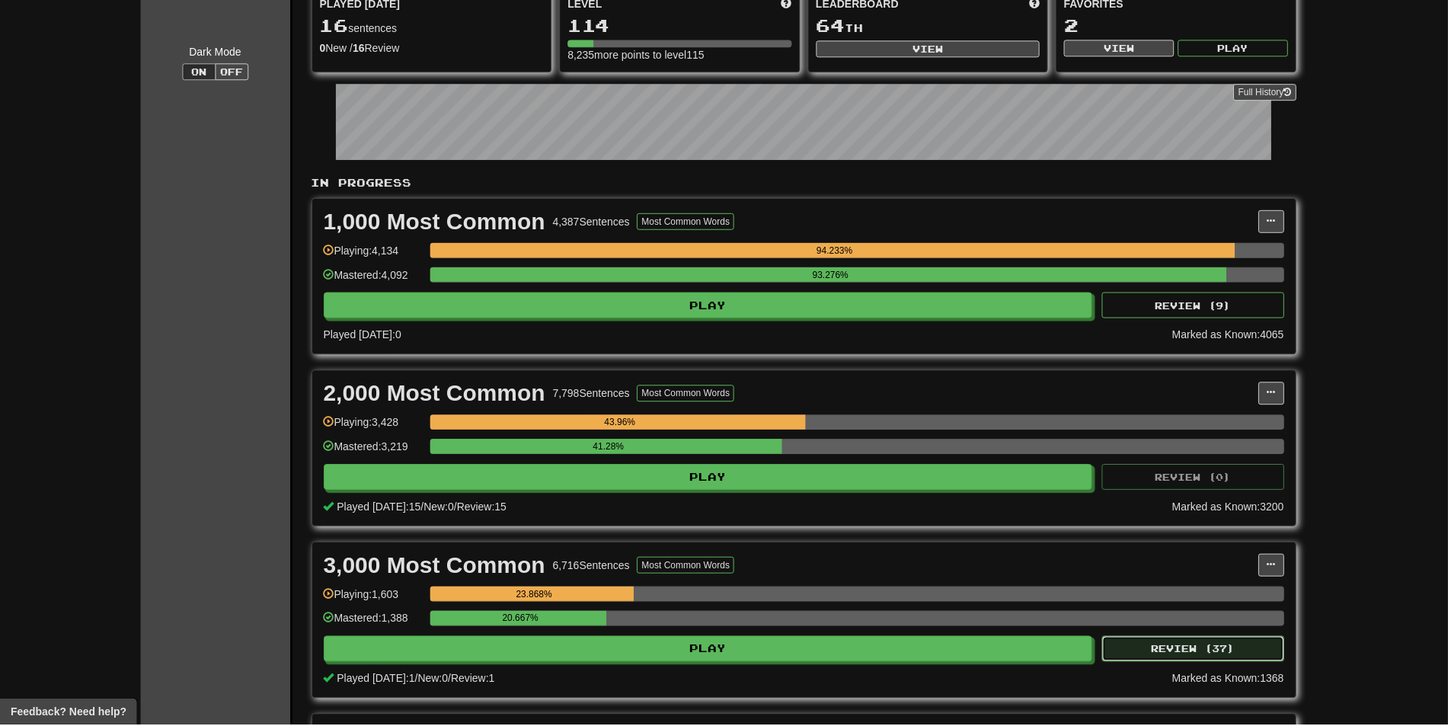
click at [1186, 647] on button "Review ( 37 )" at bounding box center [1195, 650] width 183 height 26
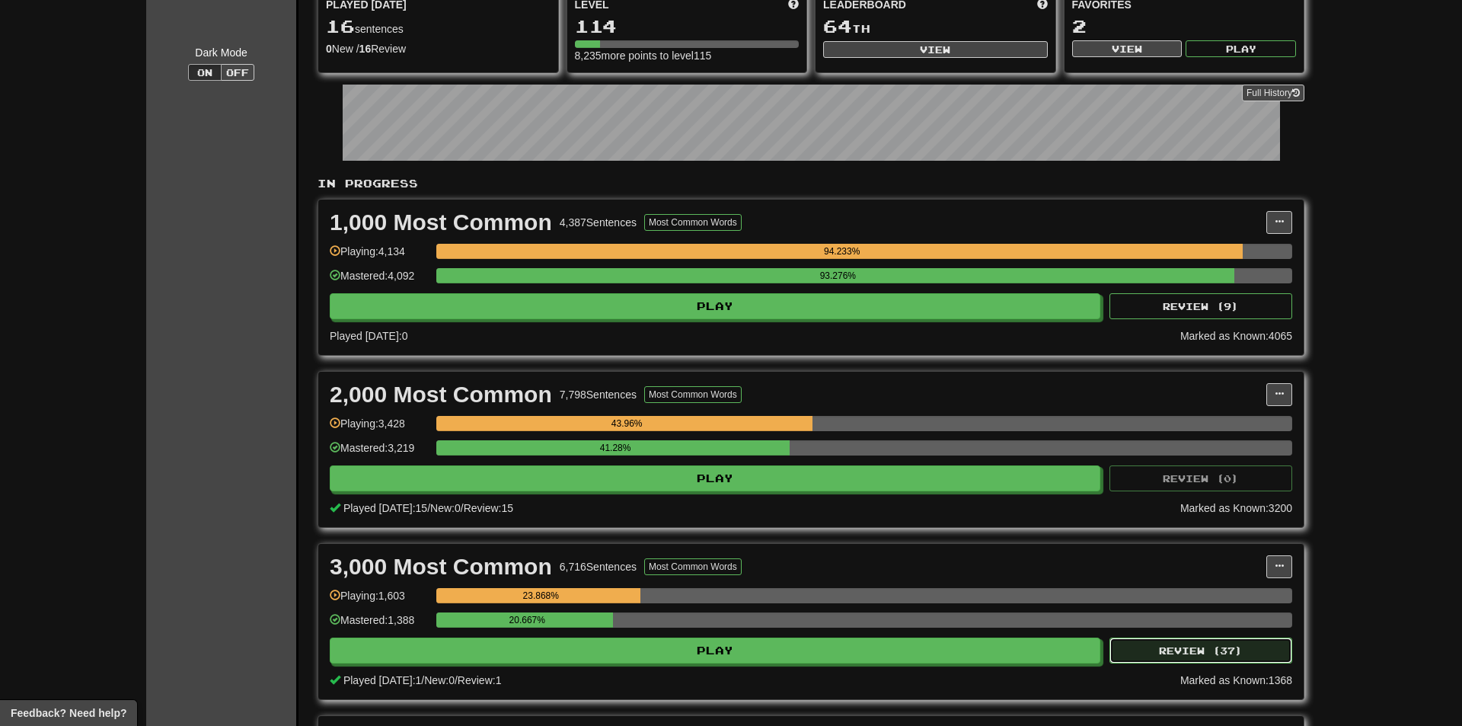
select select "**"
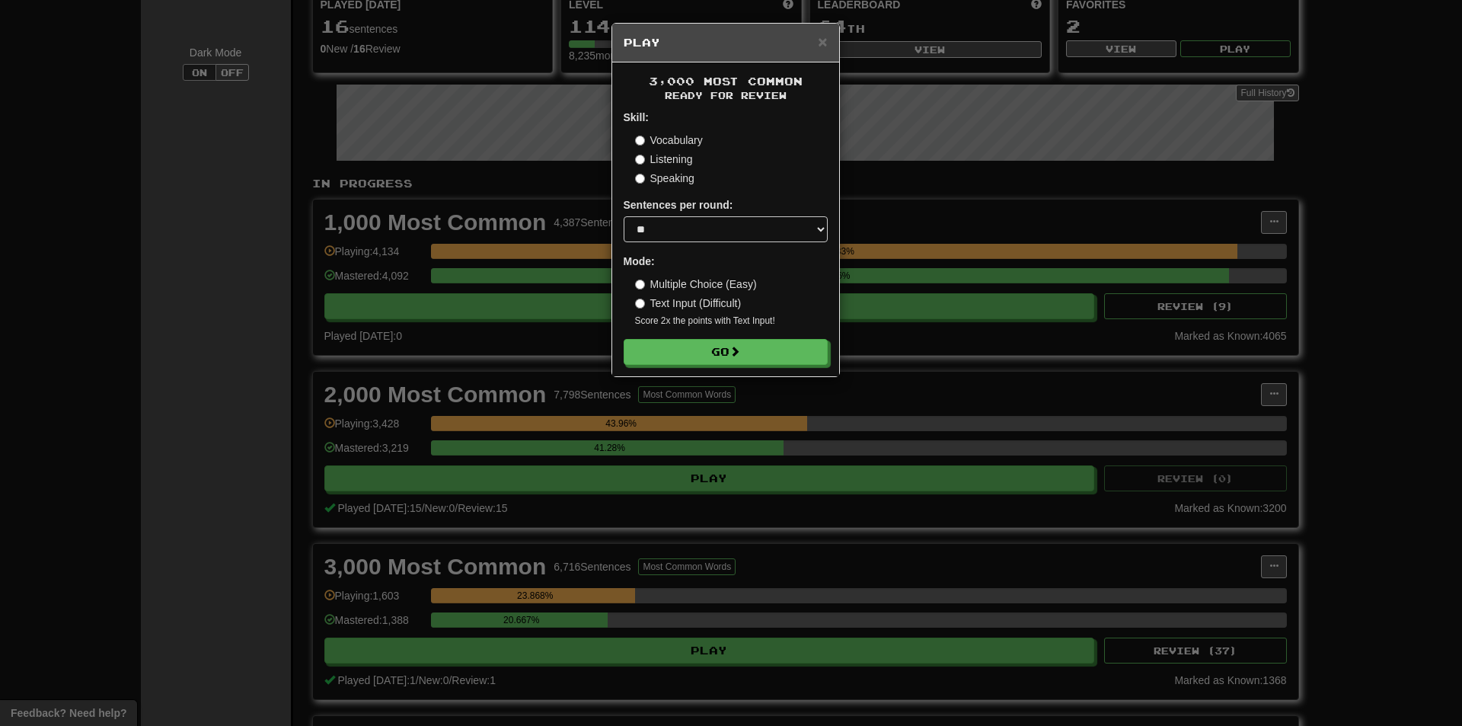
click at [775, 369] on div "3,000 Most Common Ready for Review Skill: Vocabulary Listening Speaking Sentenc…" at bounding box center [725, 219] width 227 height 314
click at [734, 353] on span at bounding box center [735, 352] width 11 height 11
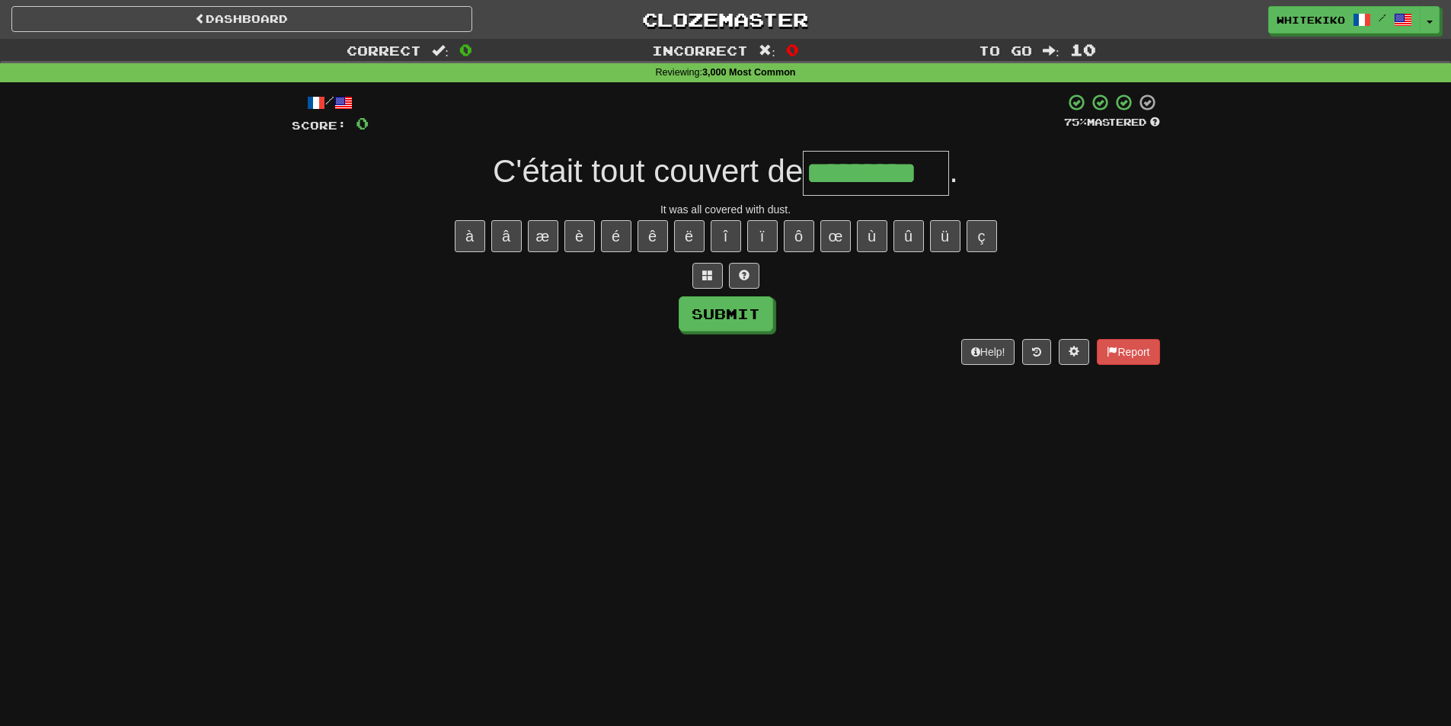
type input "*********"
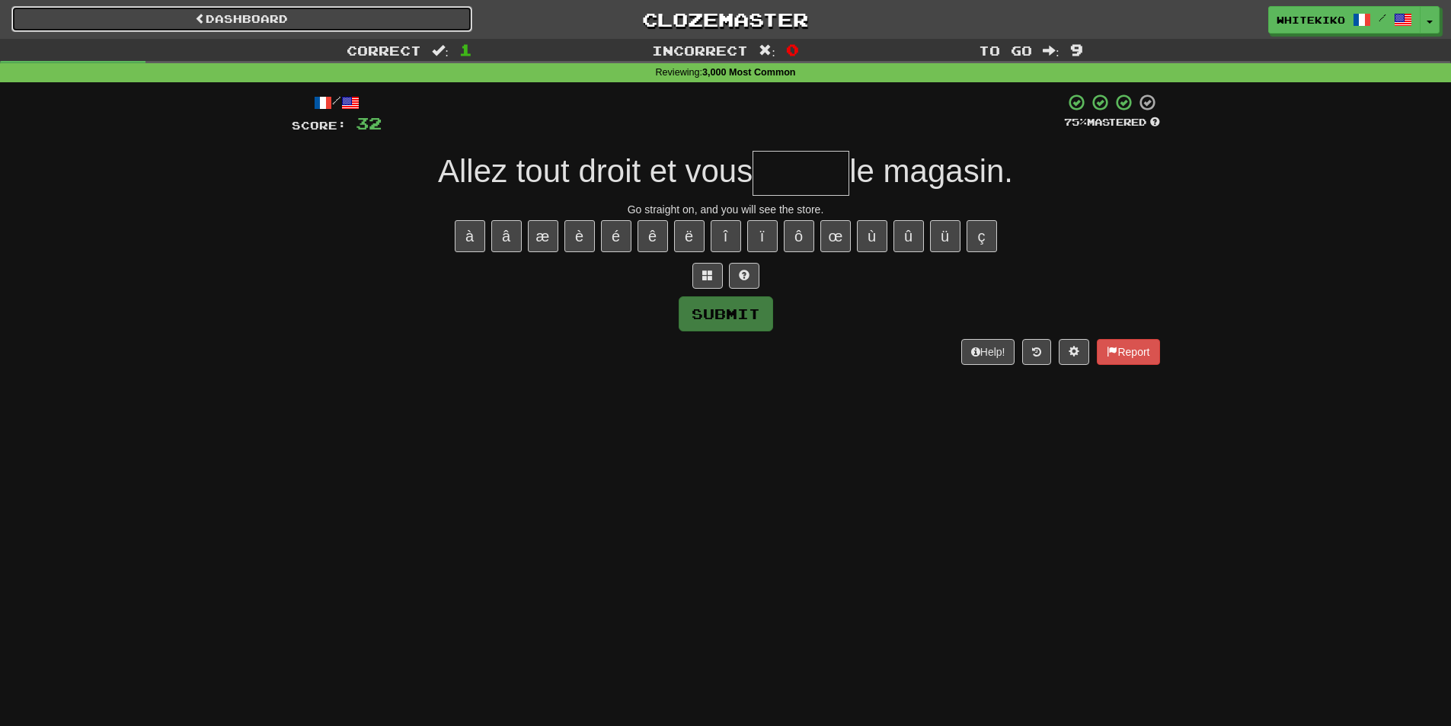
click at [385, 27] on link "Dashboard" at bounding box center [241, 19] width 461 height 26
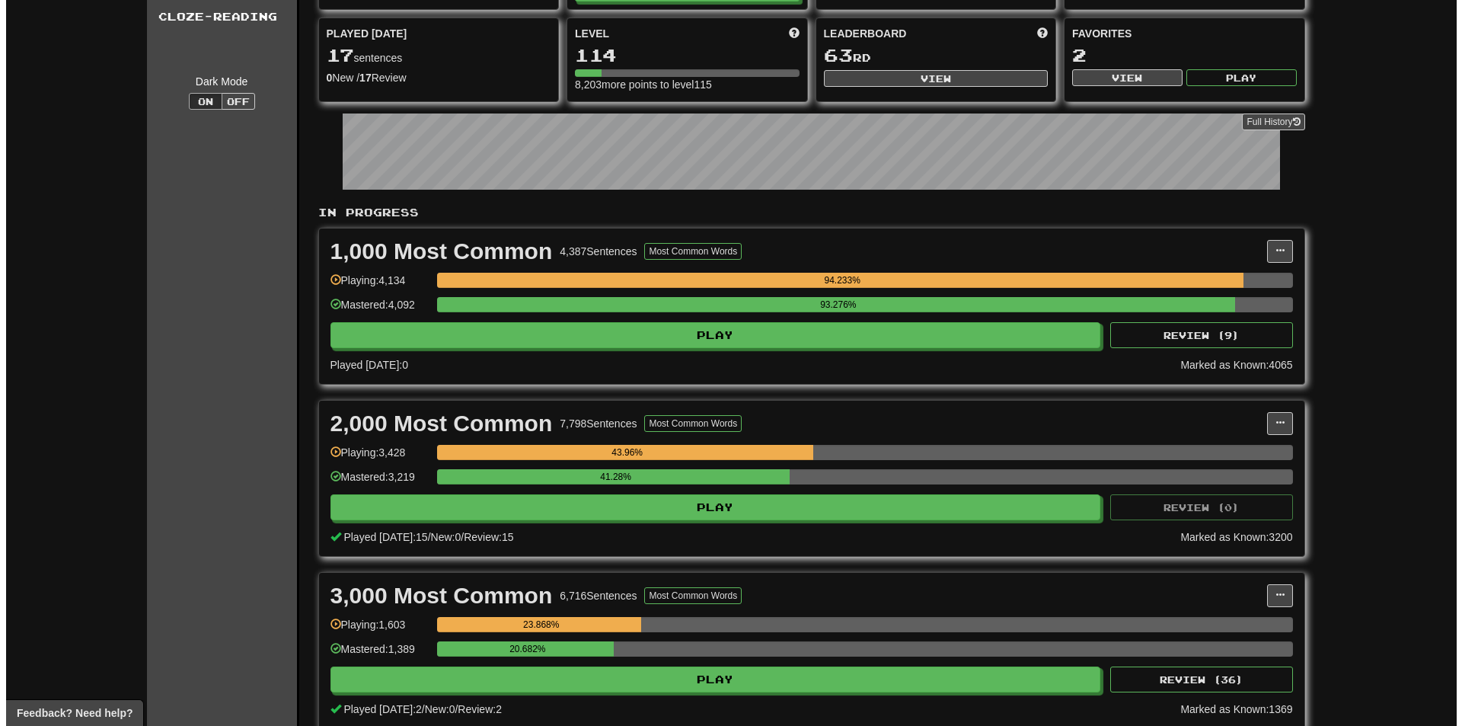
scroll to position [152, 0]
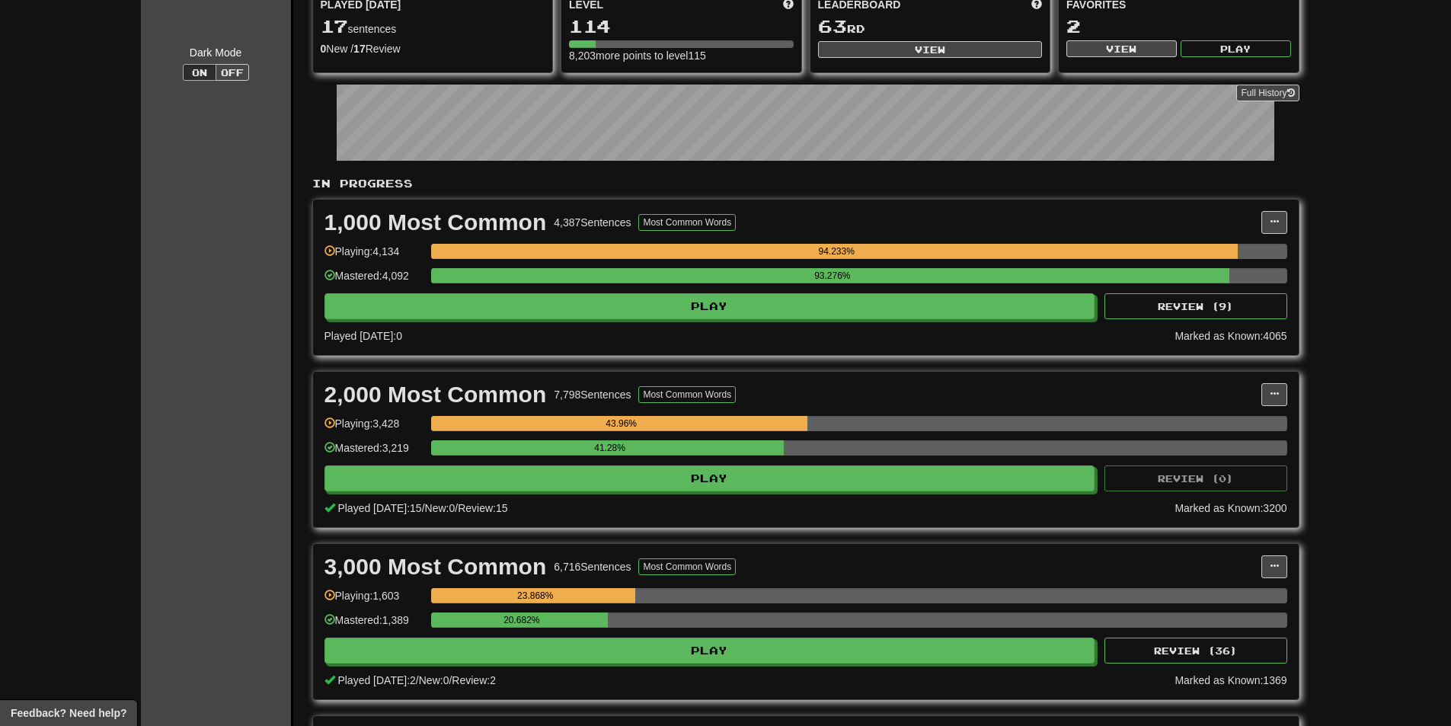
click at [1212, 629] on div "20.682%" at bounding box center [859, 624] width 856 height 25
click at [1203, 648] on button "Review ( 36 )" at bounding box center [1195, 650] width 183 height 26
select select "**"
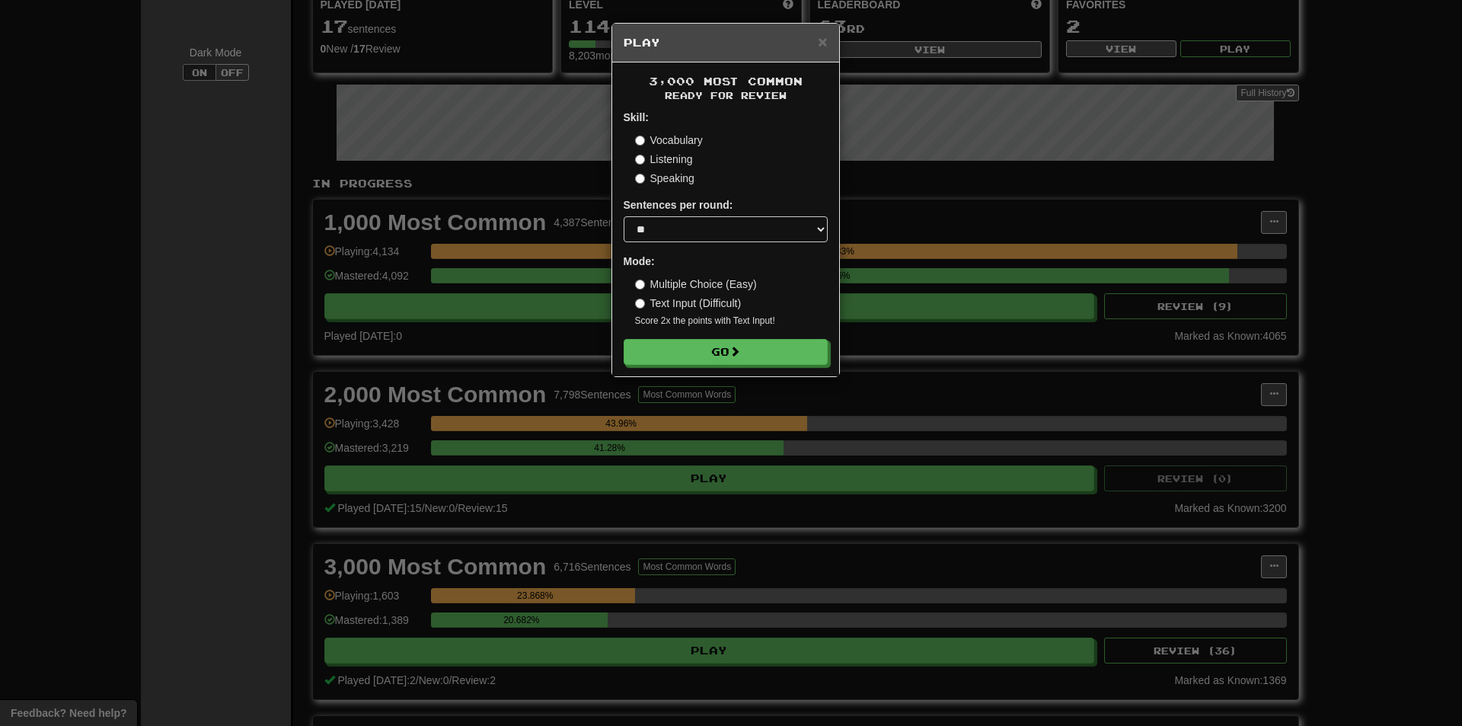
click at [1093, 547] on div "× Play 3,000 Most Common Ready for Review Skill: Vocabulary Listening Speaking …" at bounding box center [731, 363] width 1462 height 726
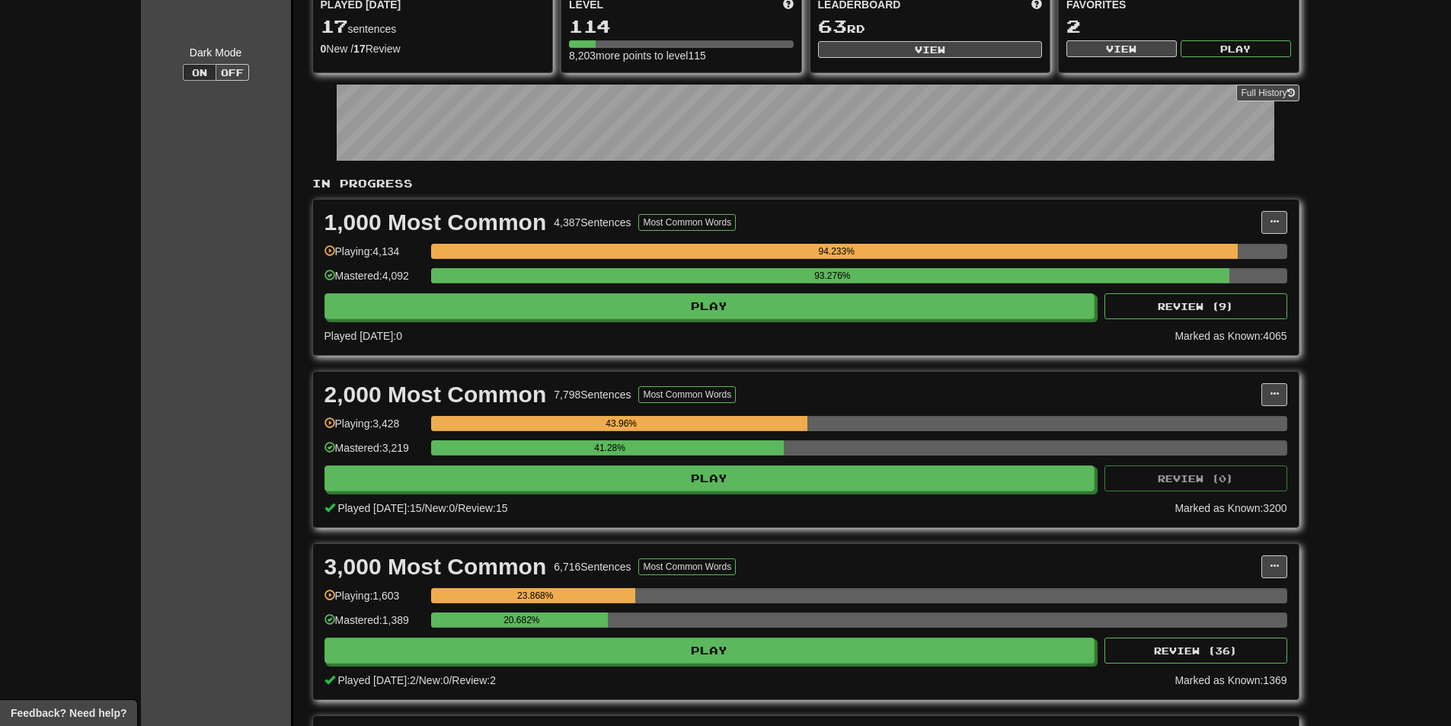
click at [1287, 564] on div "3,000 Most Common 6,716 Sentences Most Common Words Manage Sentences Unpin from…" at bounding box center [806, 621] width 986 height 155
click at [1270, 566] on span at bounding box center [1274, 565] width 9 height 9
click at [1232, 596] on span "Manage Sentences" at bounding box center [1210, 594] width 92 height 12
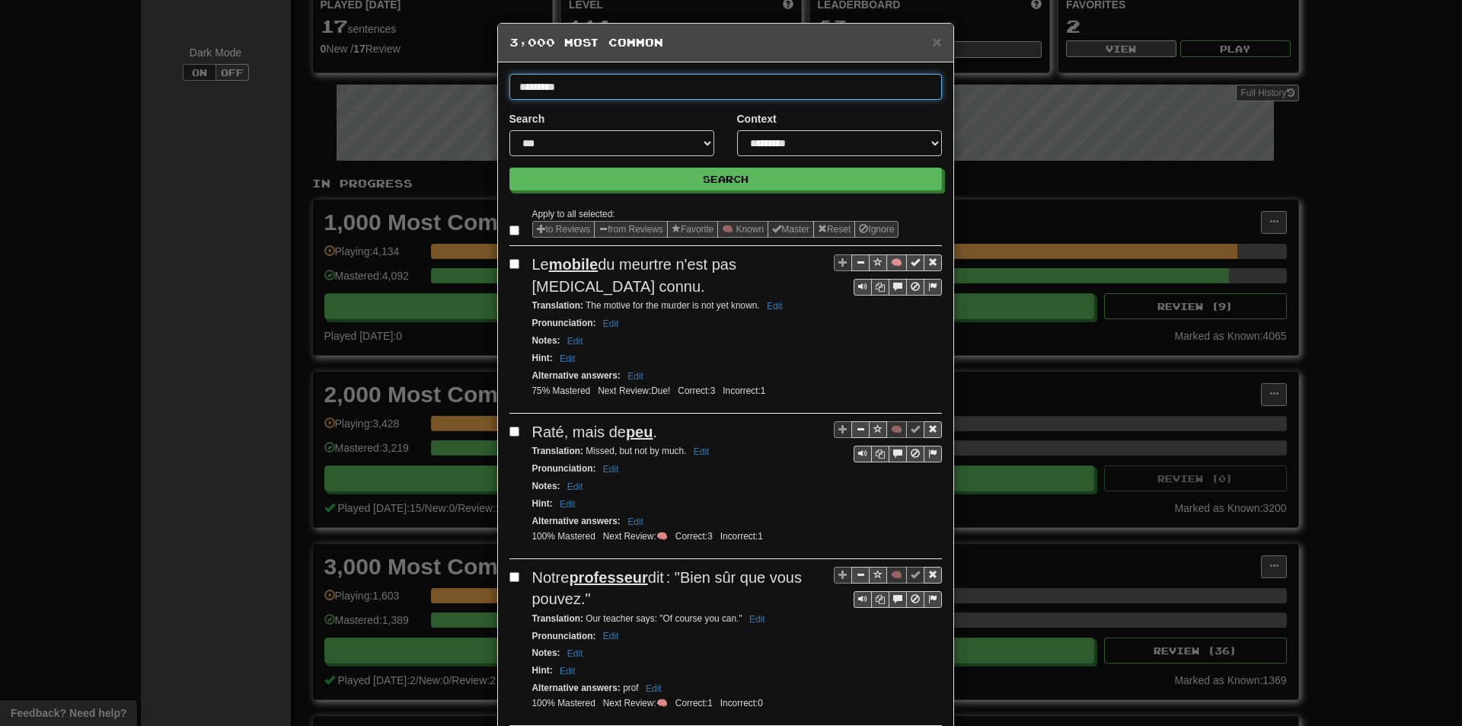
type input "*********"
click at [510, 168] on button "Search" at bounding box center [726, 179] width 433 height 23
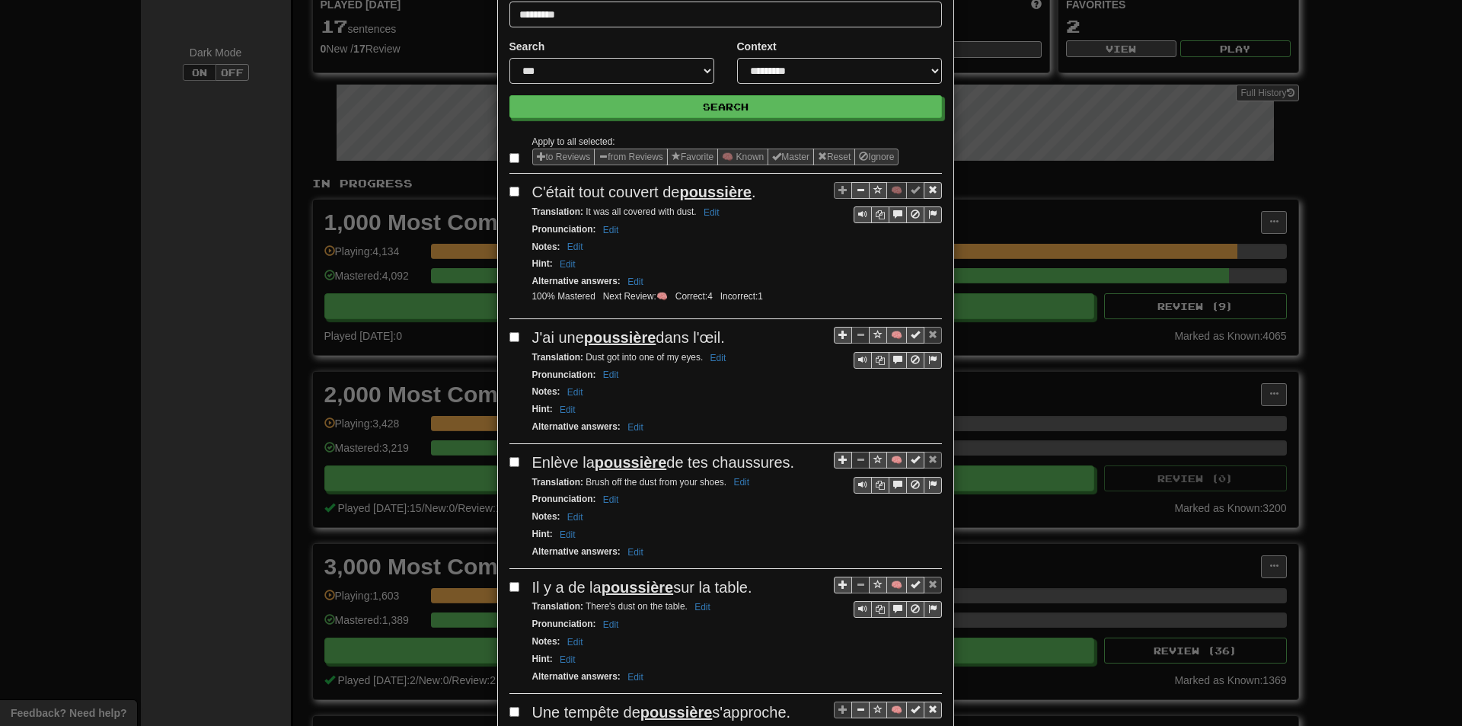
scroll to position [76, 0]
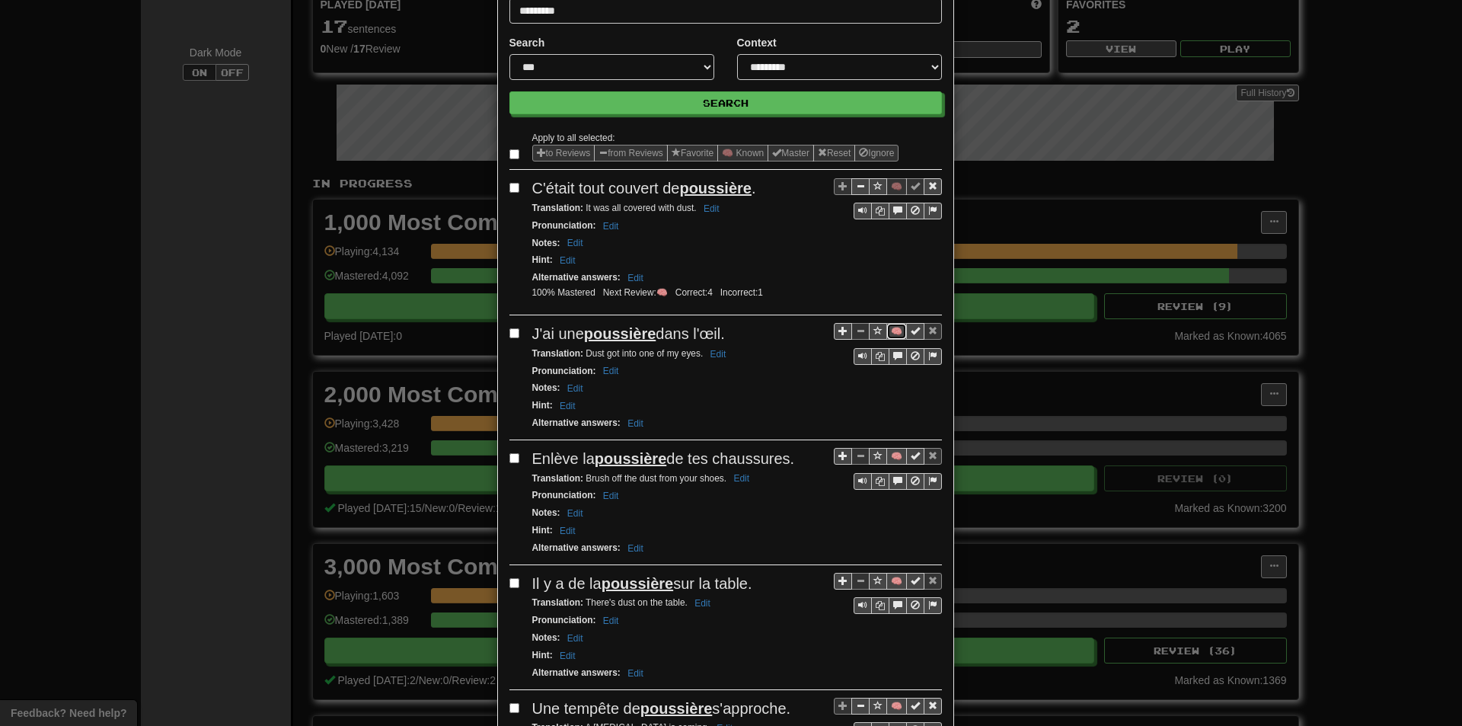
click at [889, 336] on button "🧠" at bounding box center [897, 331] width 21 height 17
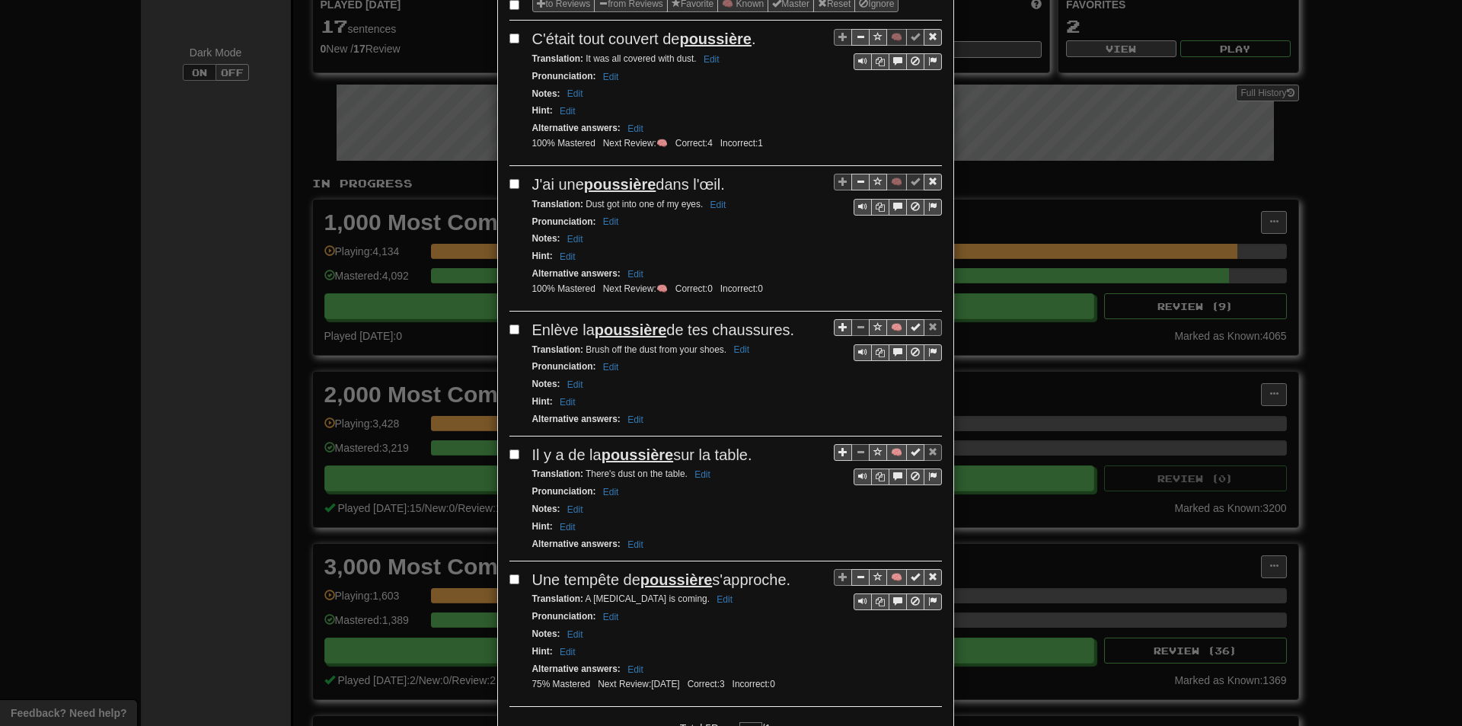
scroll to position [228, 0]
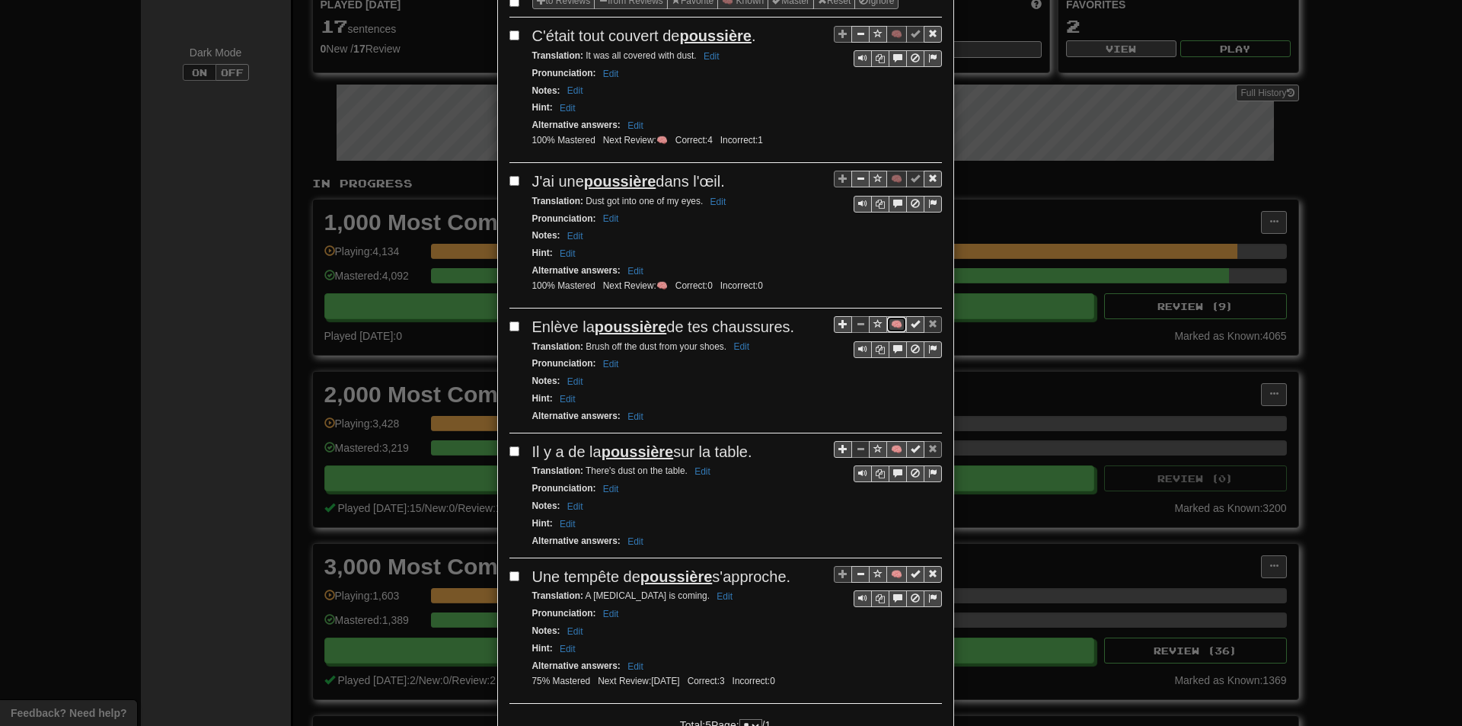
click at [894, 324] on button "🧠" at bounding box center [897, 324] width 21 height 17
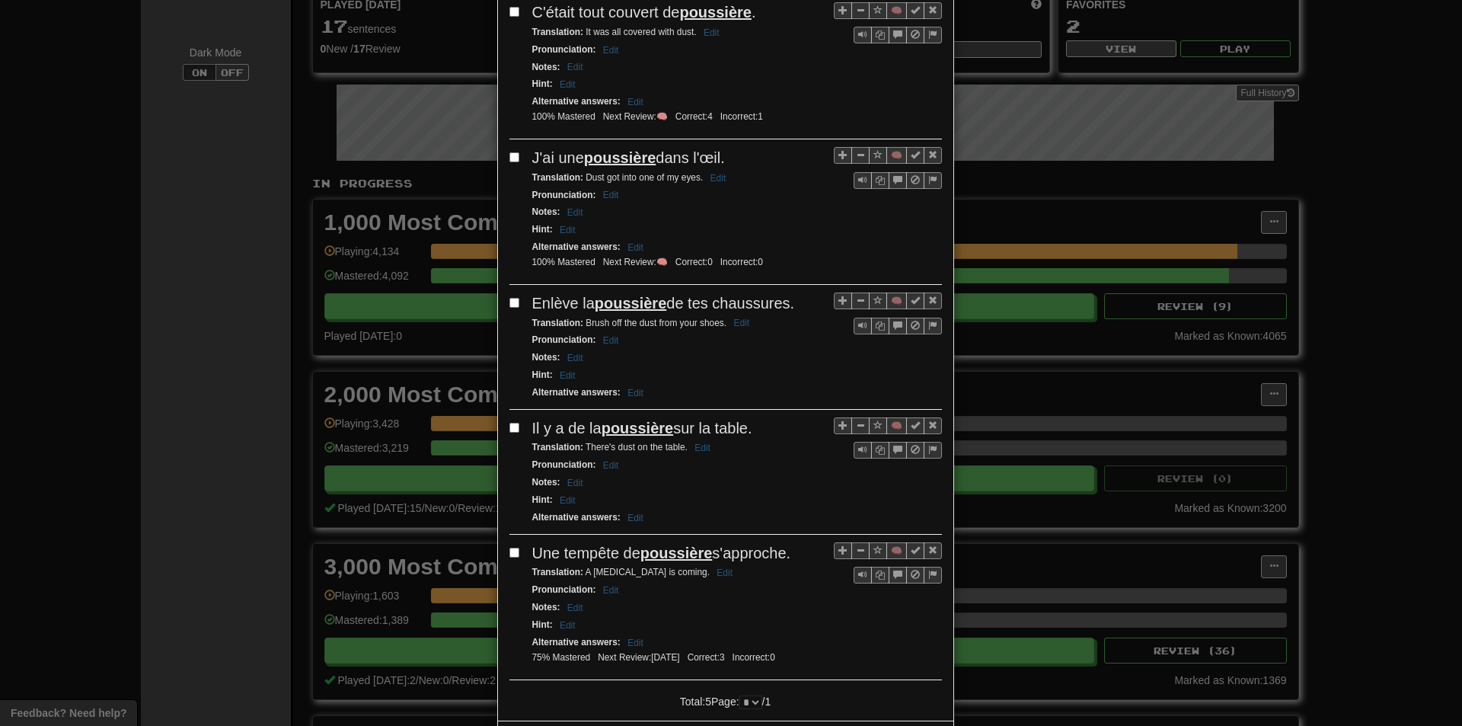
scroll to position [305, 0]
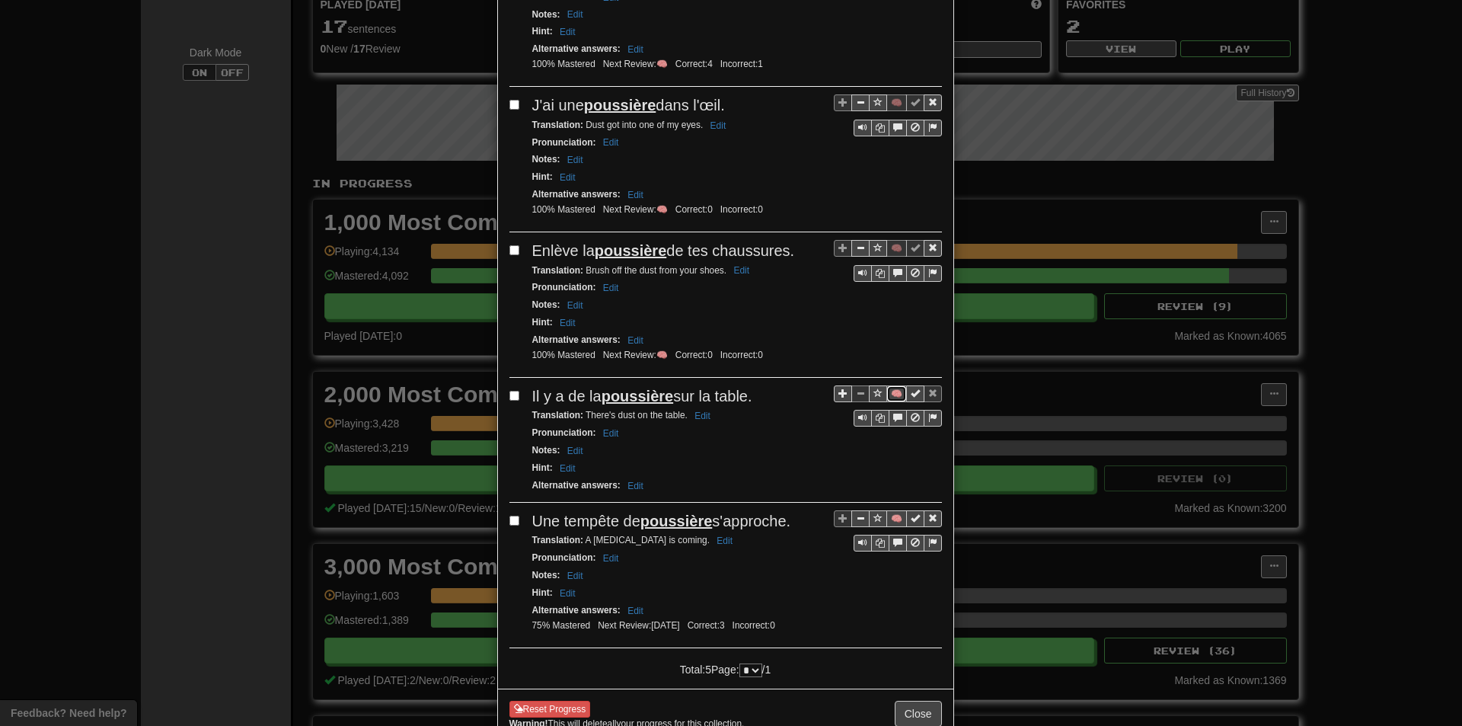
click at [893, 397] on button "🧠" at bounding box center [897, 393] width 21 height 17
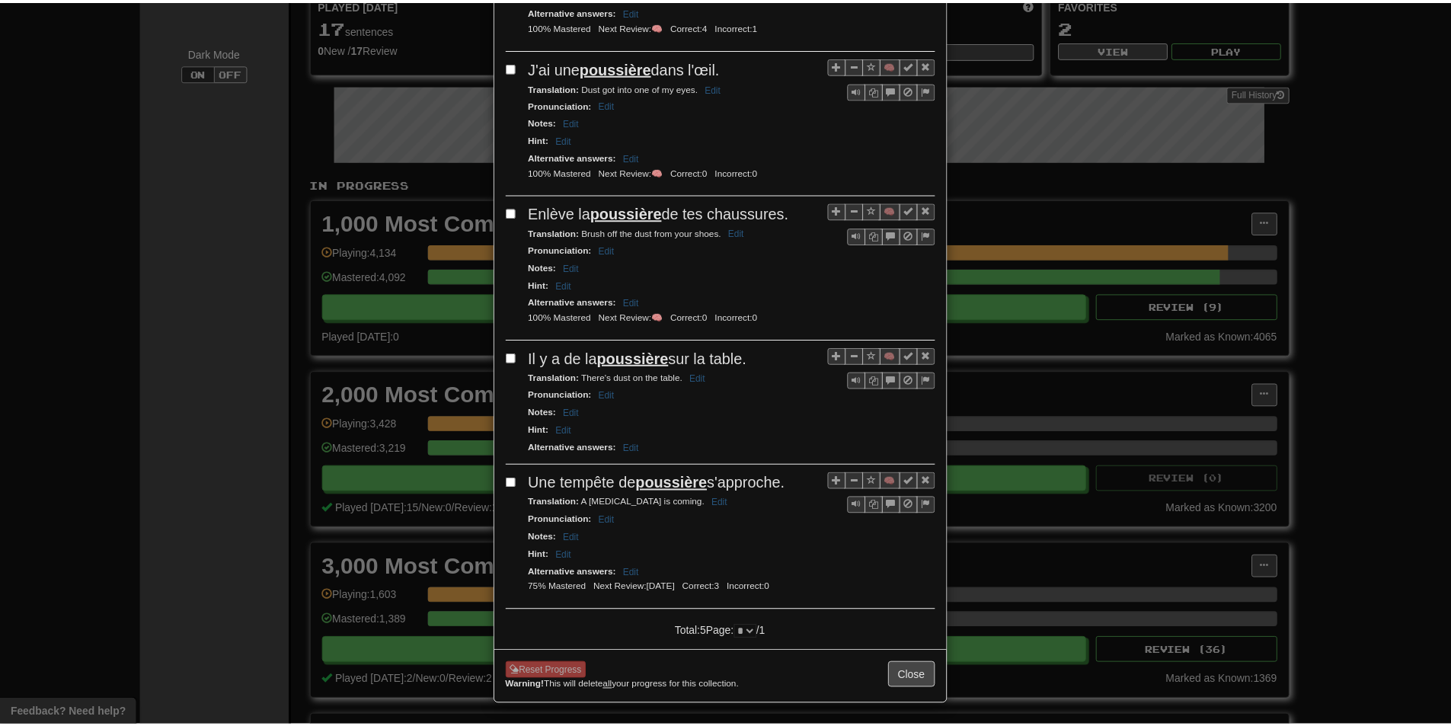
scroll to position [346, 0]
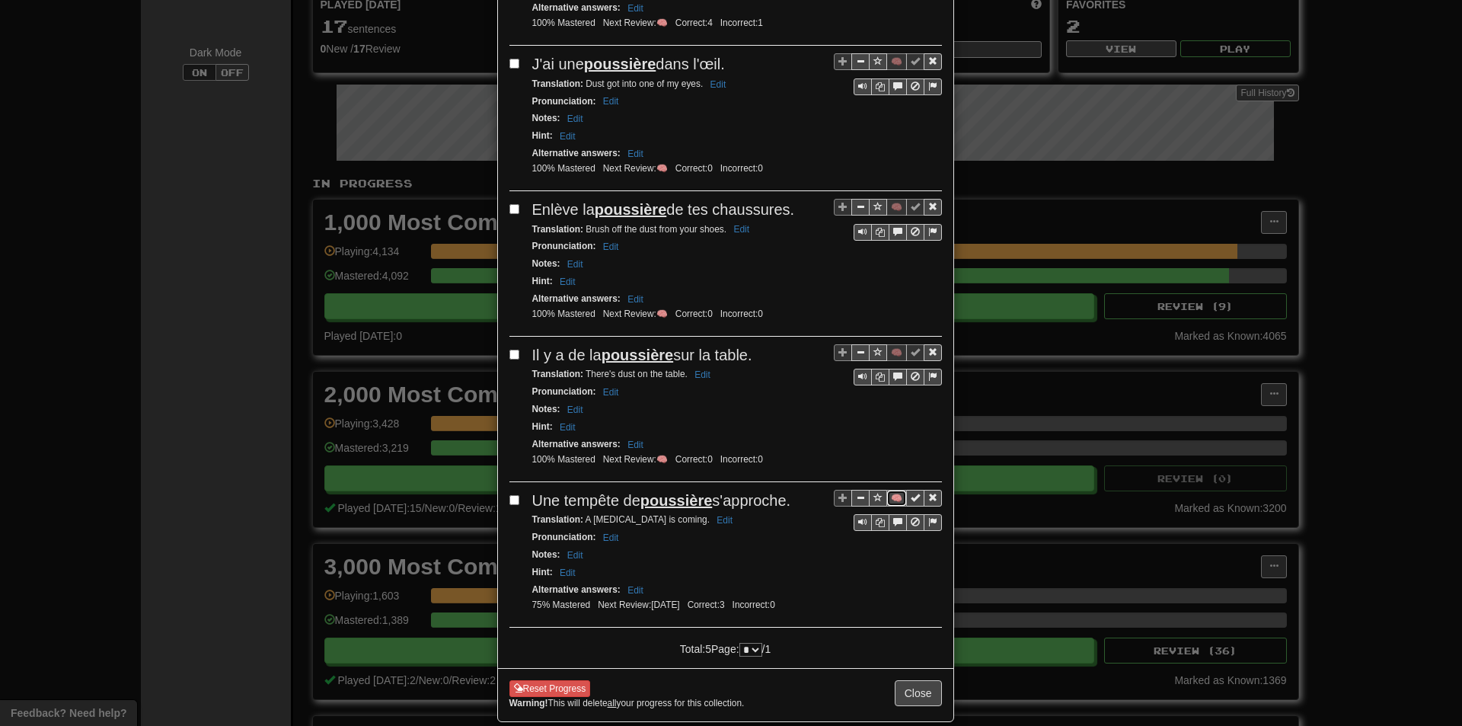
click at [893, 497] on button "🧠" at bounding box center [897, 498] width 21 height 17
click at [917, 693] on button "Close" at bounding box center [918, 693] width 47 height 26
